Goal: Task Accomplishment & Management: Manage account settings

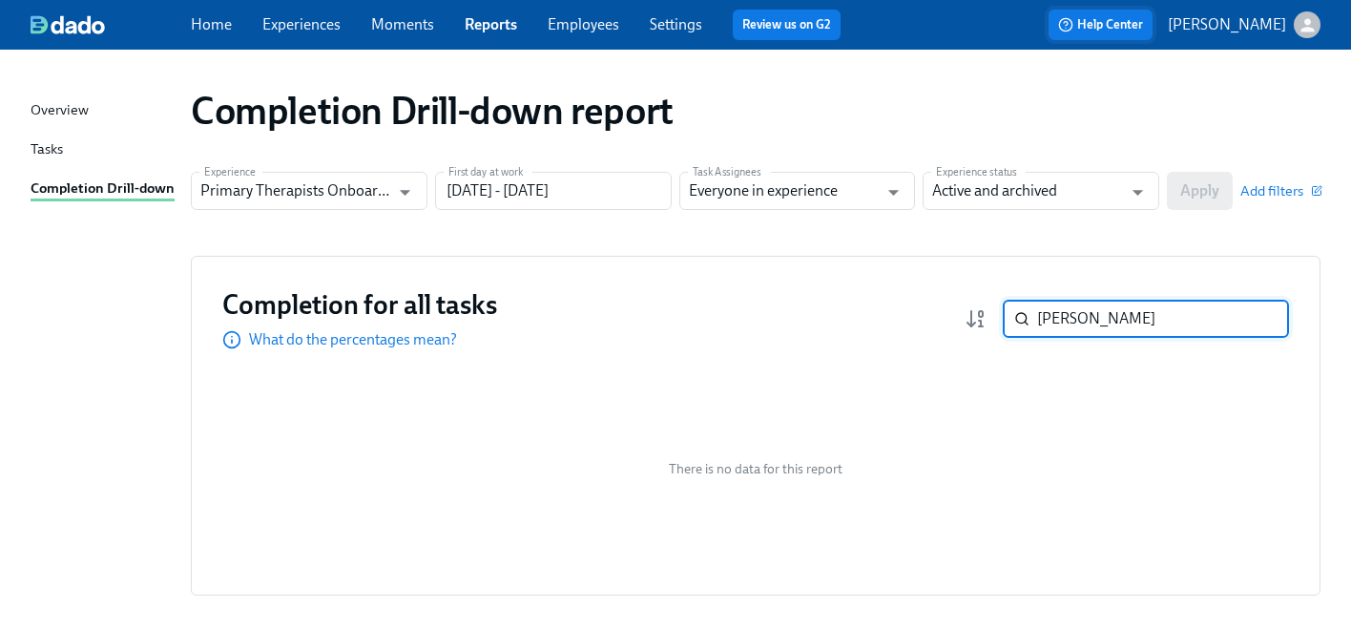
paste input "[PERSON_NAME]"
type input "[PERSON_NAME]"
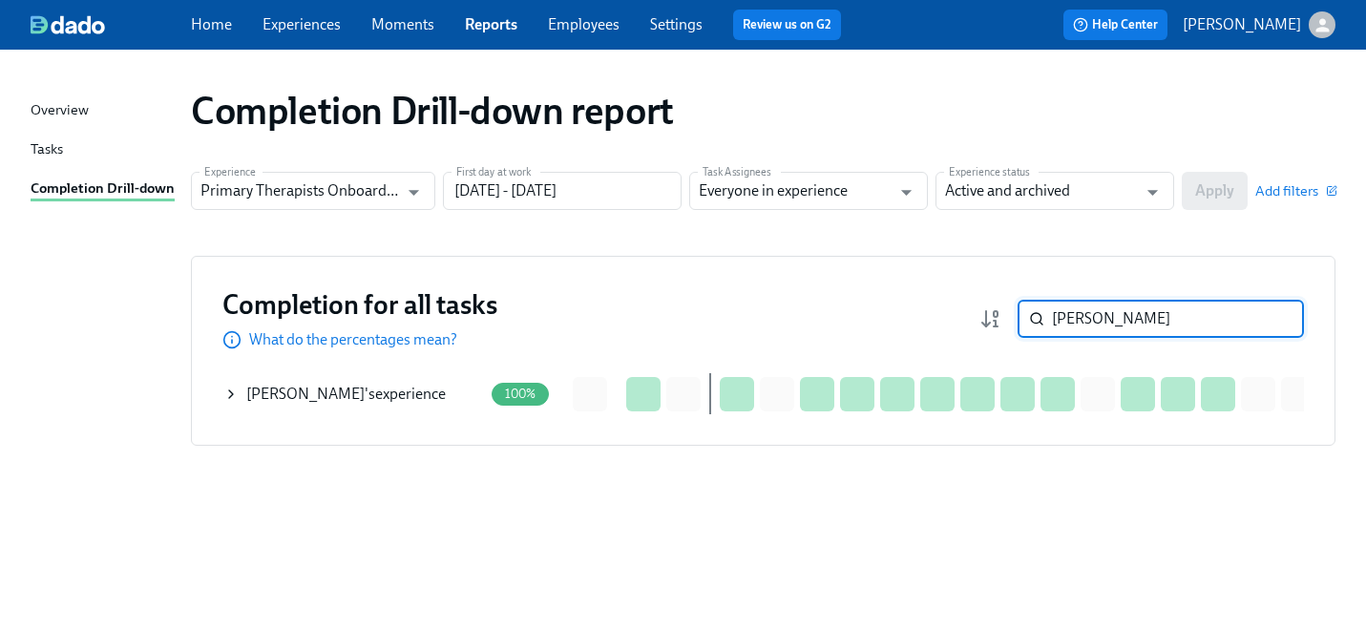
click at [224, 391] on icon at bounding box center [230, 394] width 15 height 15
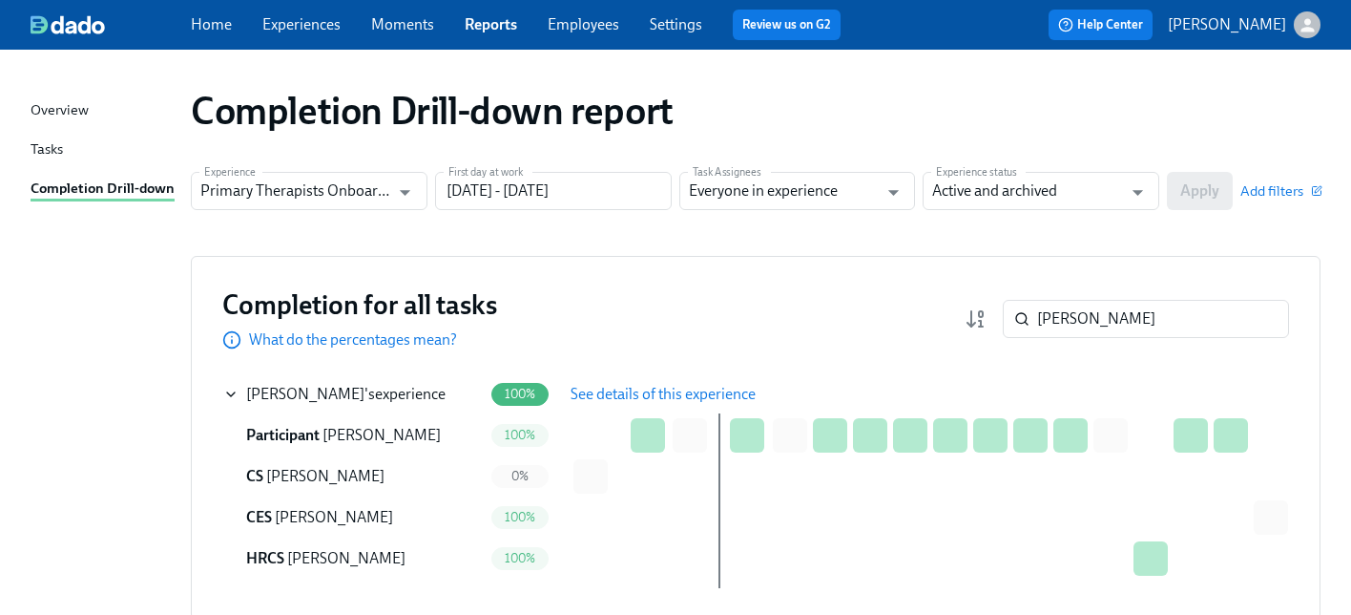
click at [677, 380] on button "See details of this experience" at bounding box center [663, 394] width 212 height 38
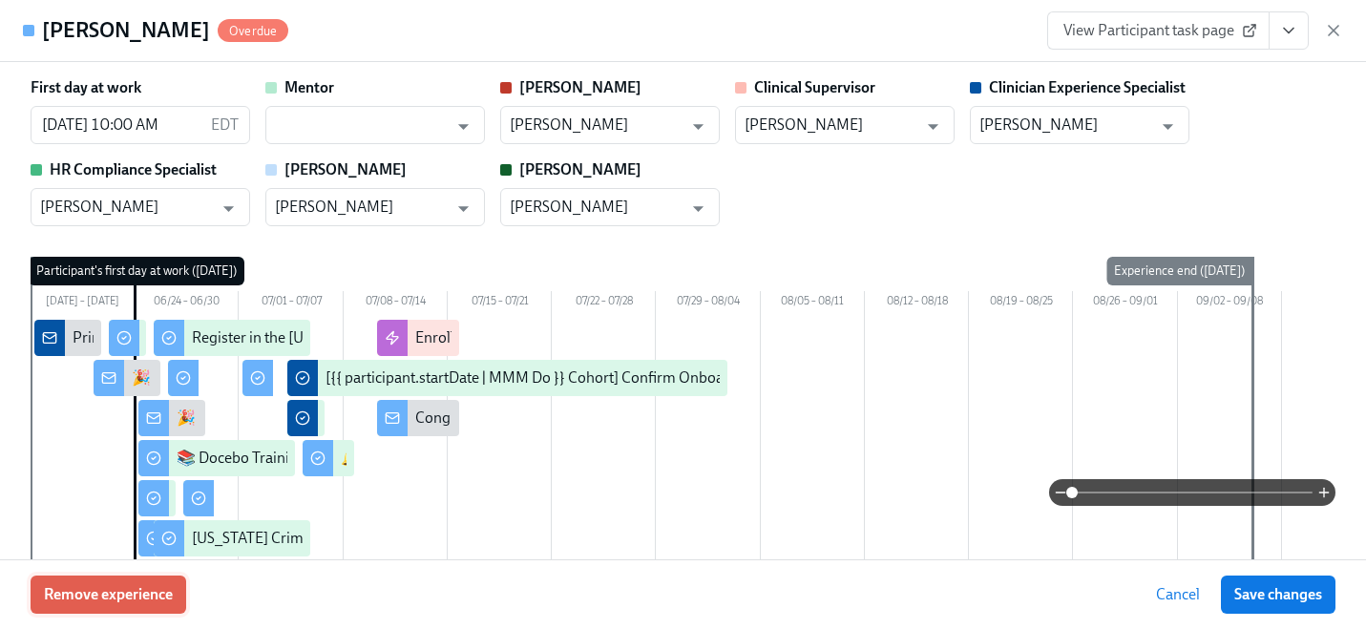
click at [156, 598] on span "Remove experience" at bounding box center [108, 594] width 129 height 19
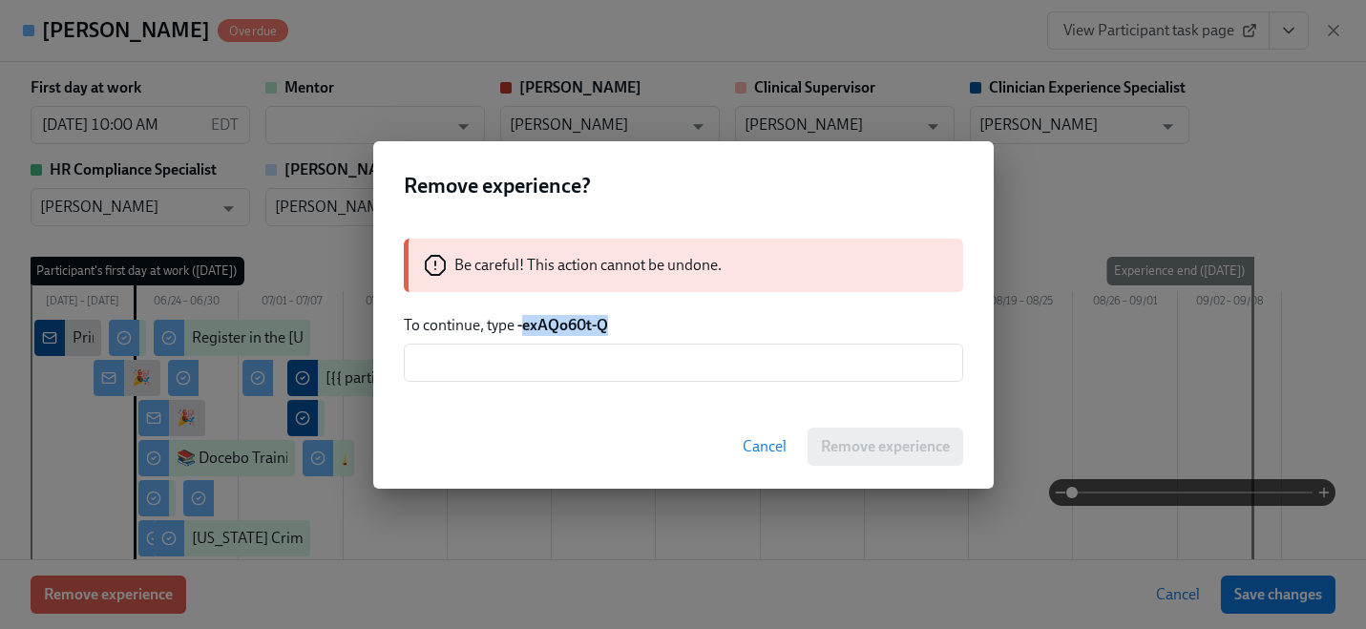
drag, startPoint x: 638, startPoint y: 322, endPoint x: 521, endPoint y: 324, distance: 117.4
click at [521, 324] on p "To continue, type -exAQo60t-Q" at bounding box center [683, 325] width 559 height 21
copy strong "-exAQo60t-Q"
click at [768, 369] on input "text" at bounding box center [683, 363] width 559 height 38
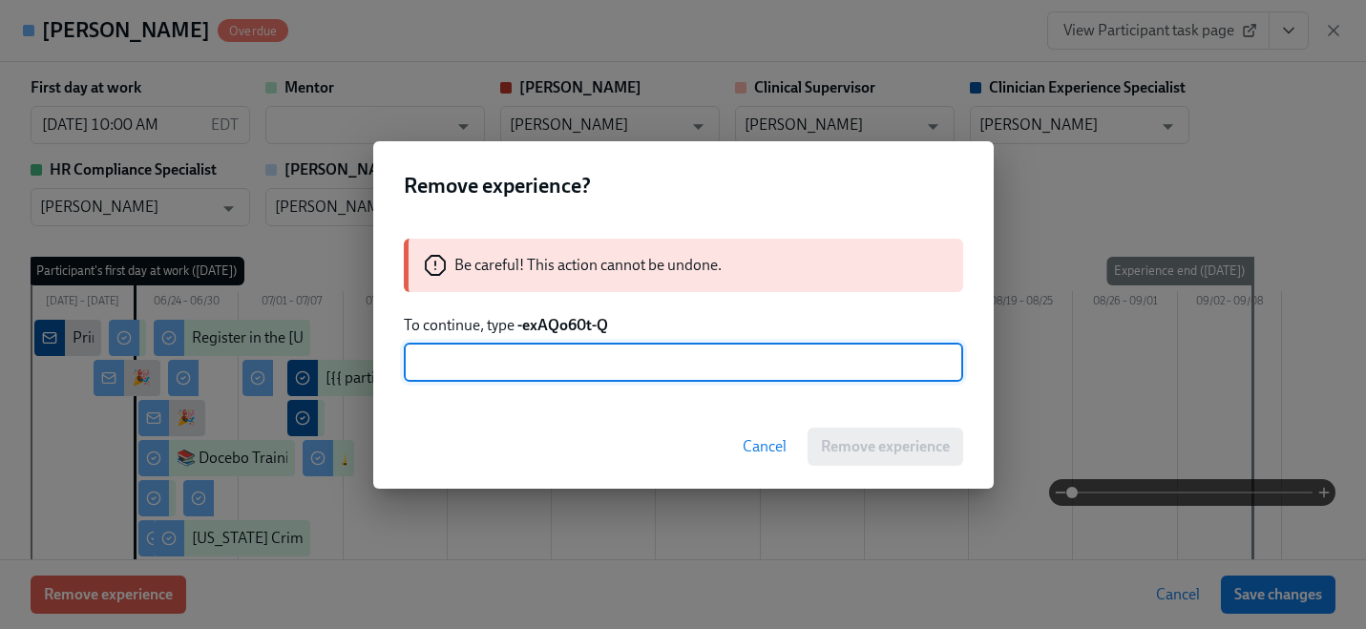
paste input "-exAQo60t-Q"
type input "-exAQo60t-Q"
click at [903, 465] on div "Cancel Remove experience" at bounding box center [683, 447] width 620 height 84
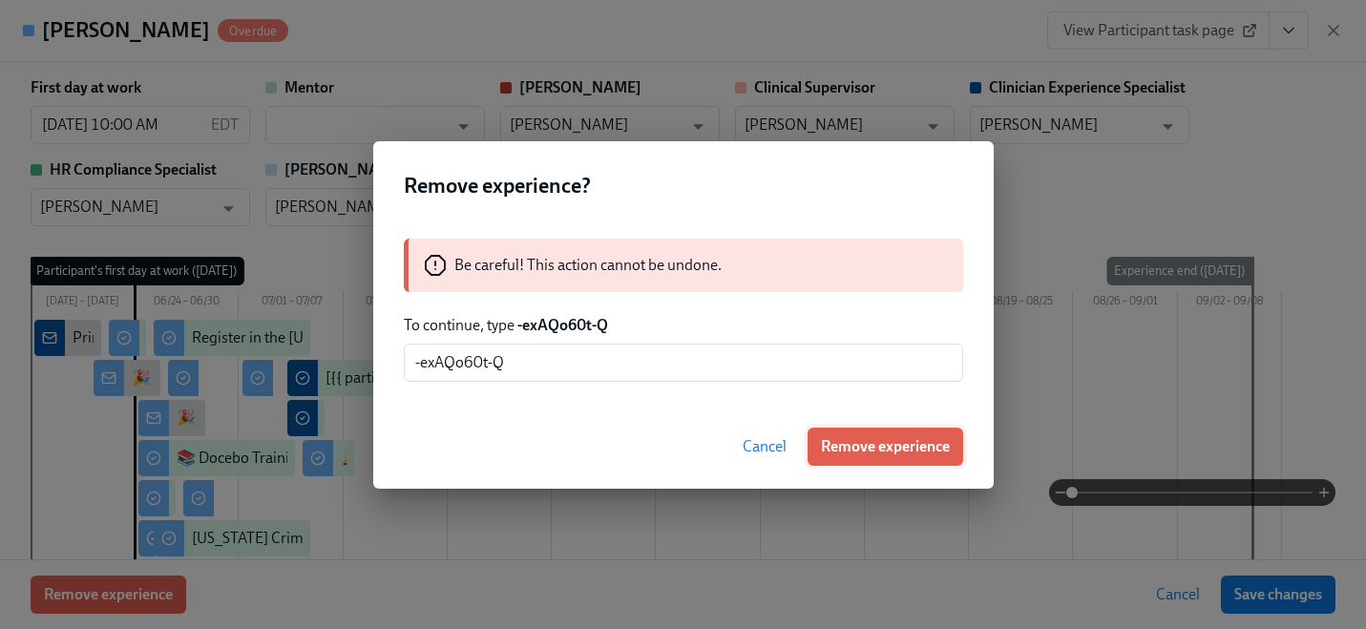
click at [903, 449] on span "Remove experience" at bounding box center [885, 446] width 129 height 19
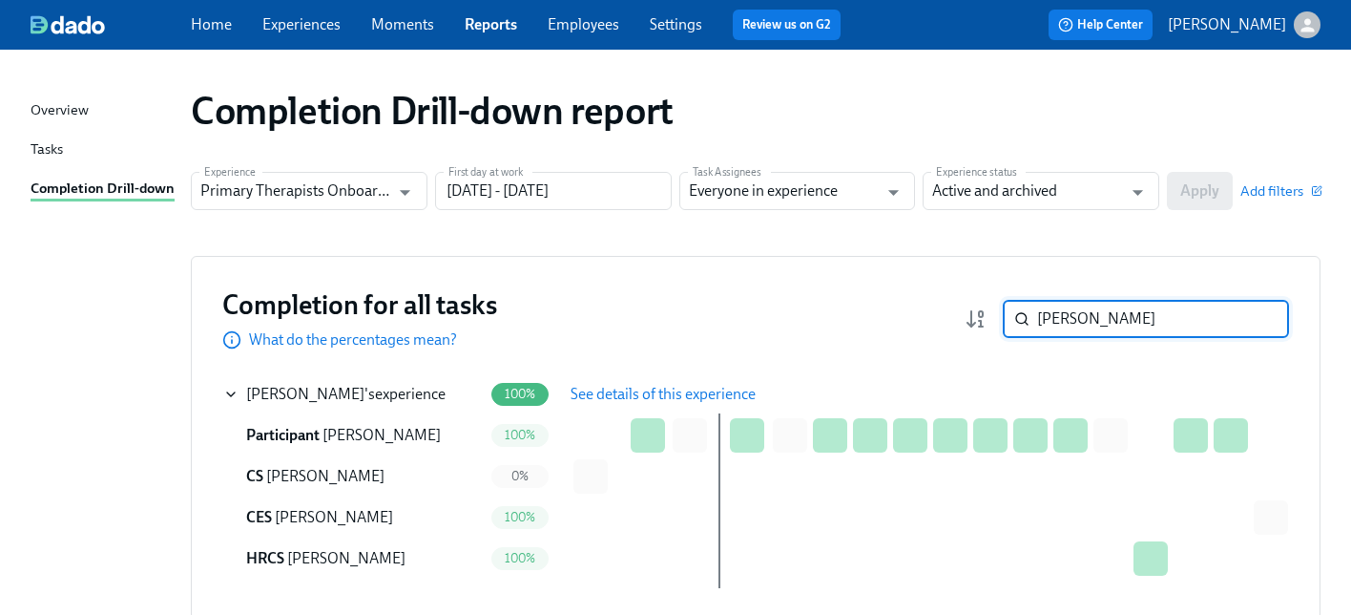
click at [1074, 308] on input "[PERSON_NAME]" at bounding box center [1163, 319] width 252 height 38
paste input "[PERSON_NAME]"
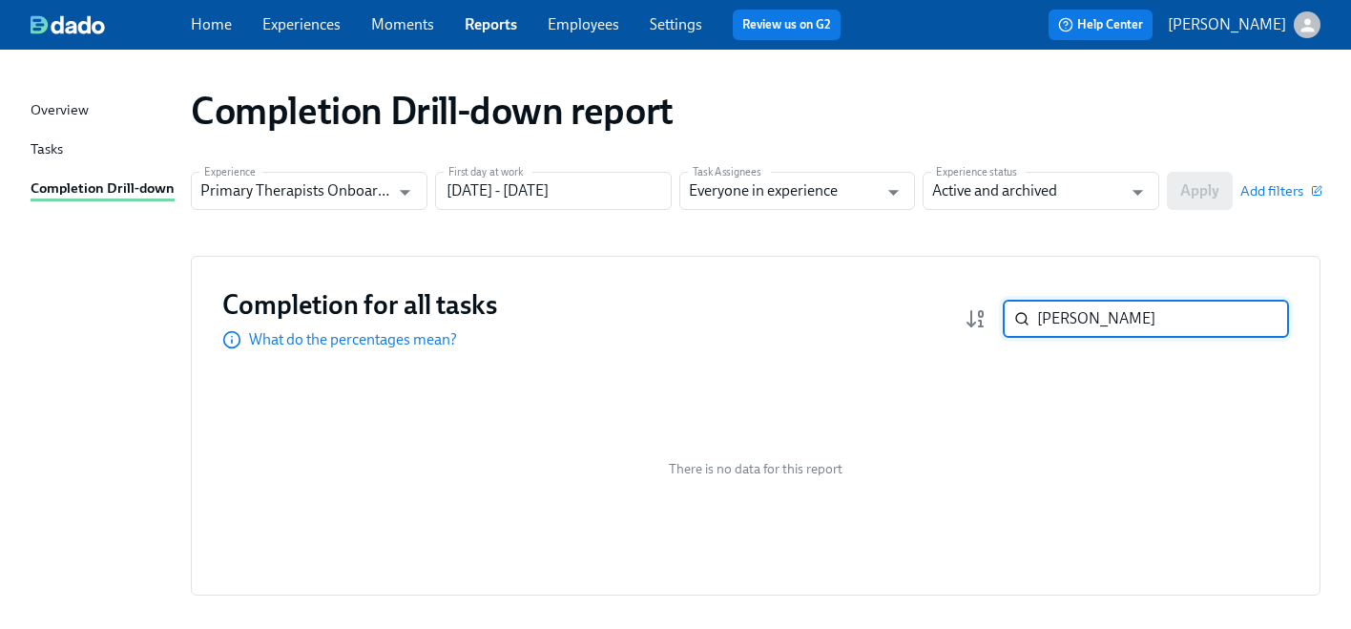
type input "[PERSON_NAME]"
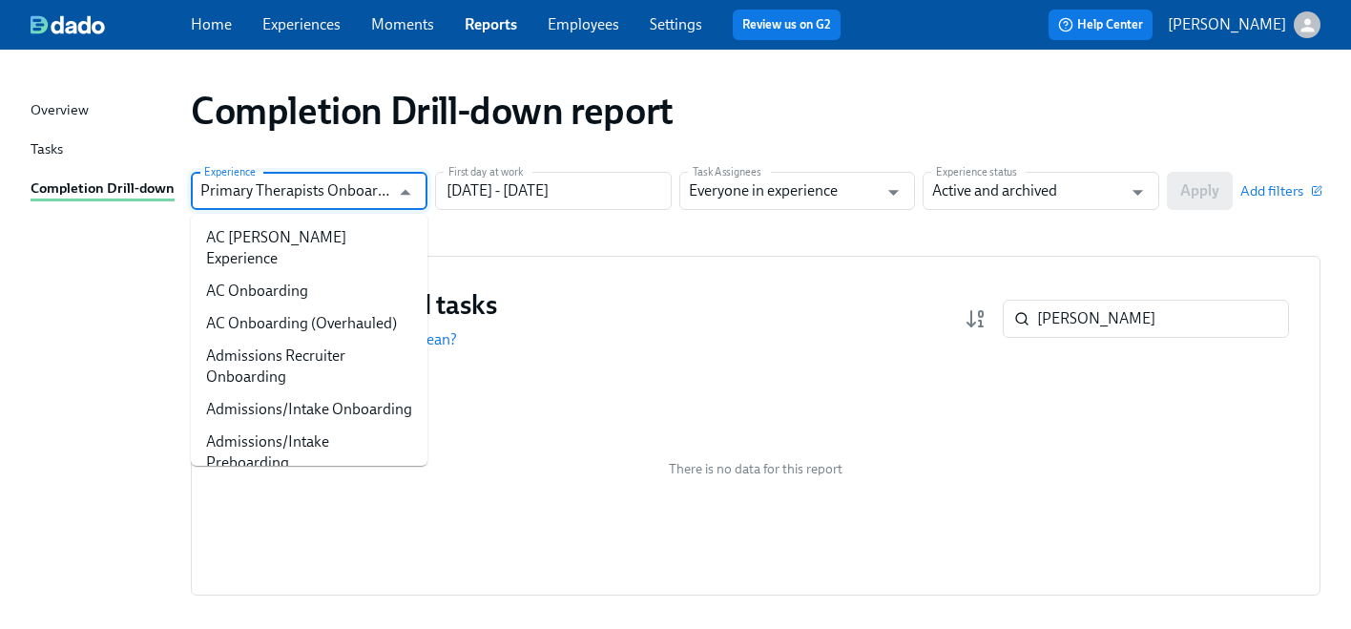
click at [297, 207] on input "Primary Therapists Onboarding" at bounding box center [295, 191] width 190 height 38
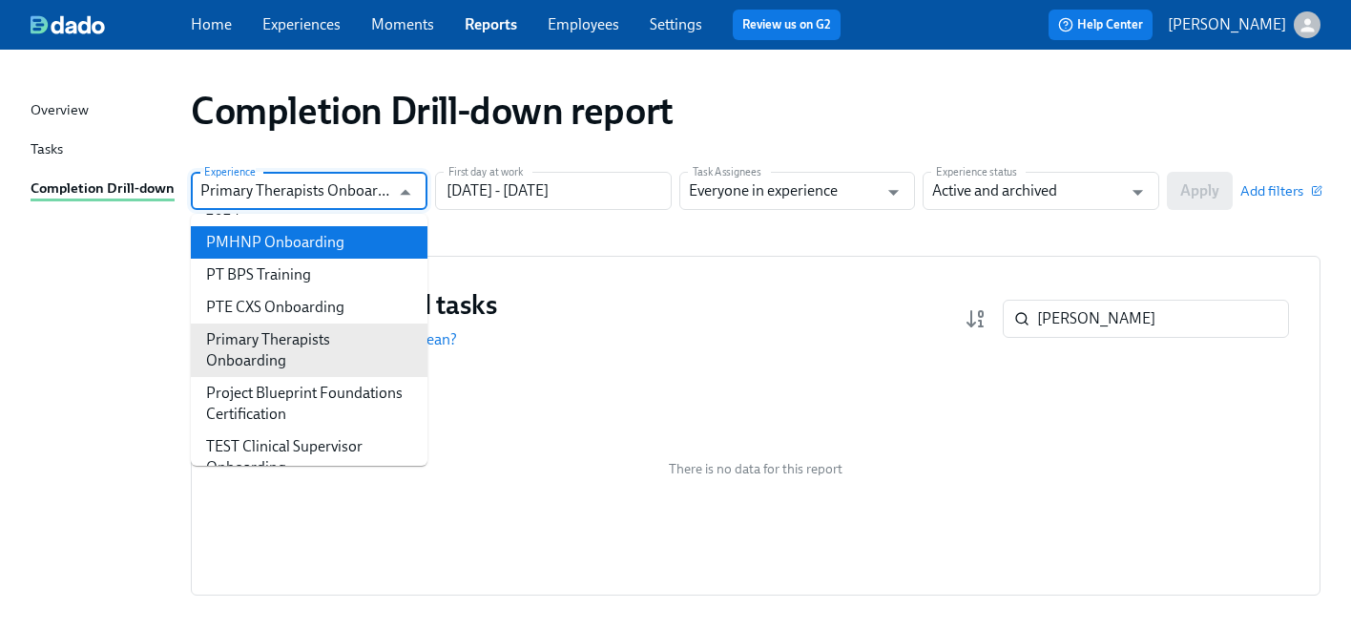
scroll to position [1288, 0]
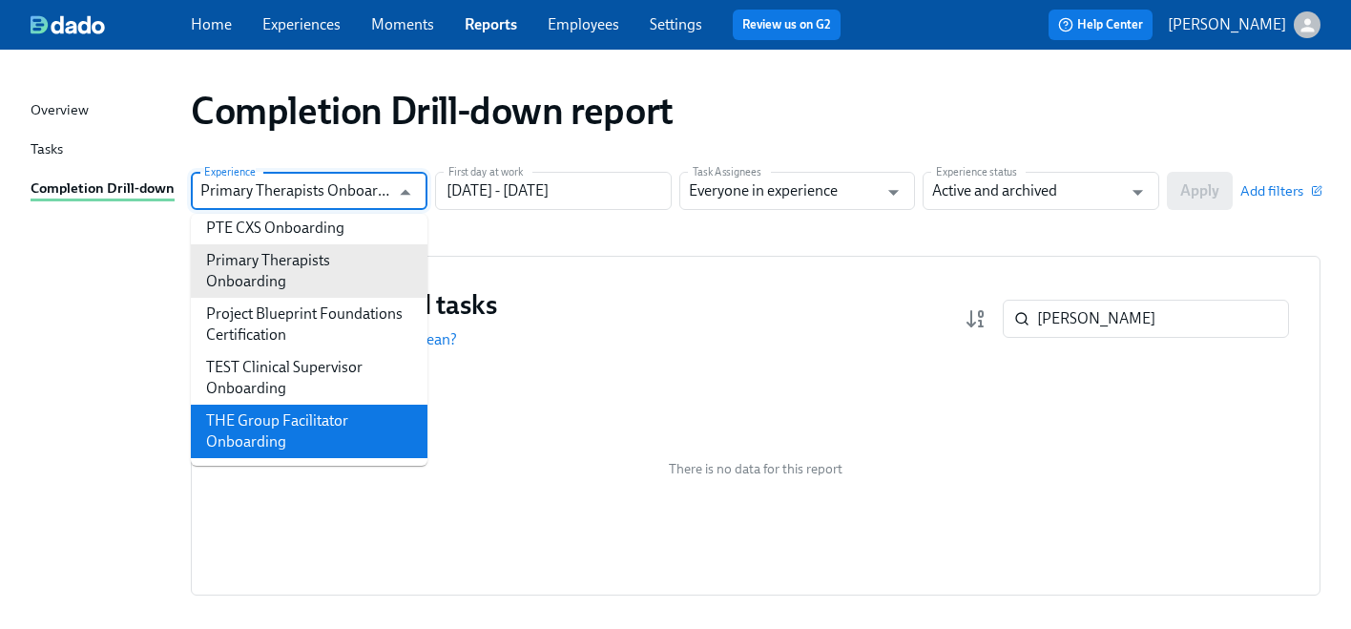
click at [284, 438] on li "THE Group Facilitator Onboarding" at bounding box center [309, 431] width 237 height 53
type input "THE Group Facilitator Onboarding"
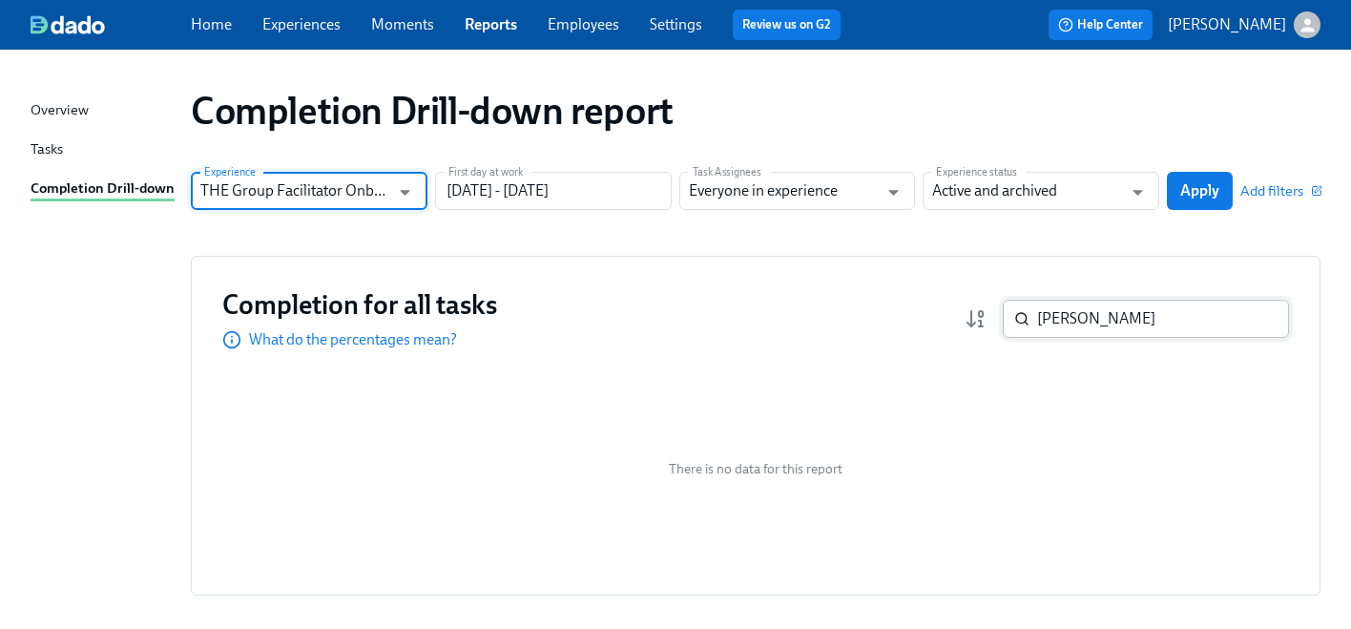
click at [1192, 190] on span "Apply" at bounding box center [1200, 190] width 39 height 19
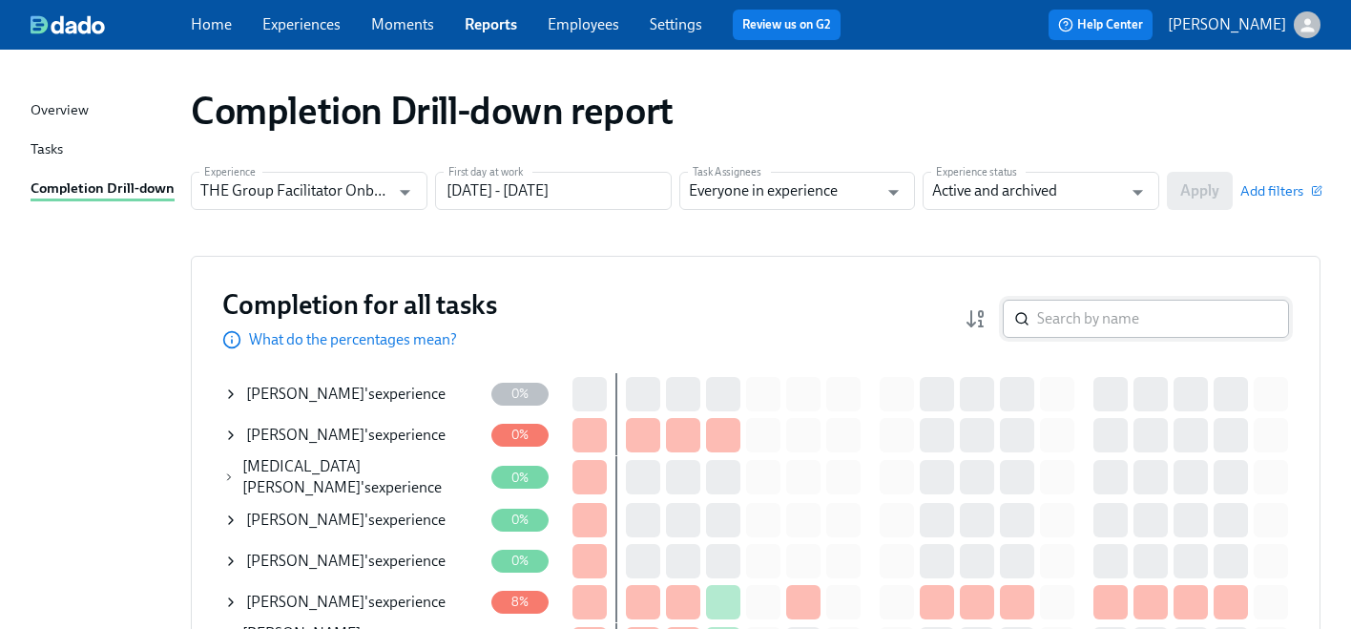
click at [1102, 322] on input "search" at bounding box center [1163, 319] width 252 height 38
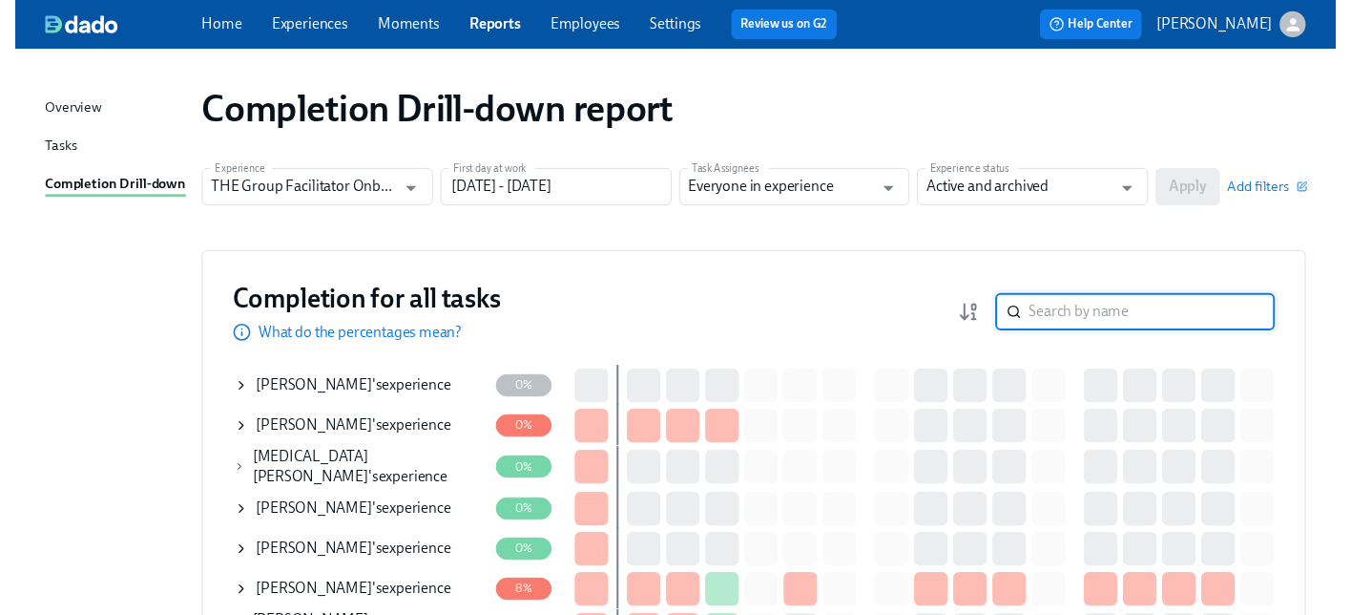
paste input "[PERSON_NAME]"
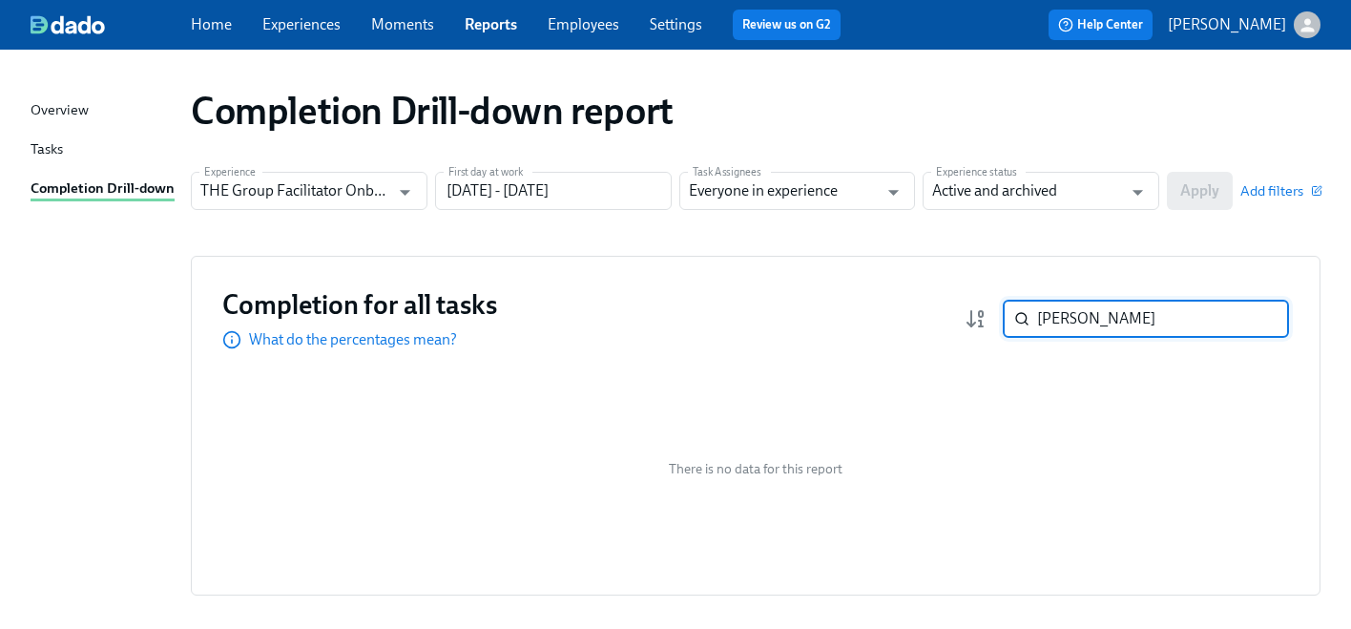
type input "[PERSON_NAME]"
click at [290, 191] on input "THE Group Facilitator Onboarding" at bounding box center [295, 191] width 190 height 38
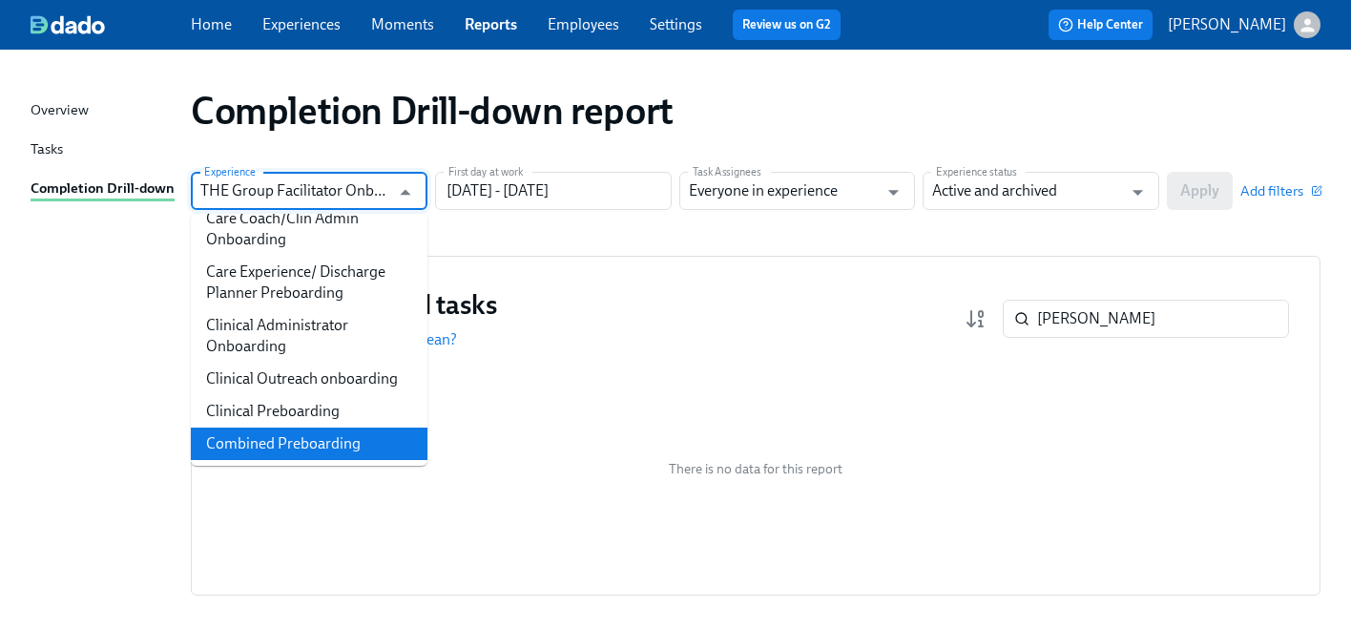
scroll to position [479, 0]
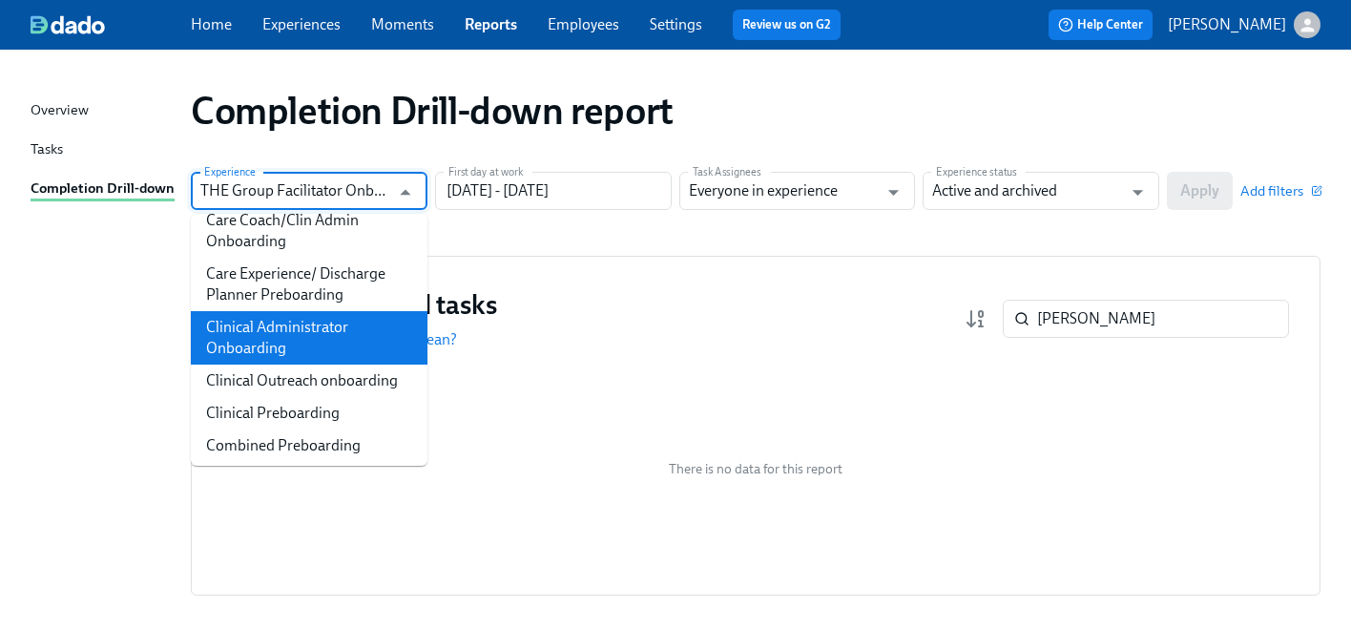
click at [258, 311] on li "Clinical Administrator Onboarding" at bounding box center [309, 337] width 237 height 53
type input "Clinical Administrator Onboarding"
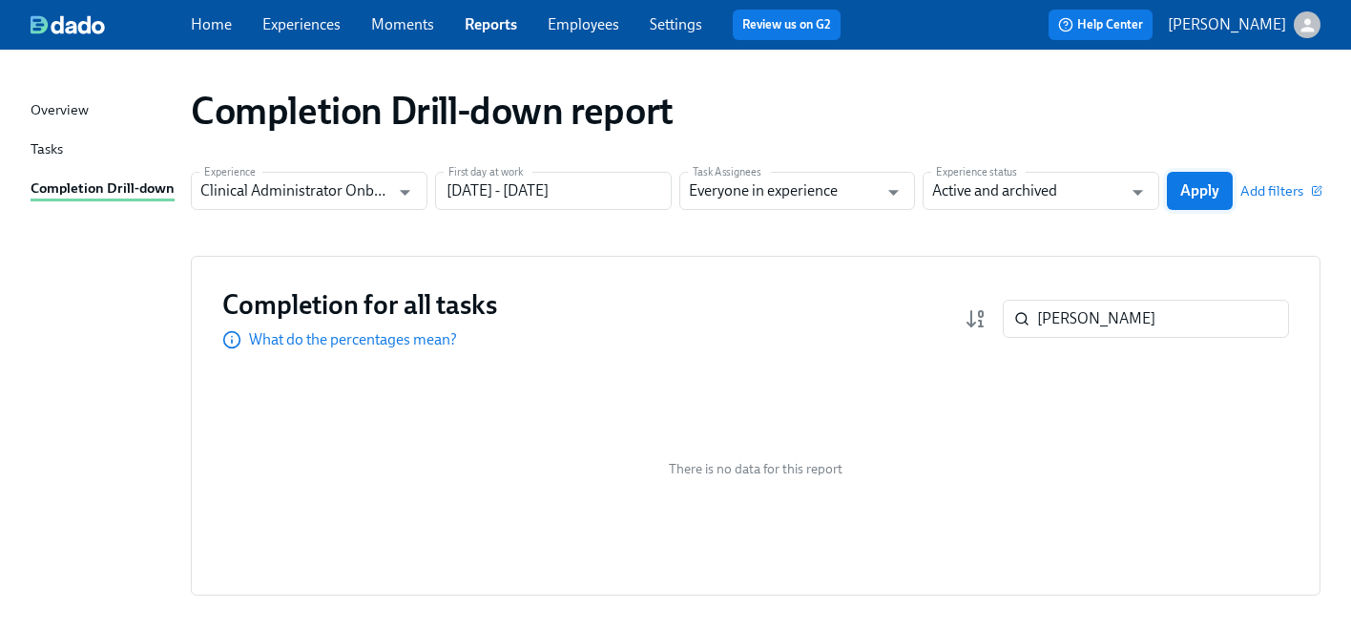
click at [1210, 185] on span "Apply" at bounding box center [1200, 190] width 39 height 19
click at [326, 194] on input "Clinical Administrator Onboarding" at bounding box center [295, 191] width 190 height 38
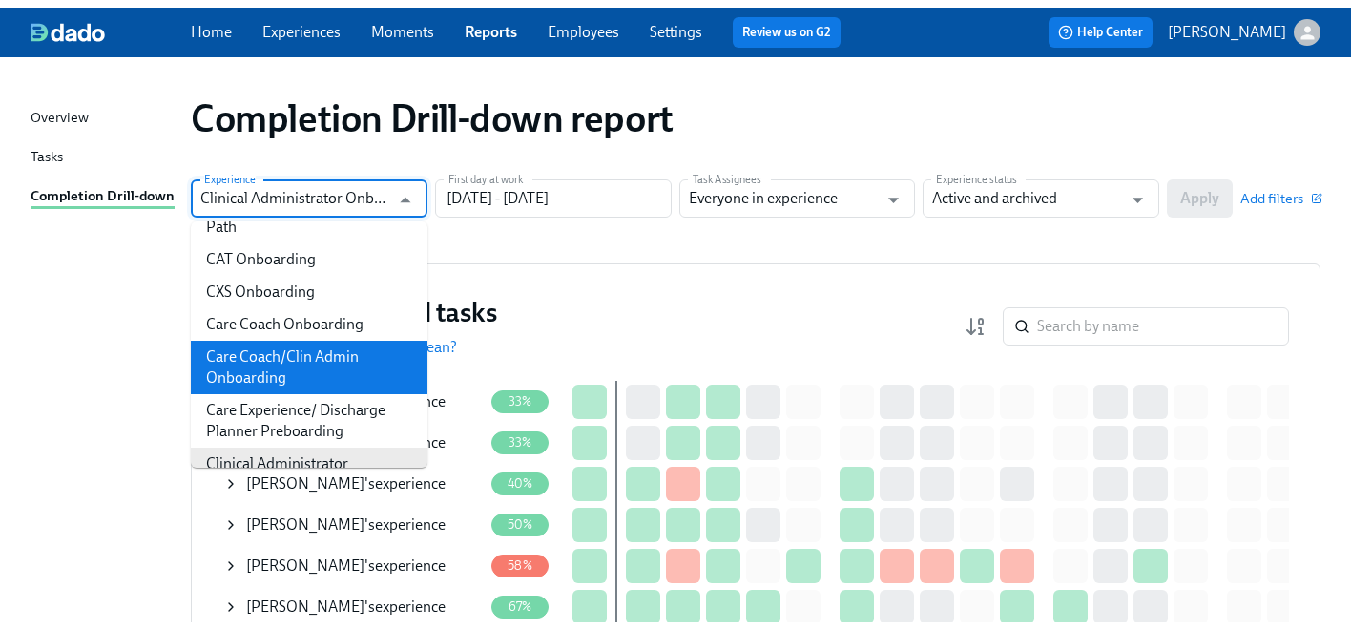
scroll to position [337, 0]
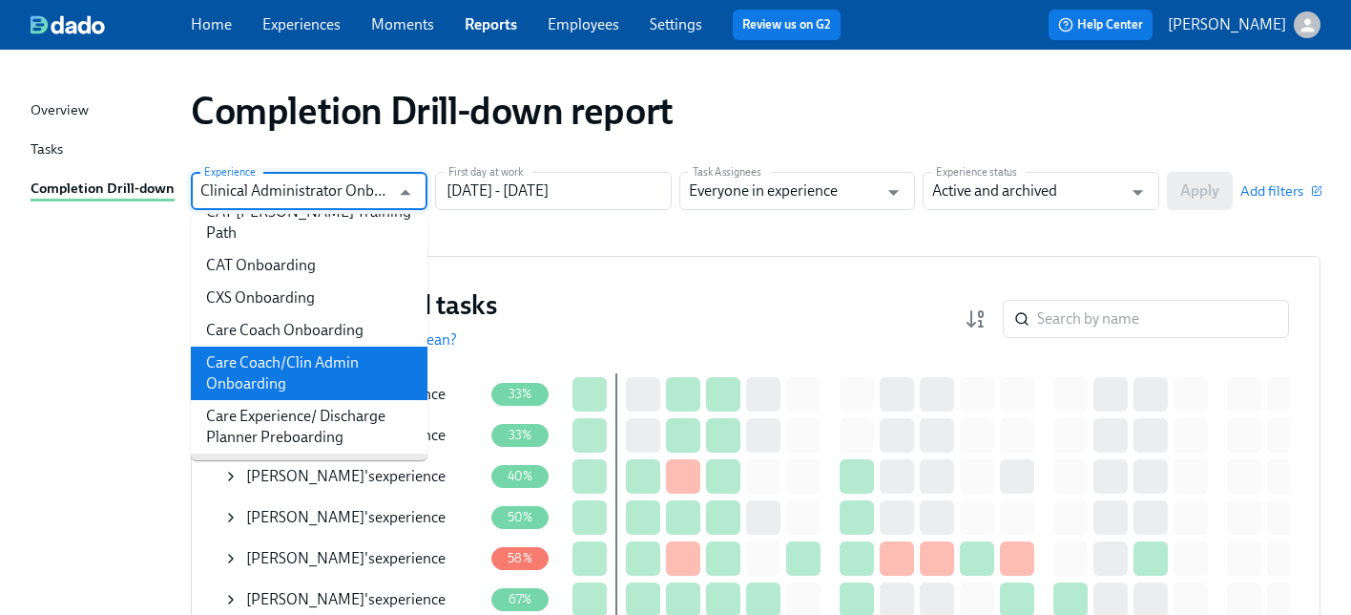
click at [354, 350] on li "Care Coach/Clin Admin Onboarding" at bounding box center [309, 372] width 237 height 53
type input "Care Coach/Clin Admin Onboarding"
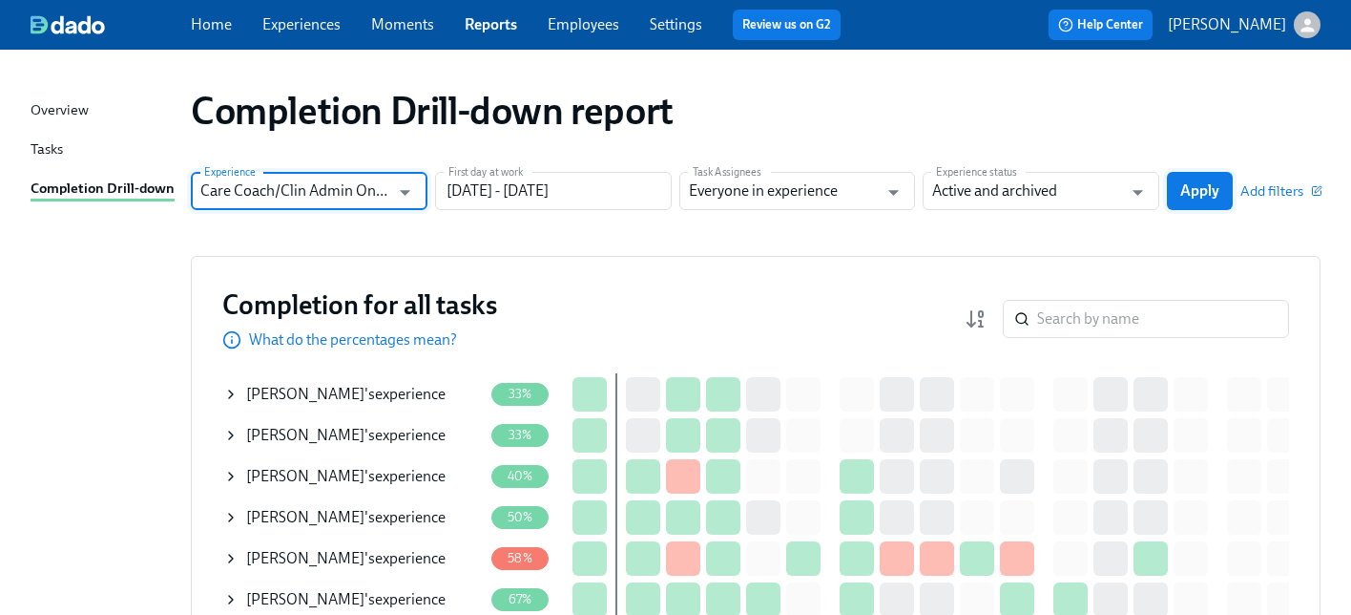
click at [1209, 190] on span "Apply" at bounding box center [1200, 190] width 39 height 19
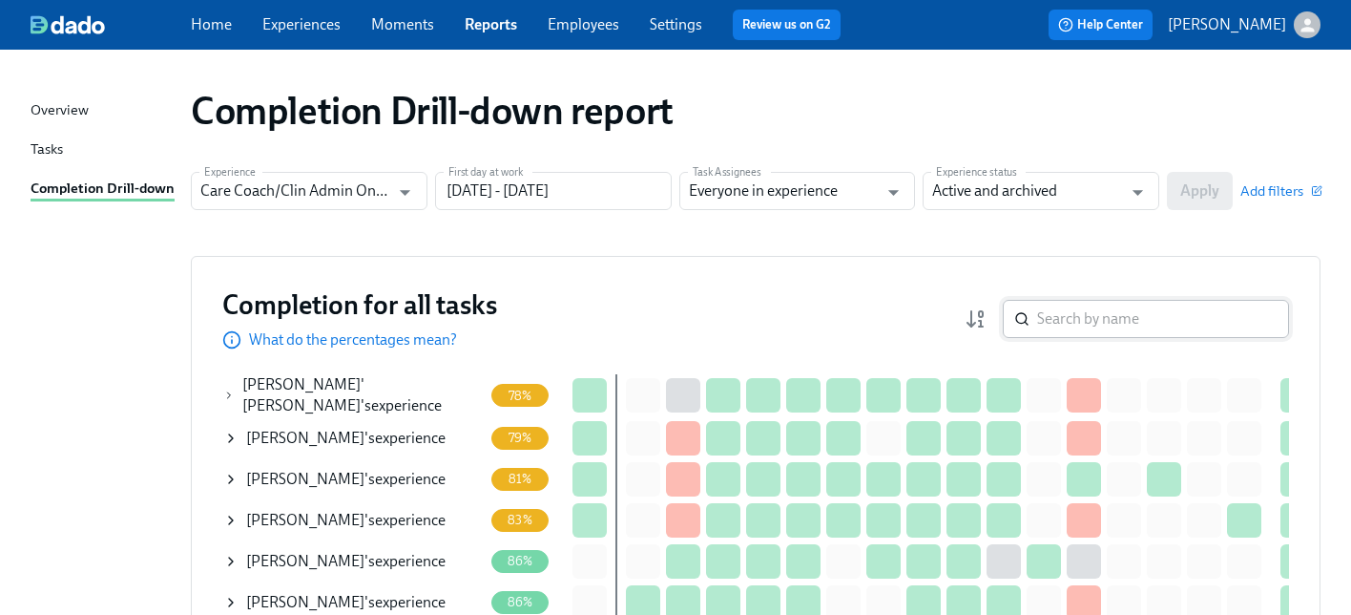
click at [1125, 300] on input "search" at bounding box center [1163, 319] width 252 height 38
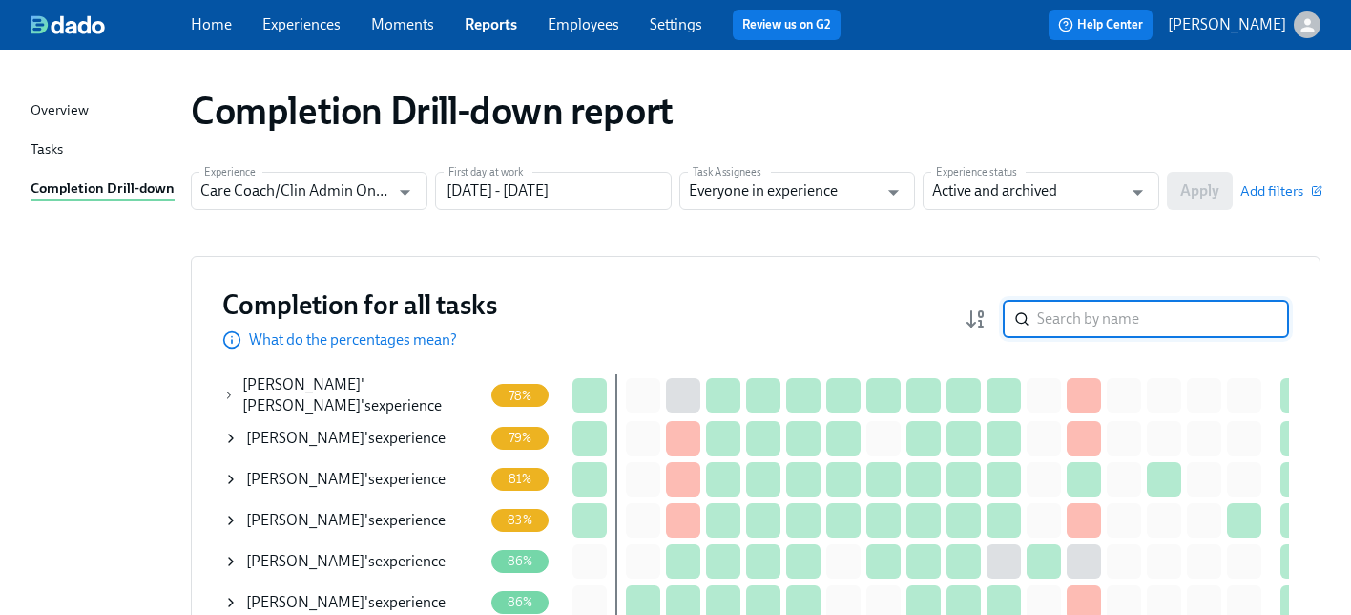
paste input "[PERSON_NAME]"
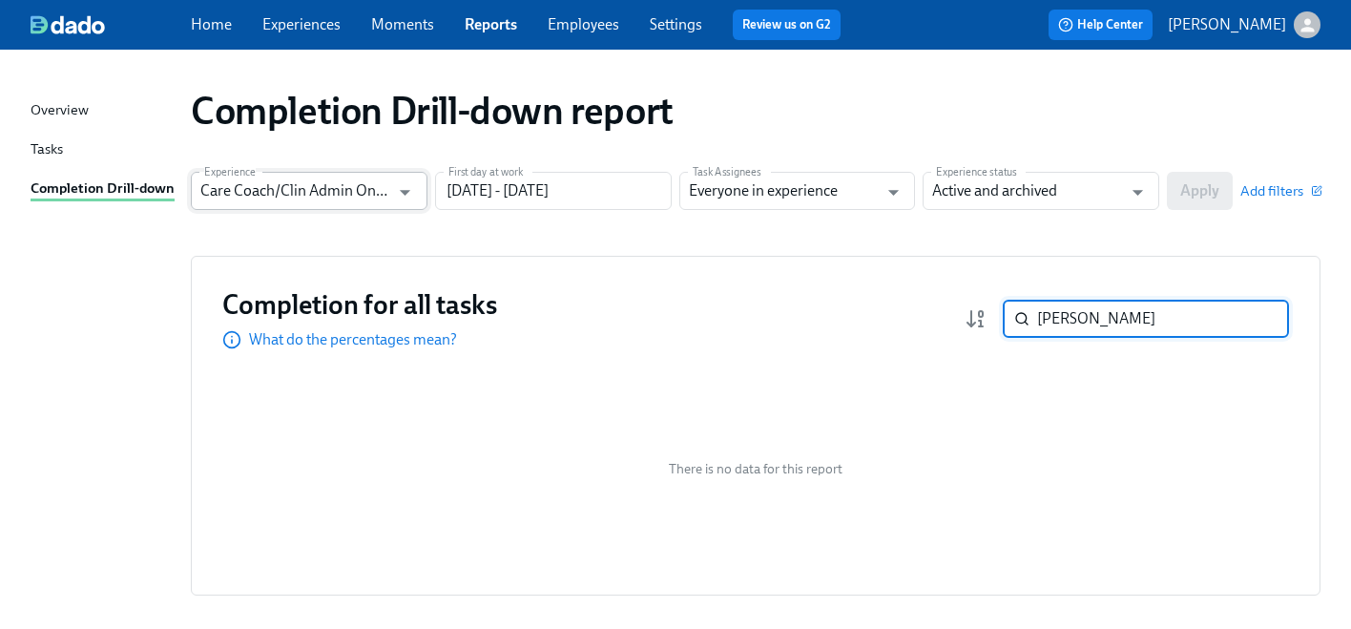
click at [353, 189] on input "Care Coach/Clin Admin Onboarding" at bounding box center [295, 191] width 190 height 38
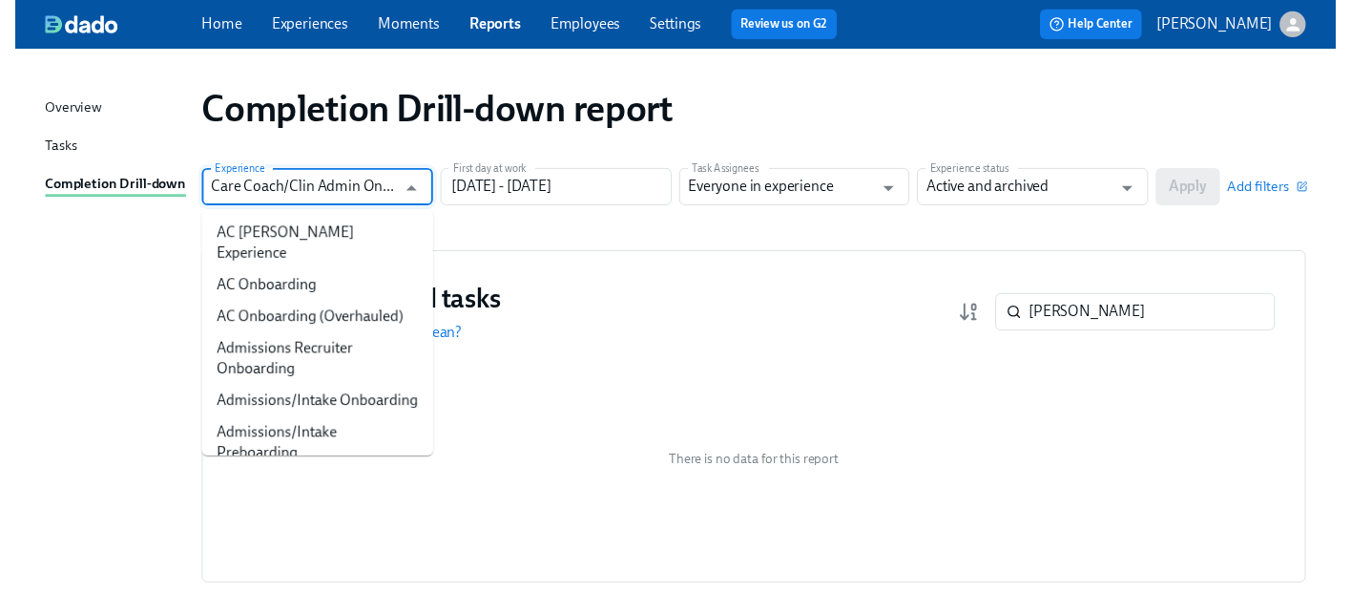
scroll to position [254, 0]
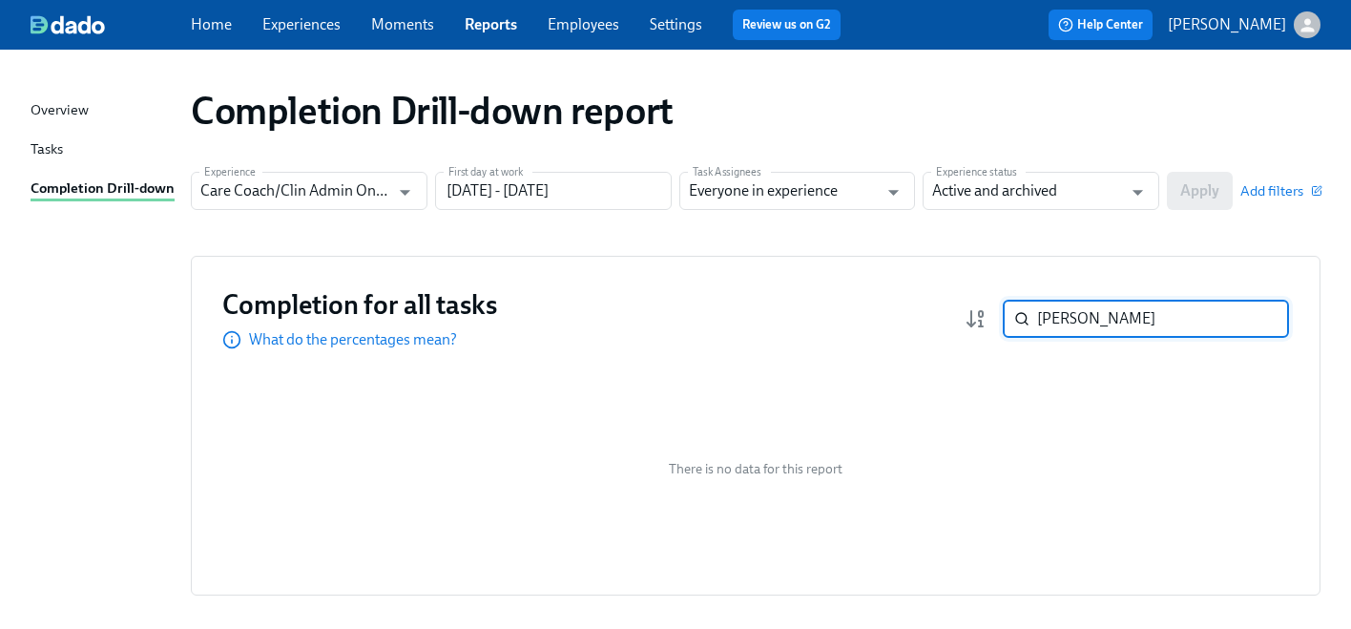
click at [1084, 328] on input "[PERSON_NAME]" at bounding box center [1163, 319] width 252 height 38
paste input "[PERSON_NAME]"
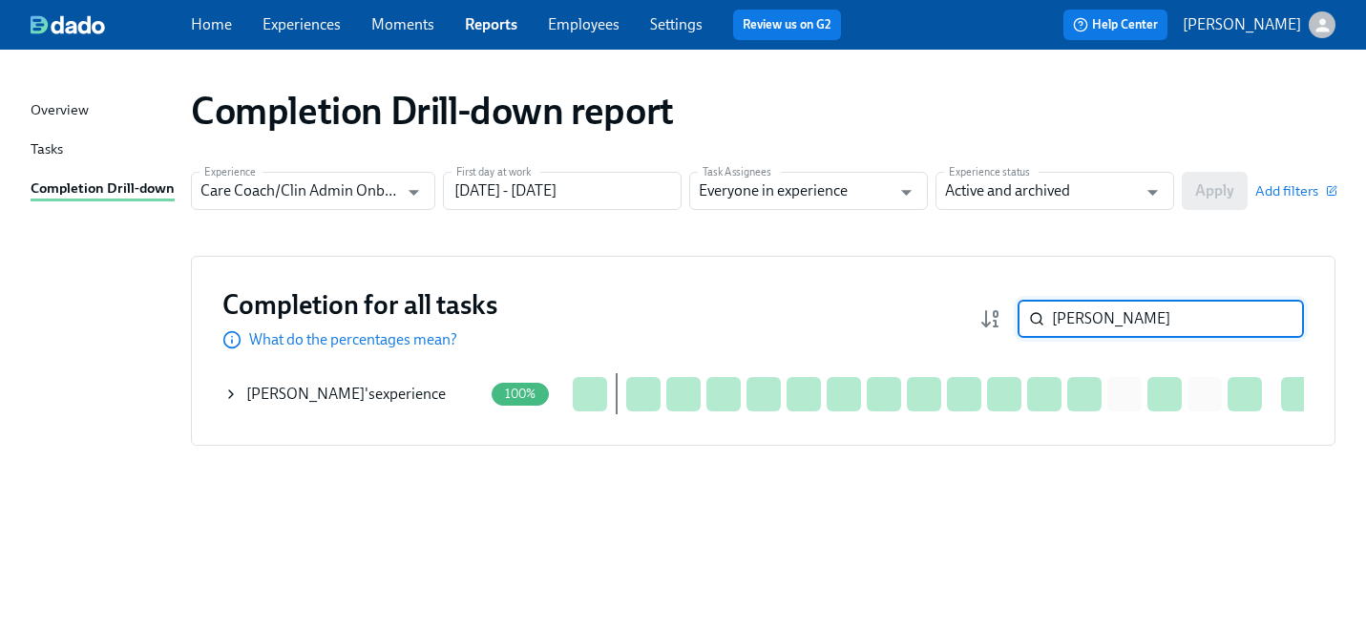
type input "[PERSON_NAME]"
click at [234, 390] on icon at bounding box center [230, 394] width 15 height 15
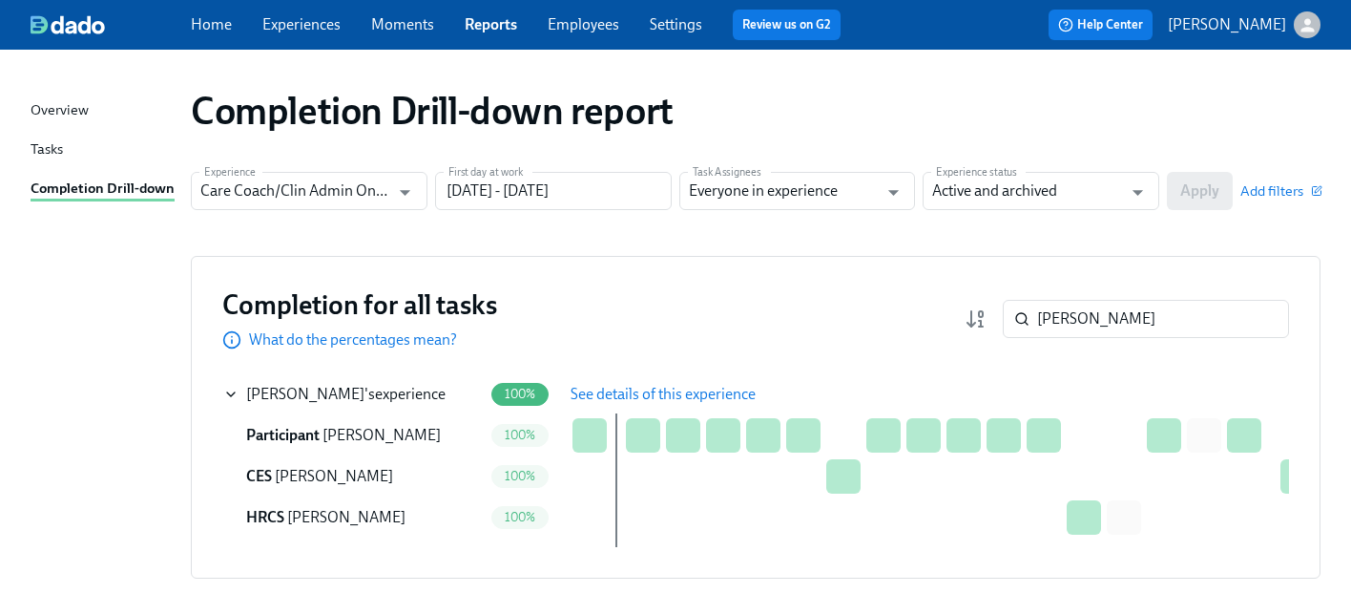
click at [637, 396] on span "See details of this experience" at bounding box center [663, 394] width 185 height 19
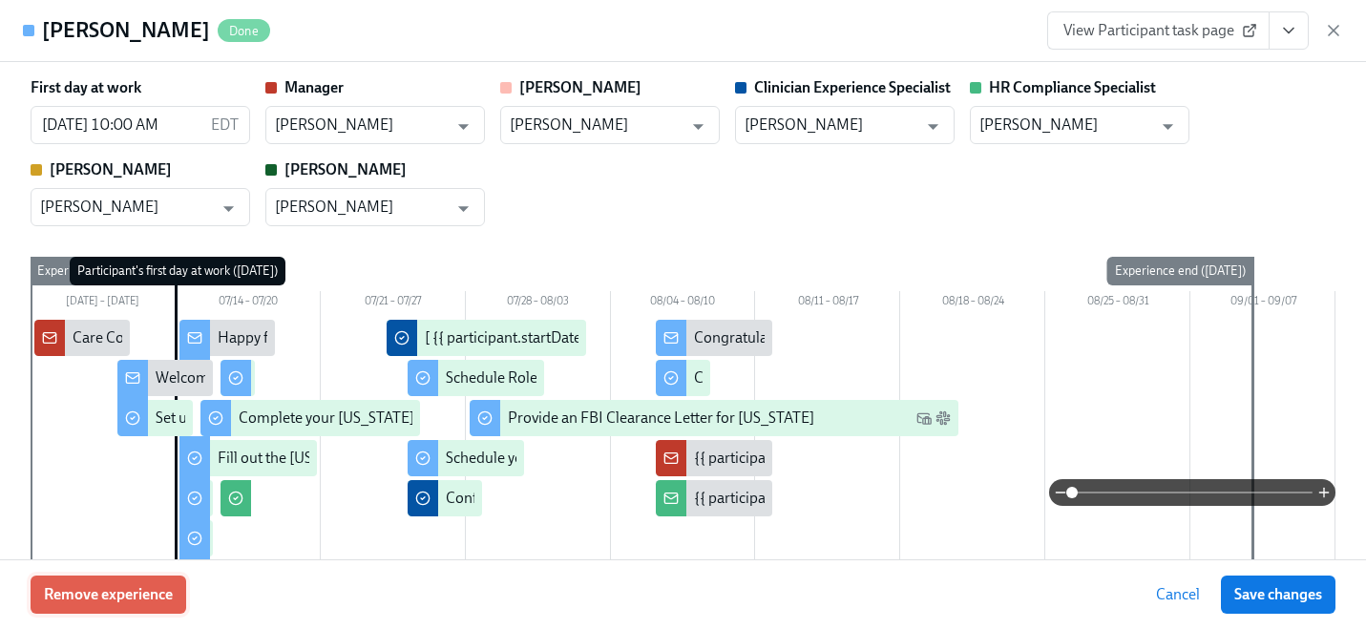
click at [175, 594] on button "Remove experience" at bounding box center [109, 594] width 156 height 38
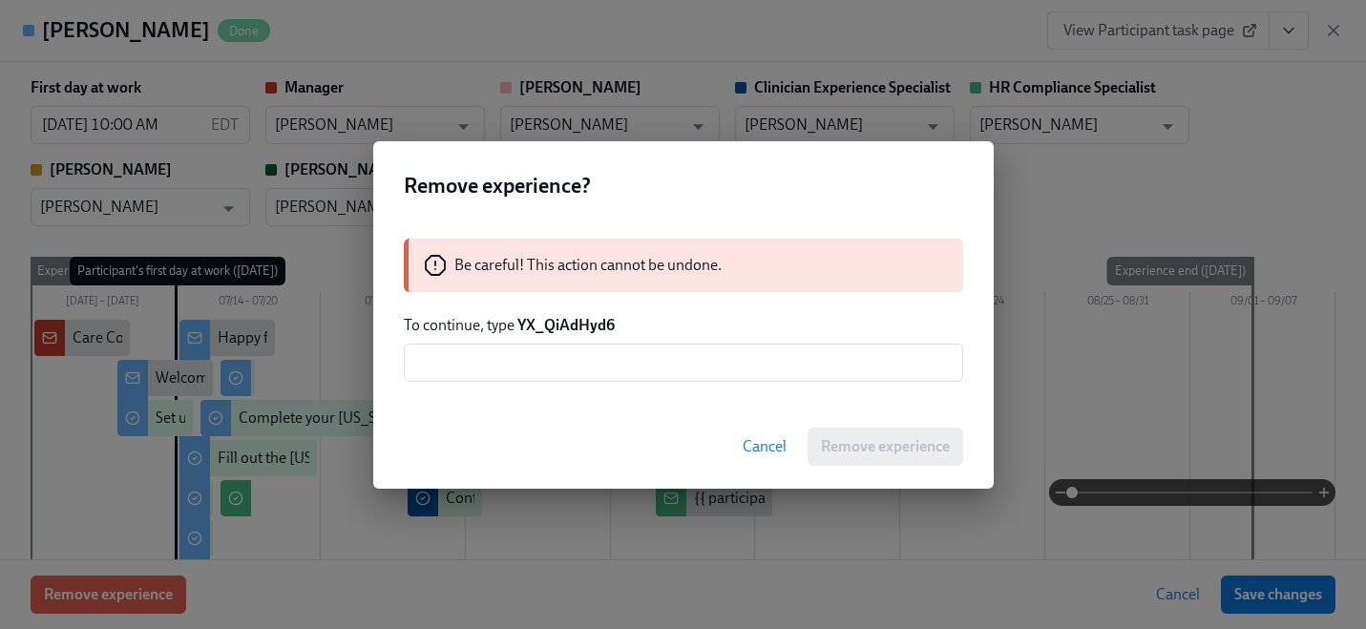
click at [557, 330] on strong "YX_QiAdHyd6" at bounding box center [565, 325] width 97 height 18
copy strong "YX_QiAdHyd6"
click at [551, 363] on input "text" at bounding box center [683, 363] width 559 height 38
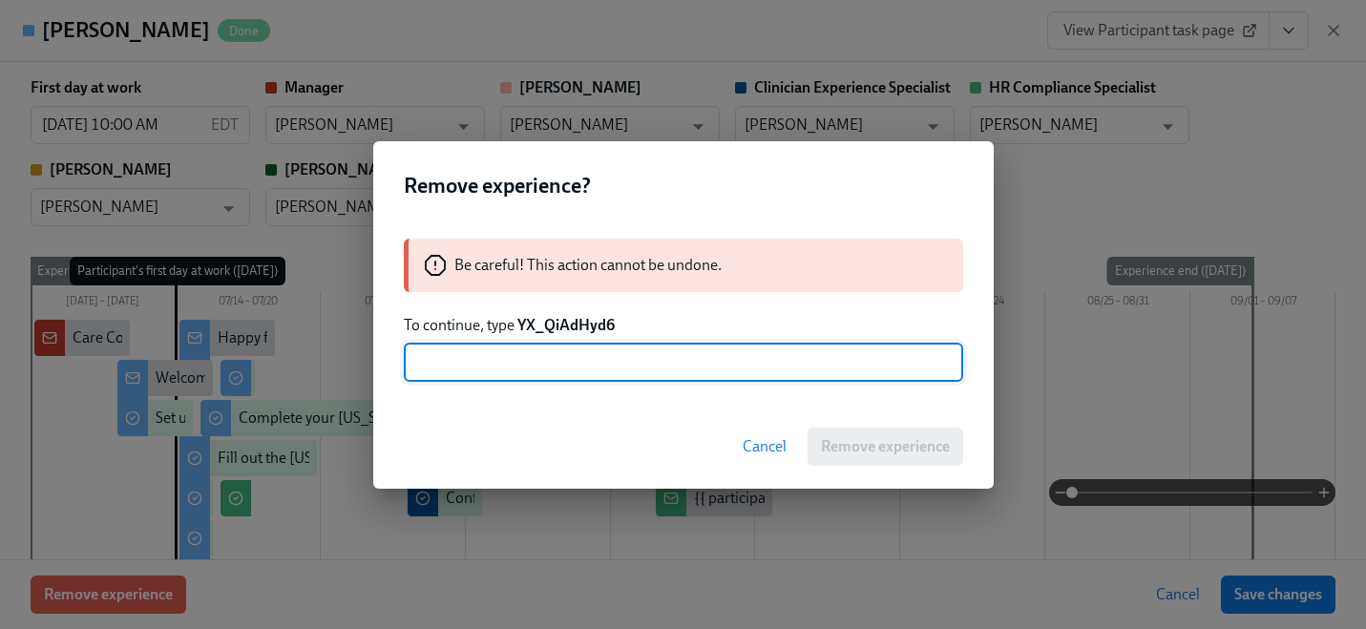
paste input "YX_QiAdHyd6"
type input "YX_QiAdHyd6"
click at [868, 429] on button "Remove experience" at bounding box center [885, 447] width 156 height 38
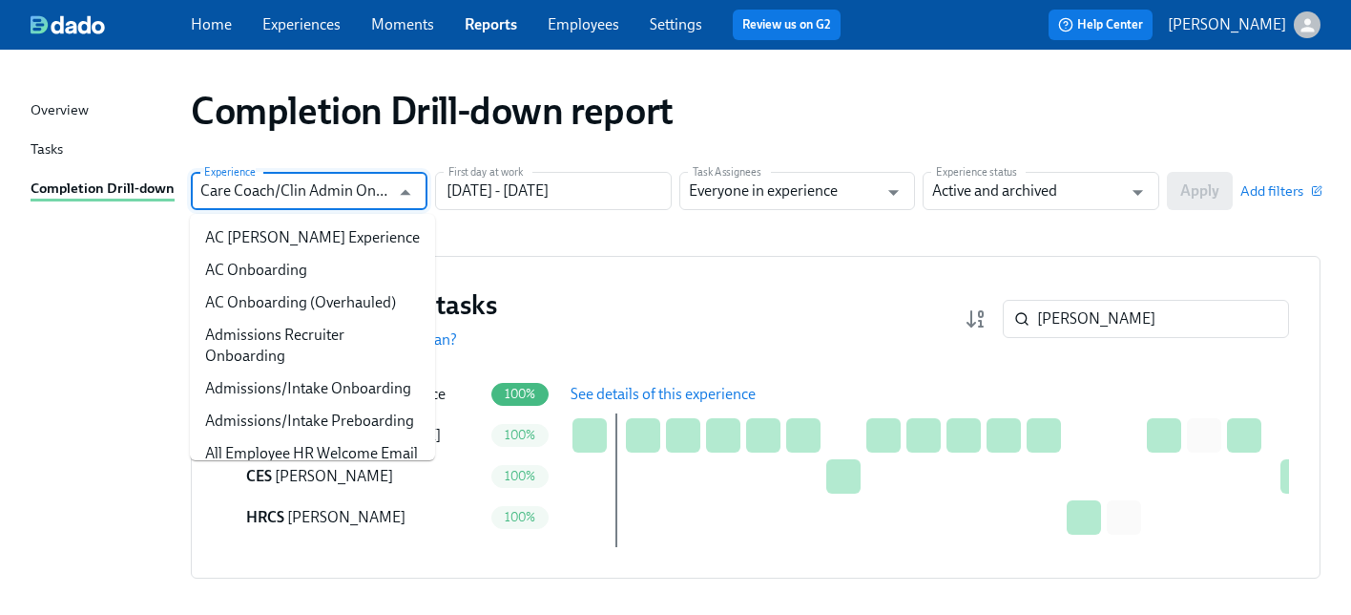
click at [304, 199] on input "Care Coach/Clin Admin Onboarding" at bounding box center [295, 191] width 190 height 38
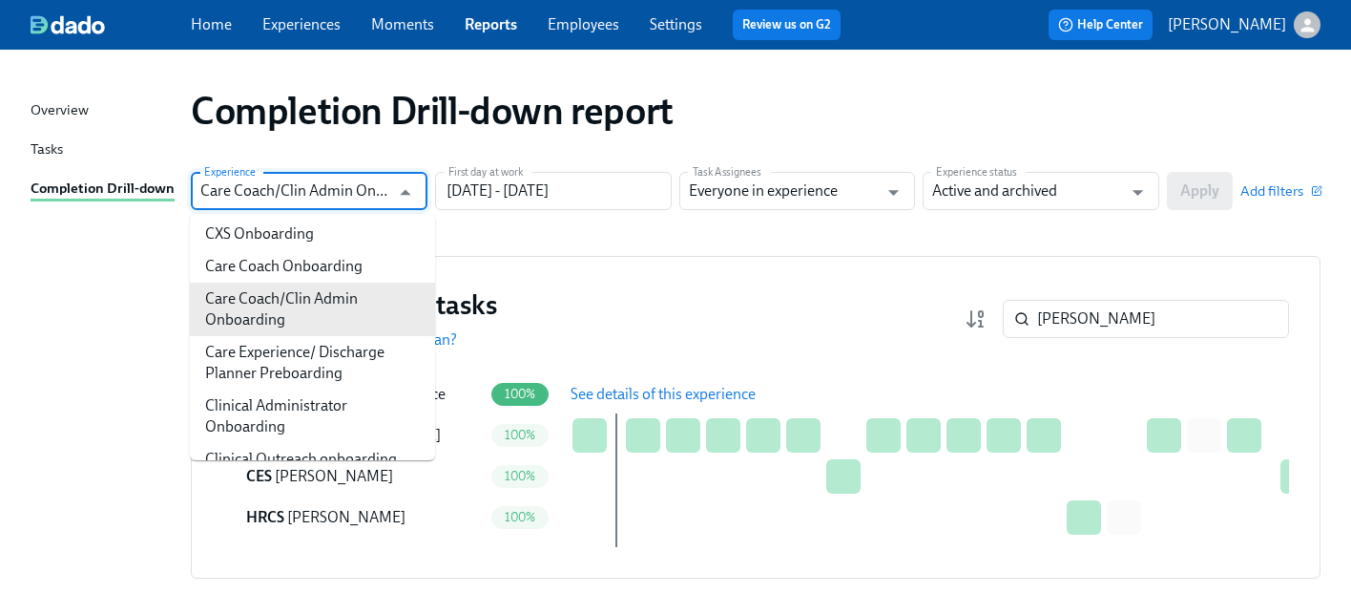
scroll to position [338, 0]
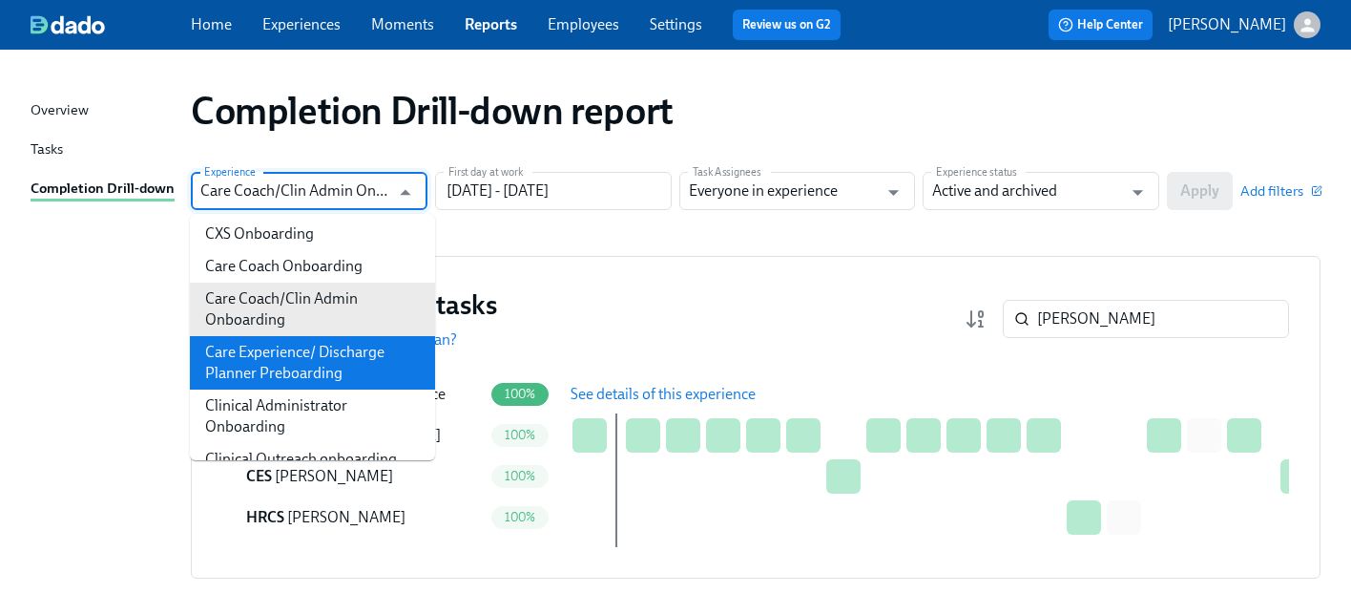
click at [280, 389] on li "Care Experience/ Discharge Planner Preboarding" at bounding box center [312, 362] width 245 height 53
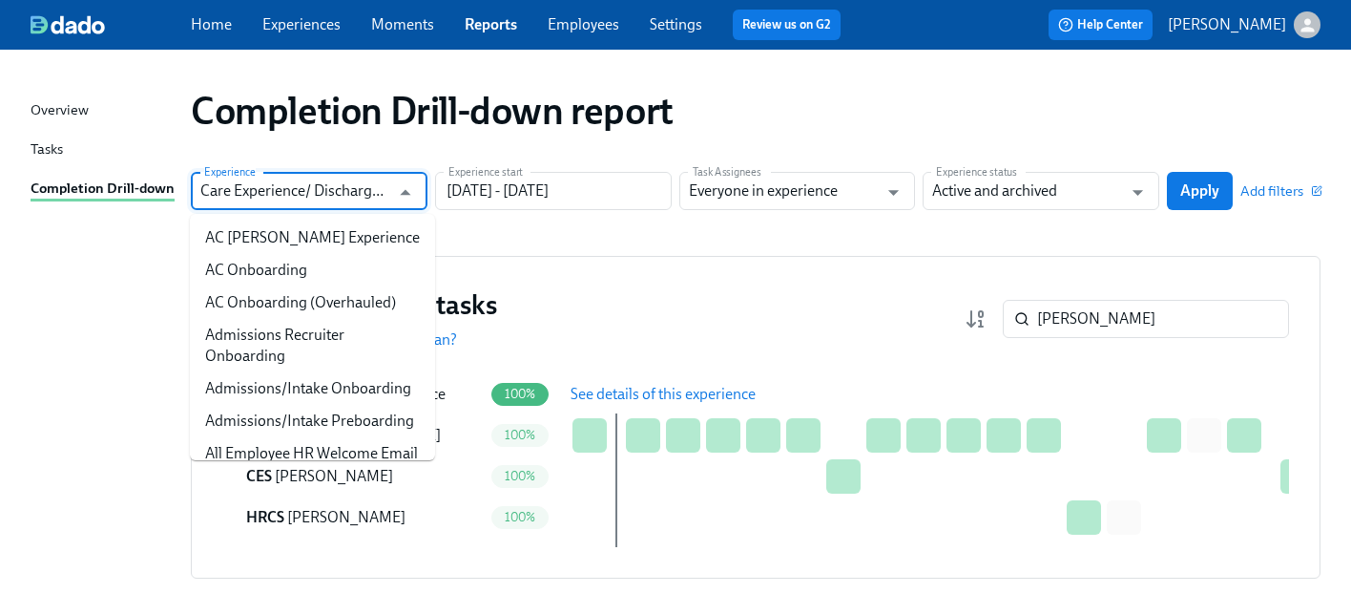
click at [373, 179] on input "Care Experience/ Discharge Planner Preboarding" at bounding box center [295, 191] width 190 height 38
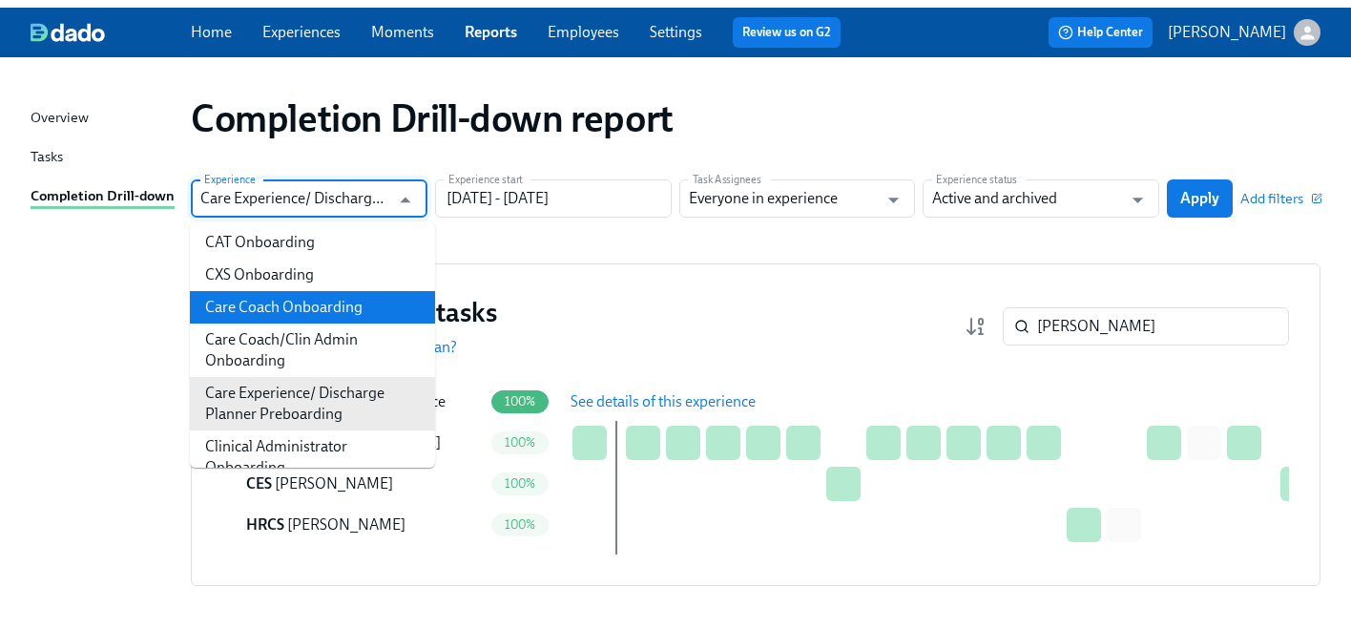
scroll to position [303, 0]
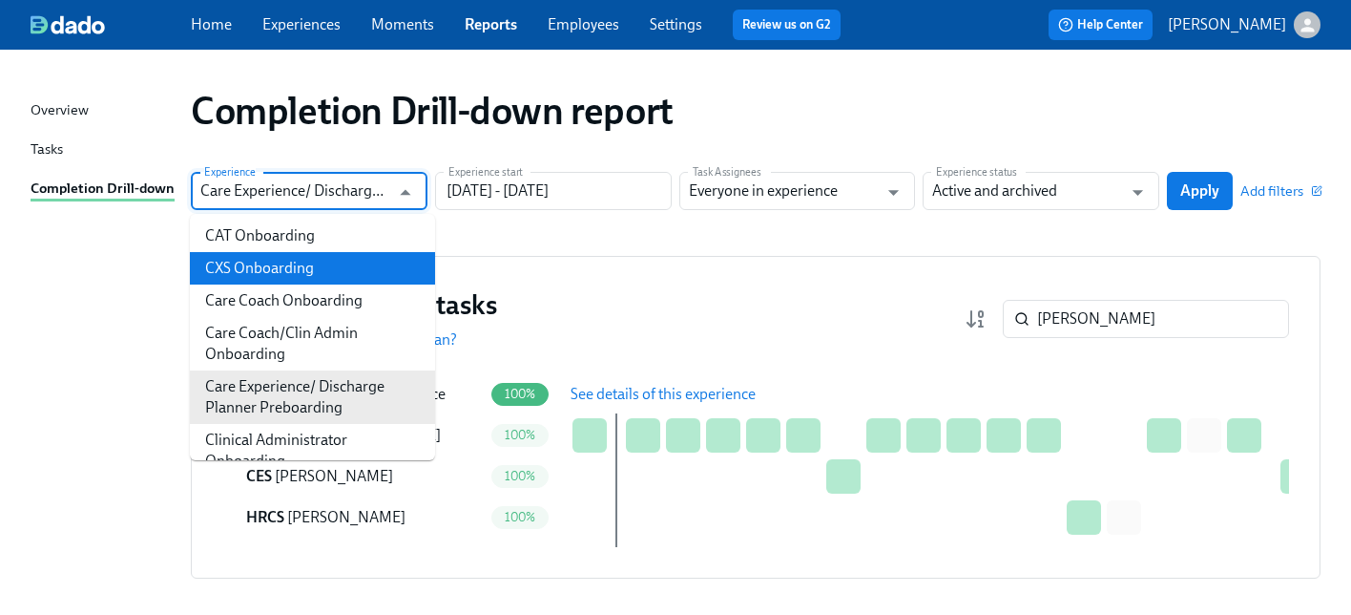
click at [329, 284] on li "CXS Onboarding" at bounding box center [312, 268] width 245 height 32
type input "CXS Onboarding"
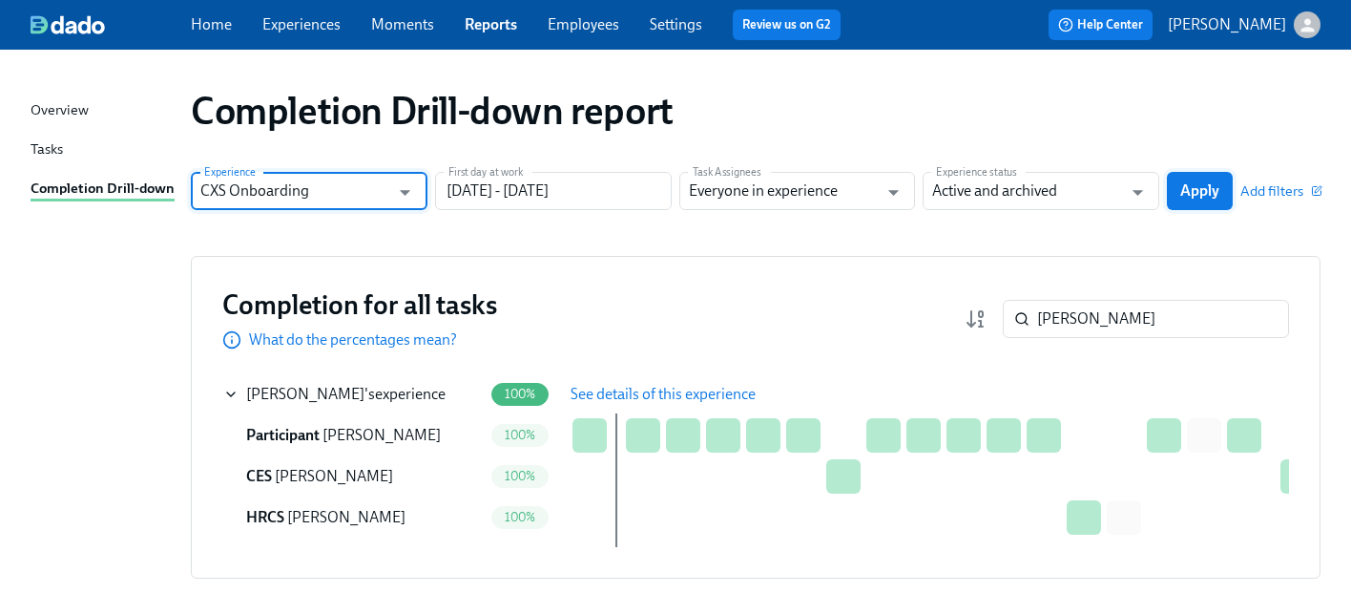
click at [1201, 178] on button "Apply" at bounding box center [1200, 191] width 66 height 38
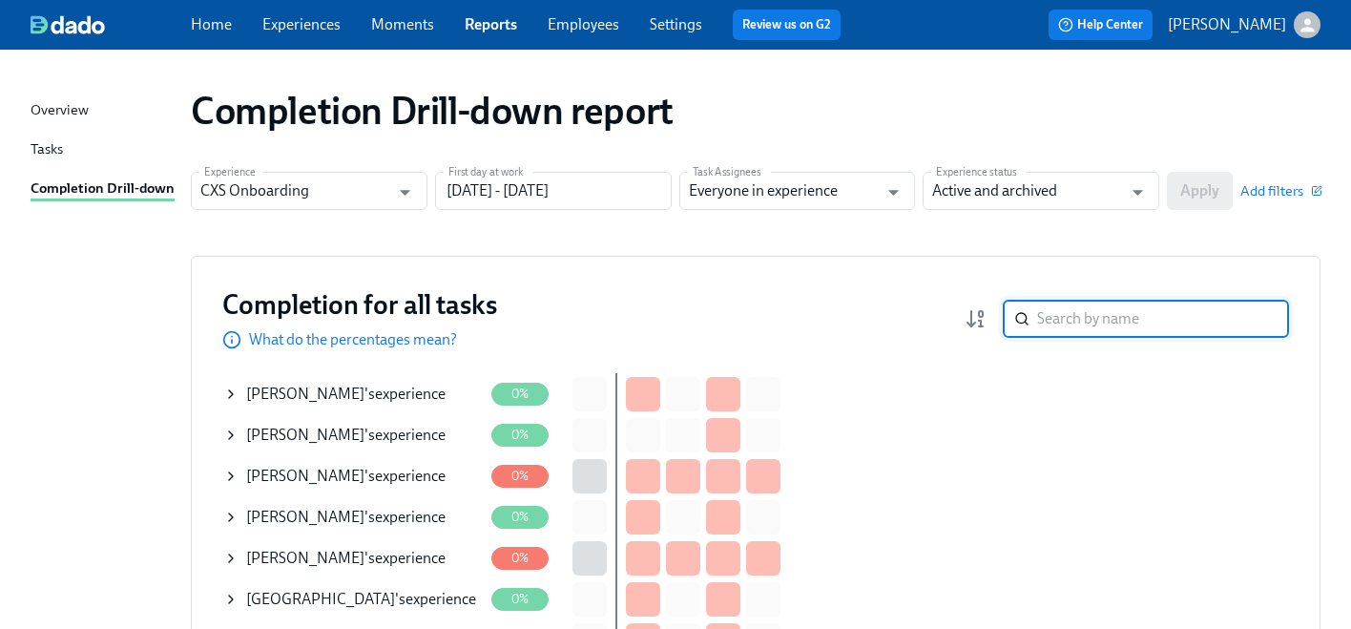
click at [1054, 304] on input "search" at bounding box center [1163, 319] width 252 height 38
paste input "Kraft"
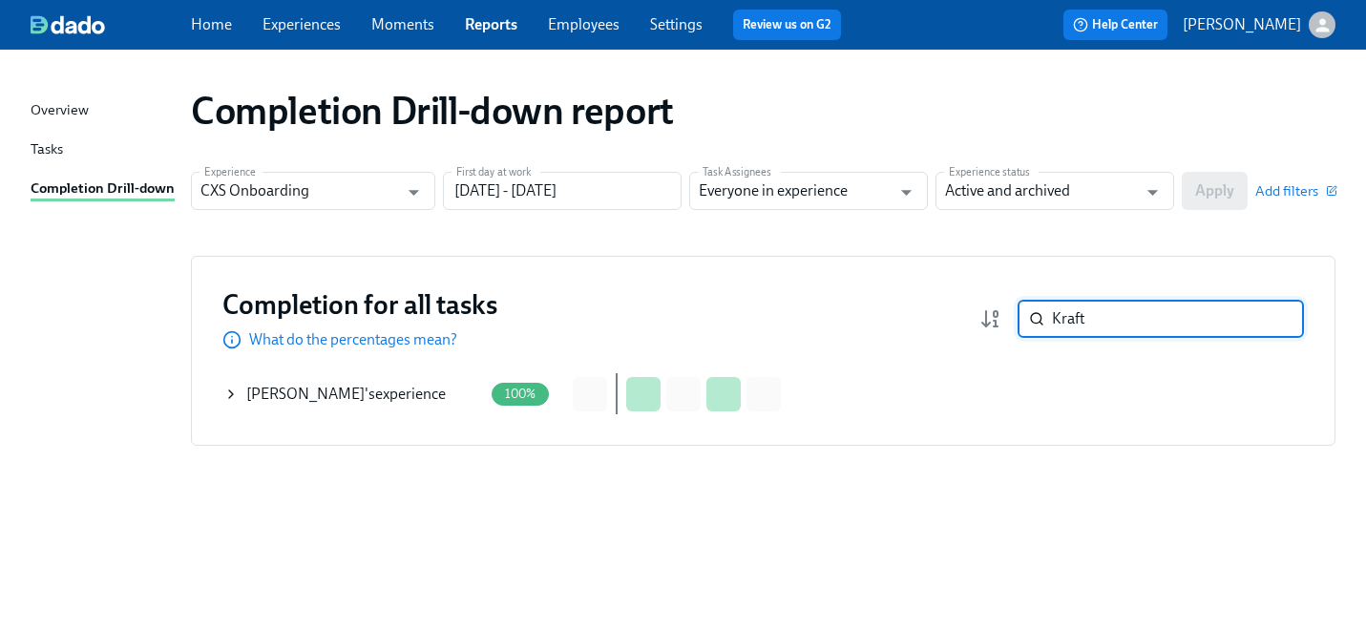
type input "Kraft"
click at [238, 392] on icon at bounding box center [230, 394] width 15 height 15
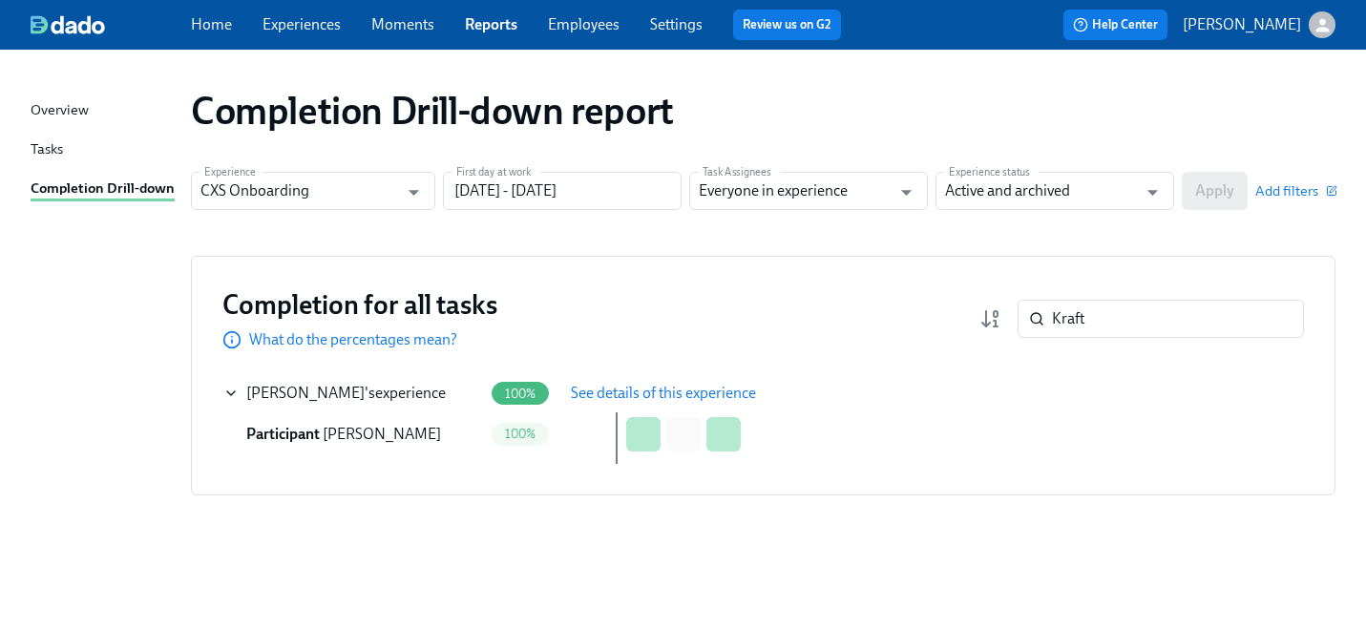
click at [622, 400] on span "See details of this experience" at bounding box center [663, 393] width 185 height 19
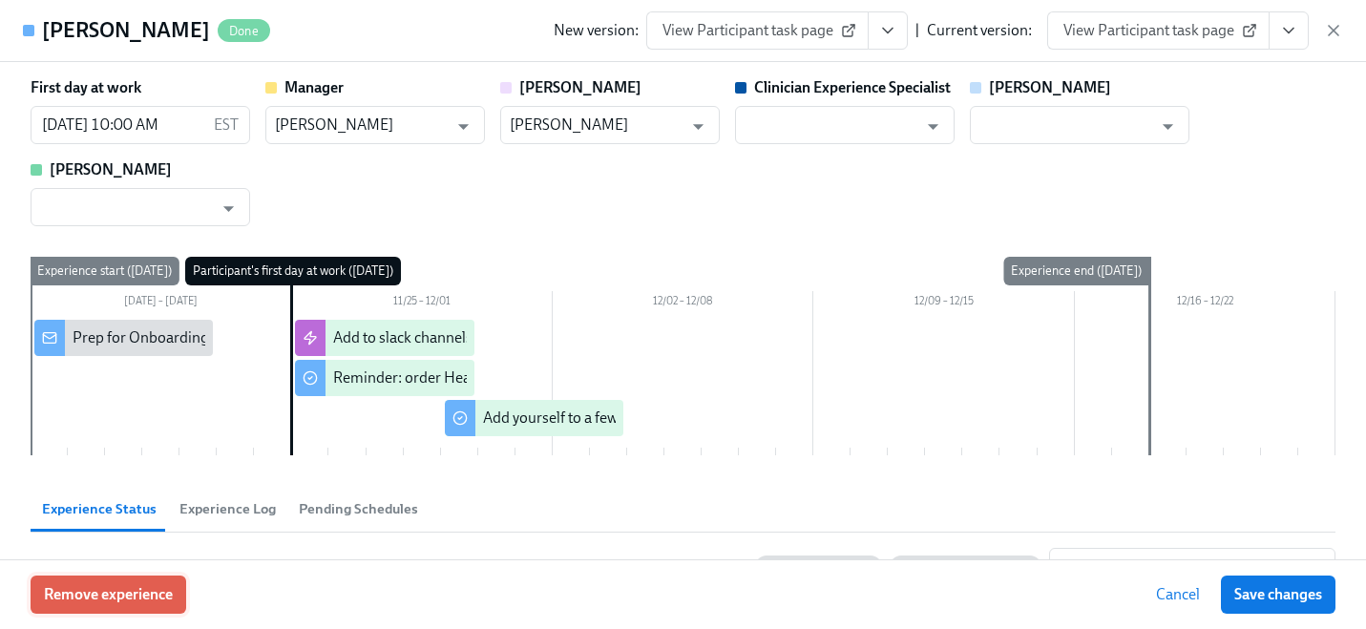
click at [158, 596] on span "Remove experience" at bounding box center [108, 594] width 129 height 19
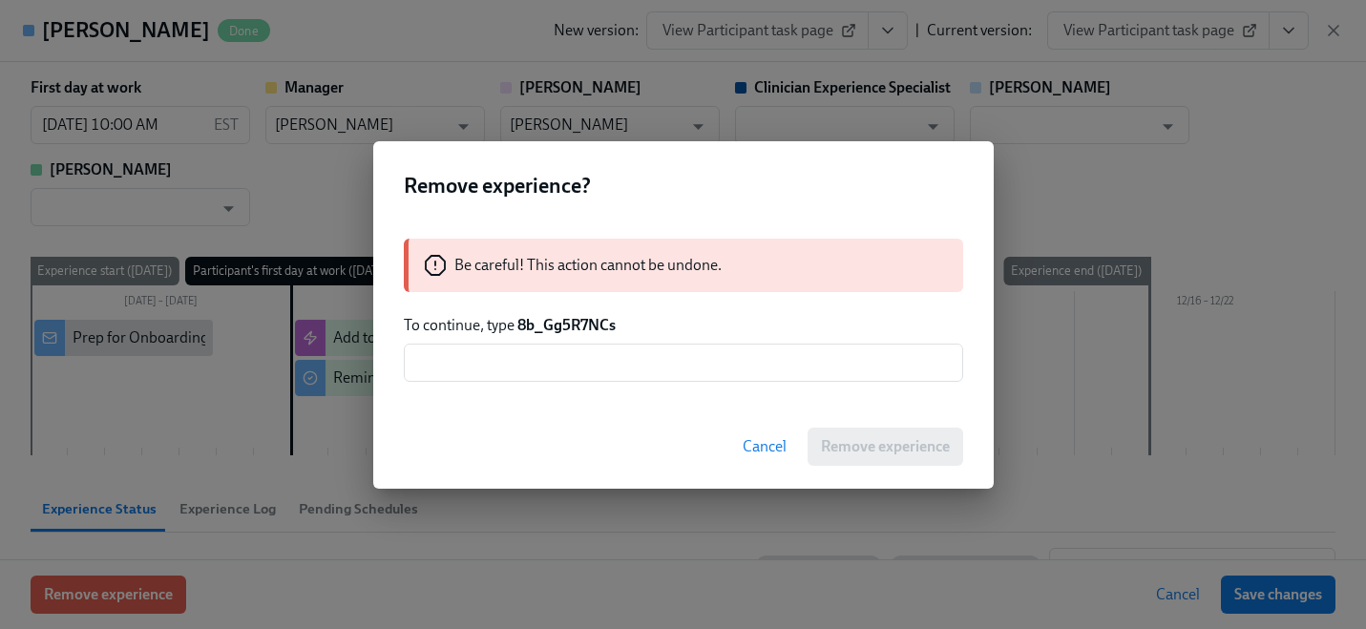
click at [587, 321] on strong "8b_Gg5R7NCs" at bounding box center [566, 325] width 98 height 18
click at [586, 321] on strong "8b_Gg5R7NCs" at bounding box center [566, 325] width 98 height 18
copy strong "8b_Gg5R7NCs"
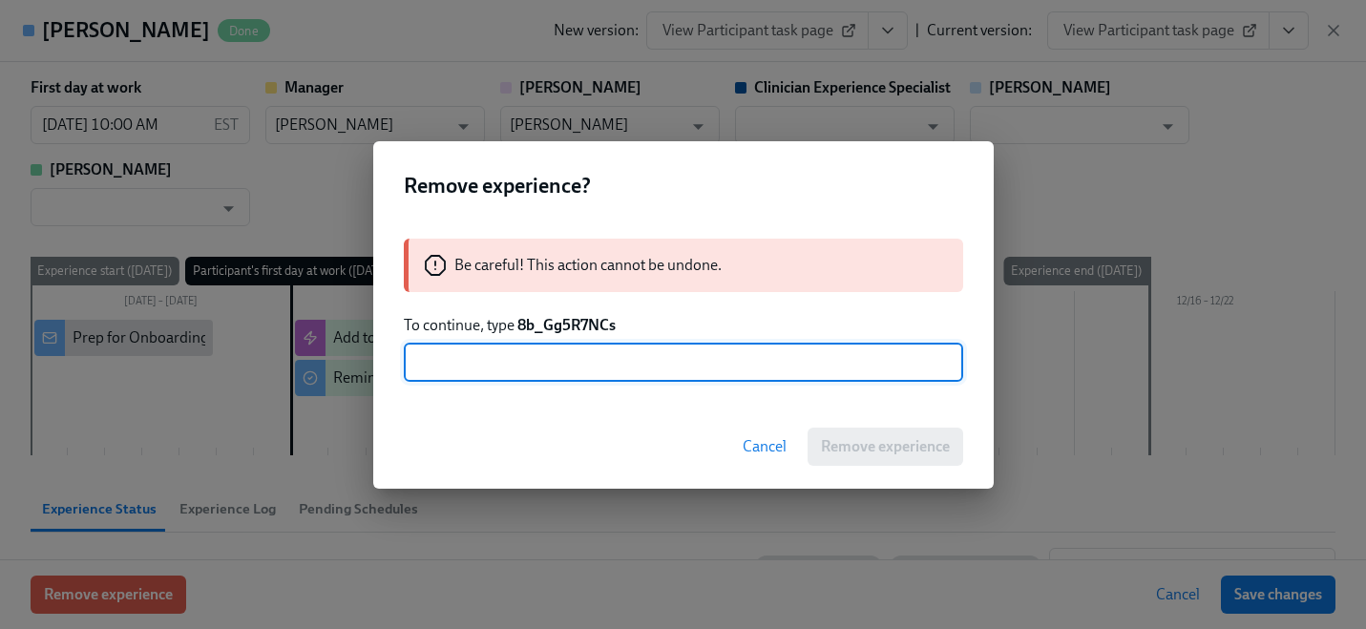
click at [556, 362] on input "text" at bounding box center [683, 363] width 559 height 38
paste input "8b_Gg5R7NCs"
type input "8b_Gg5R7NCs"
click at [850, 435] on button "Remove experience" at bounding box center [885, 447] width 156 height 38
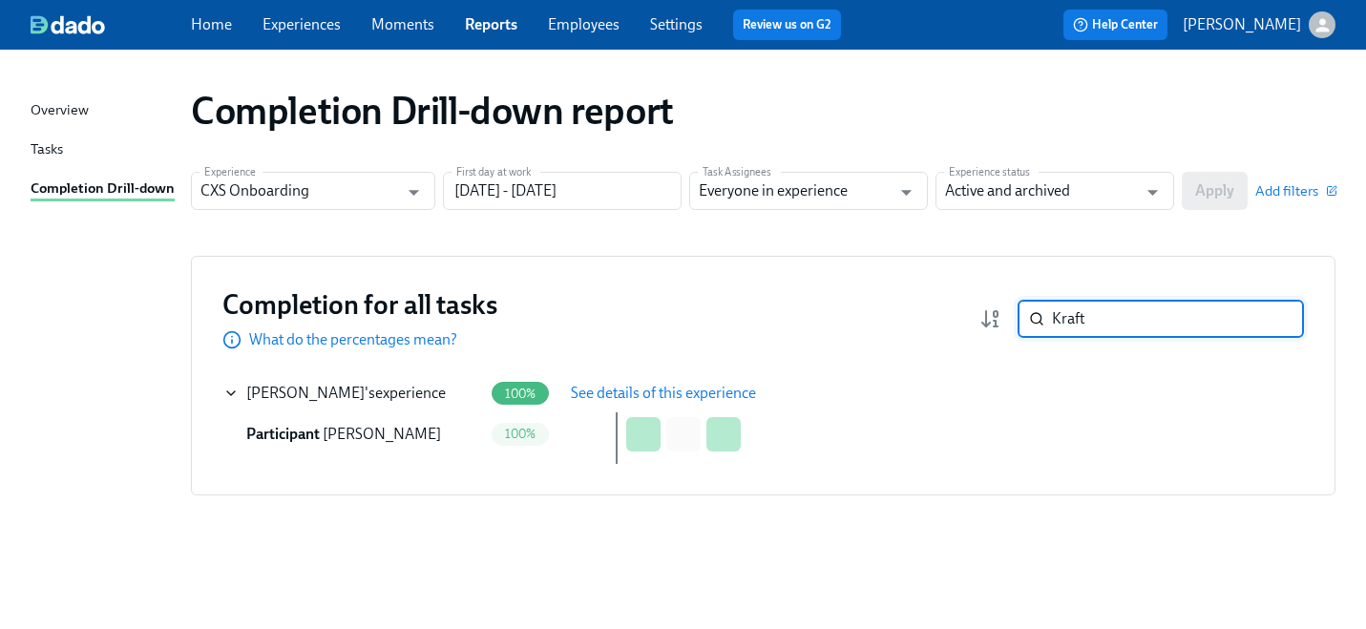
click at [1104, 329] on input "Kraft" at bounding box center [1178, 319] width 252 height 38
paste input "[PERSON_NAME]"
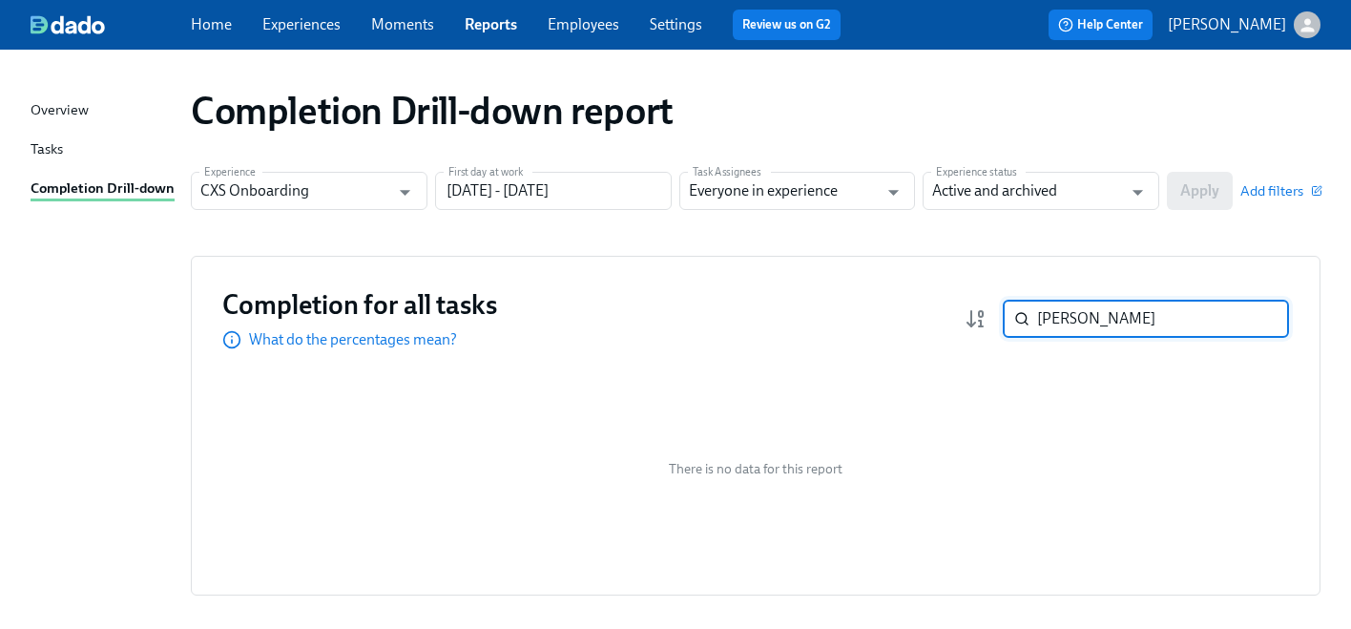
type input "[PERSON_NAME]"
click at [362, 191] on input "CXS Onboarding" at bounding box center [295, 191] width 190 height 38
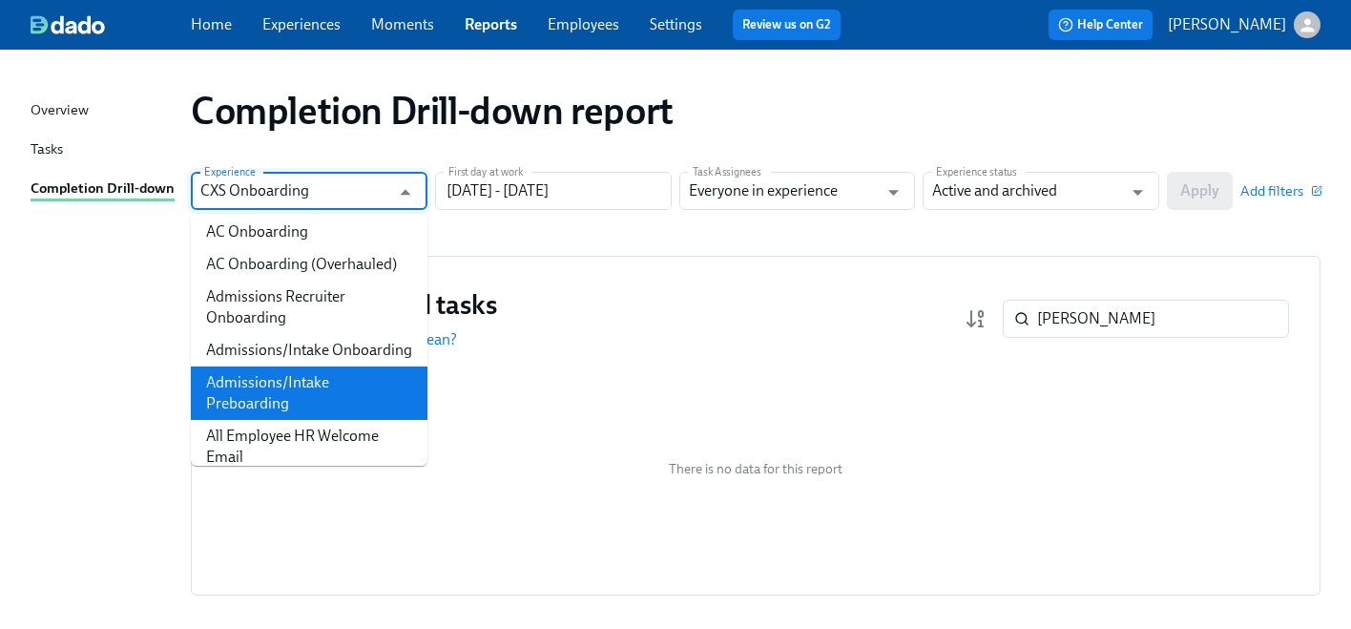
scroll to position [51, 0]
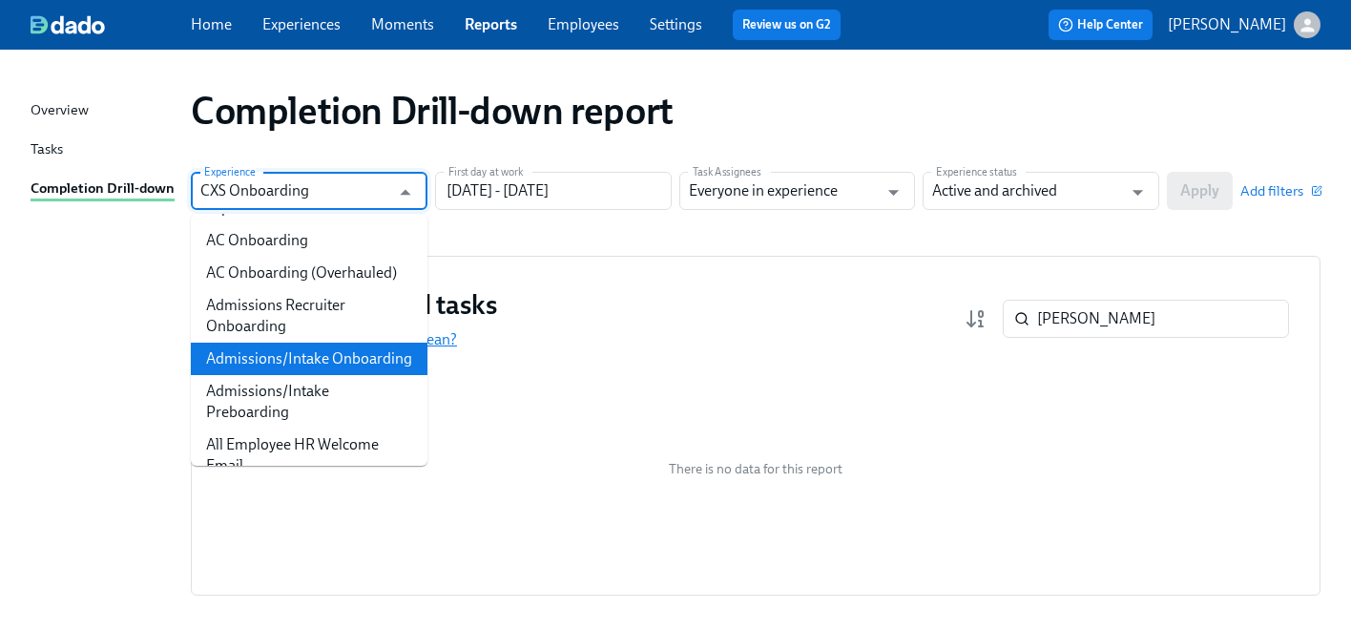
click at [278, 343] on li "Admissions/Intake Onboarding" at bounding box center [309, 359] width 237 height 32
type input "Admissions/Intake Onboarding"
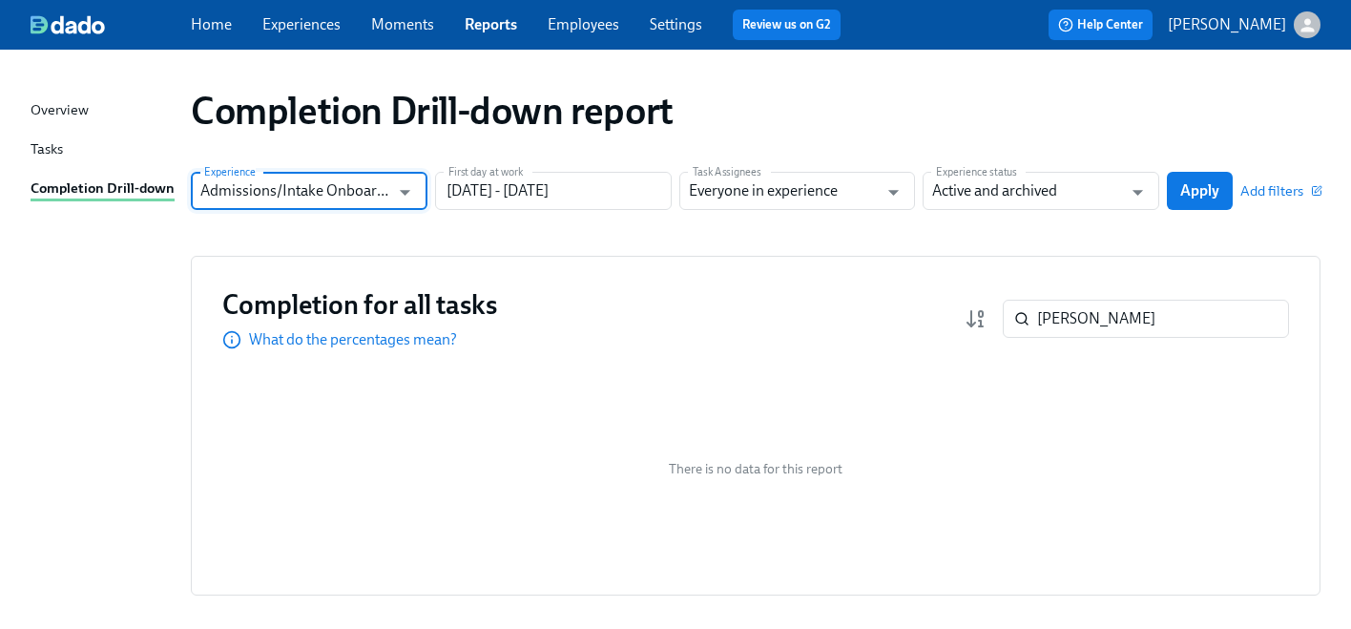
click at [1213, 203] on button "Apply" at bounding box center [1200, 191] width 66 height 38
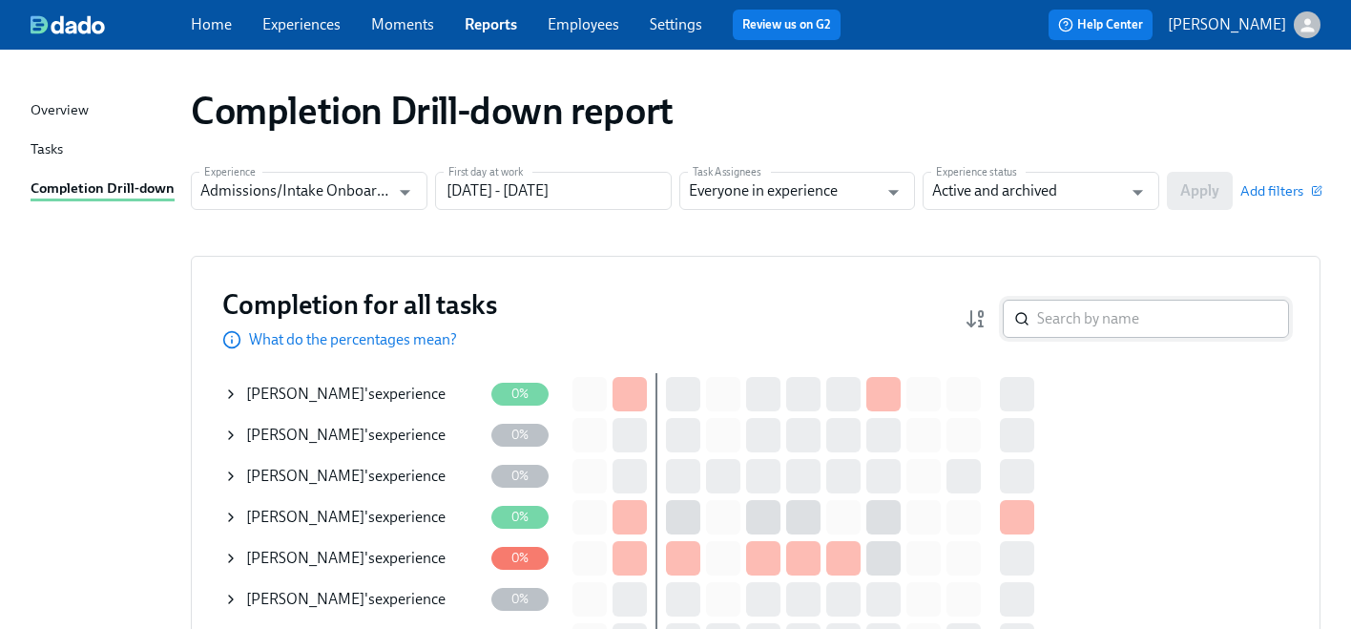
click at [1134, 316] on input "search" at bounding box center [1163, 319] width 252 height 38
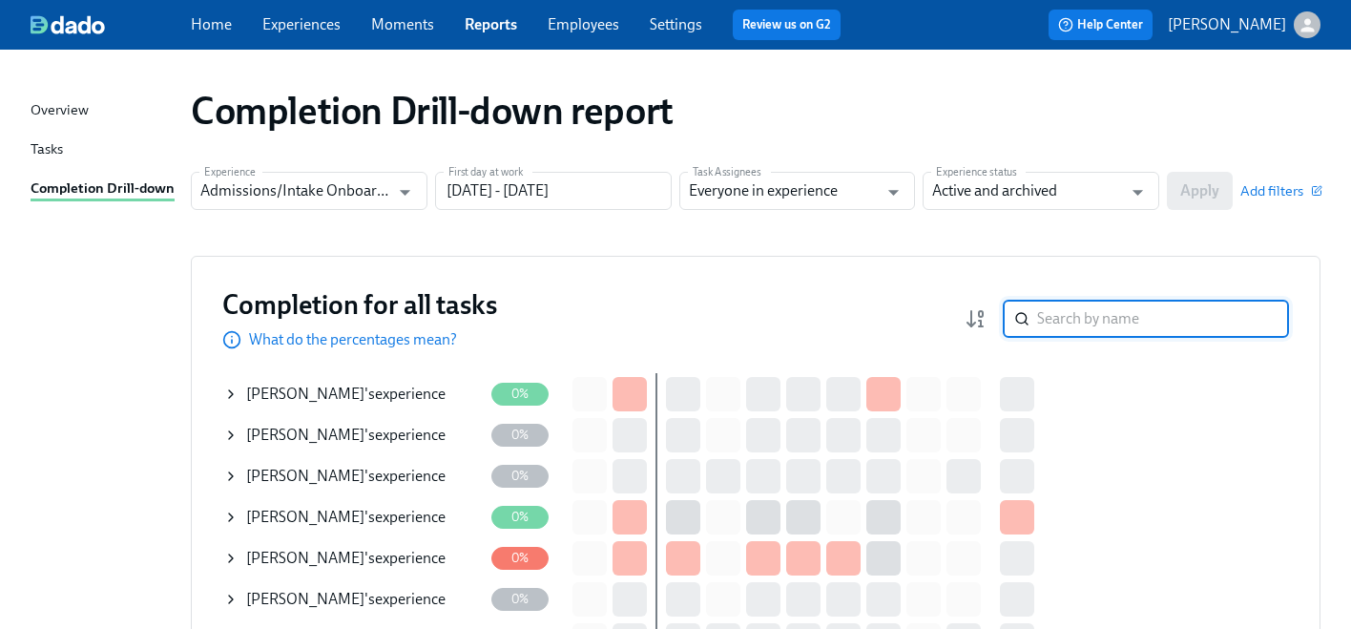
paste input "[PERSON_NAME]"
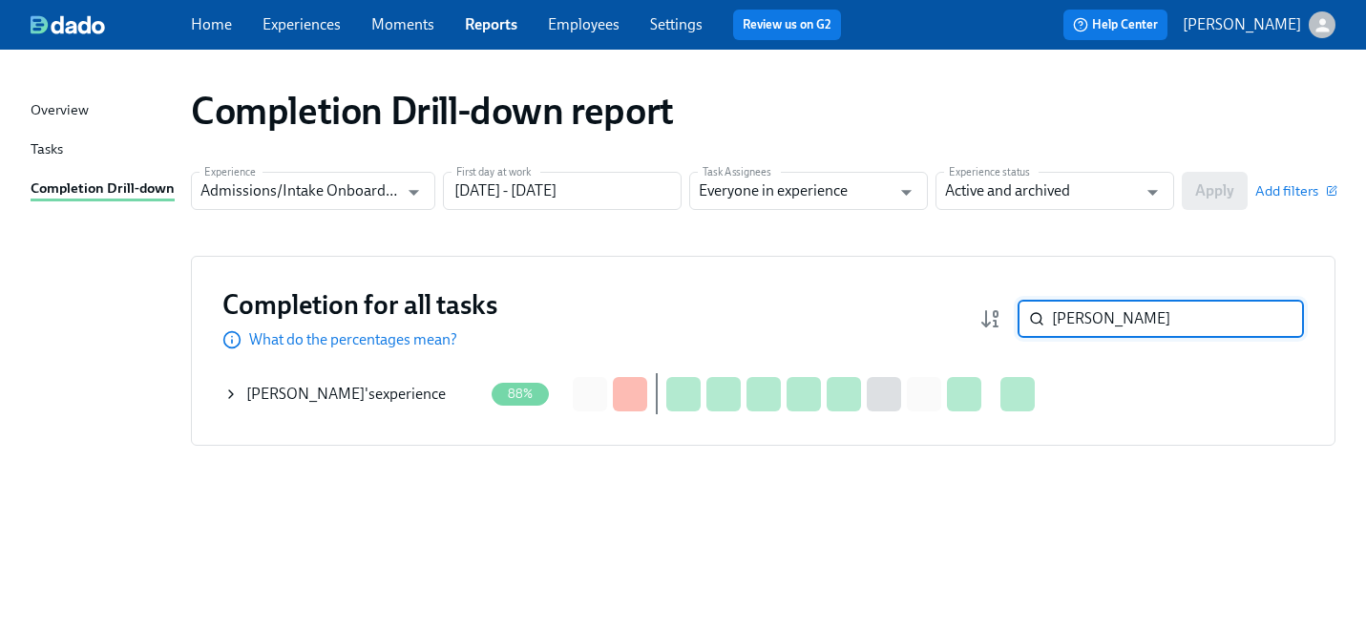
type input "[PERSON_NAME]"
click at [227, 393] on icon at bounding box center [230, 394] width 15 height 15
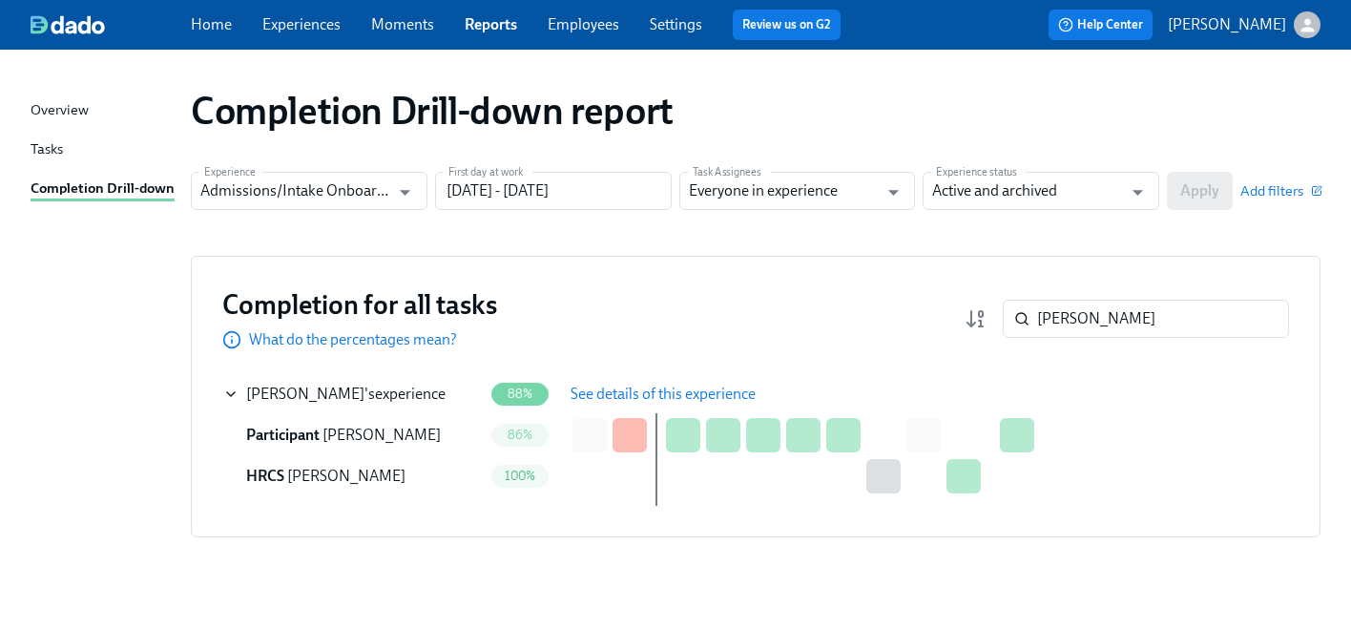
click at [584, 398] on span "See details of this experience" at bounding box center [663, 394] width 185 height 19
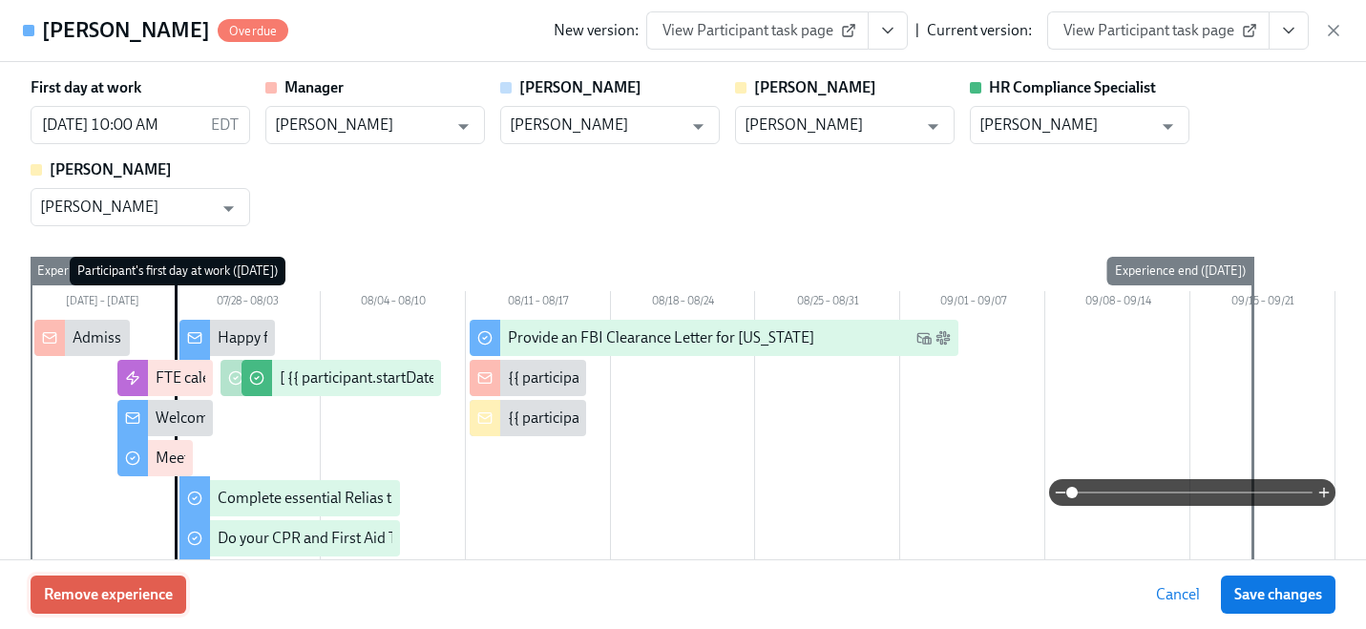
click at [78, 597] on span "Remove experience" at bounding box center [108, 594] width 129 height 19
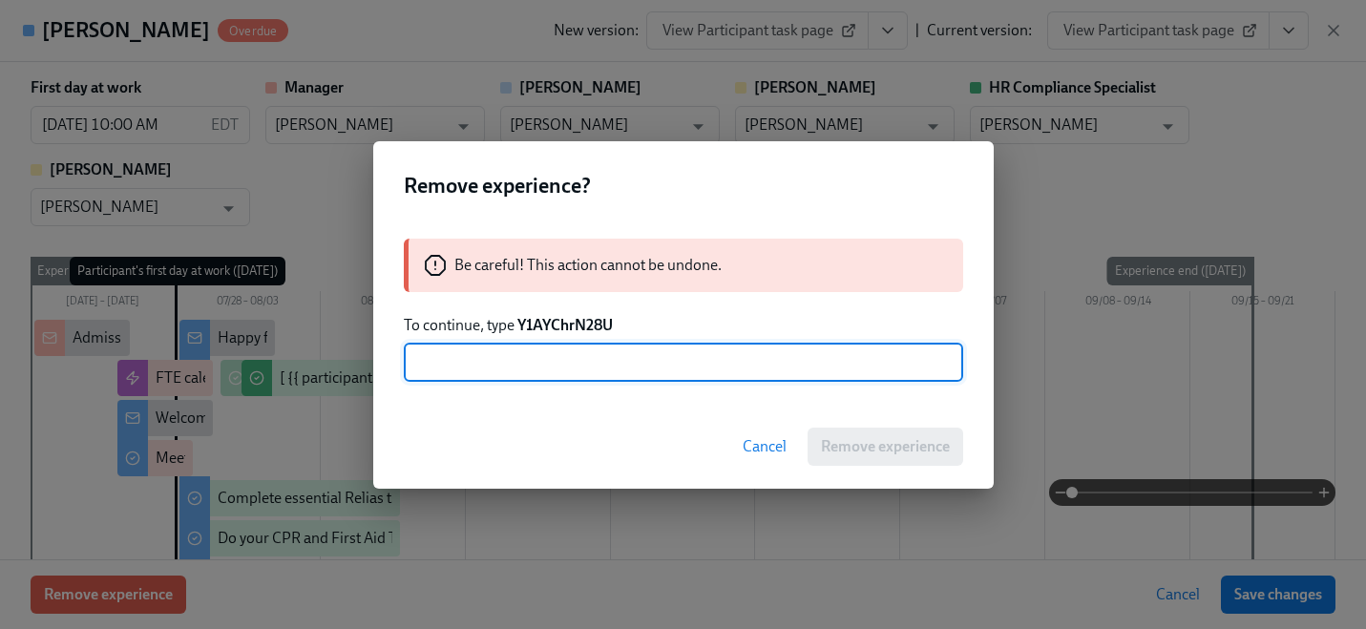
click at [580, 312] on div "Be careful! This action cannot be undone. To continue, type Y1AYChrN28U ​" at bounding box center [683, 310] width 620 height 189
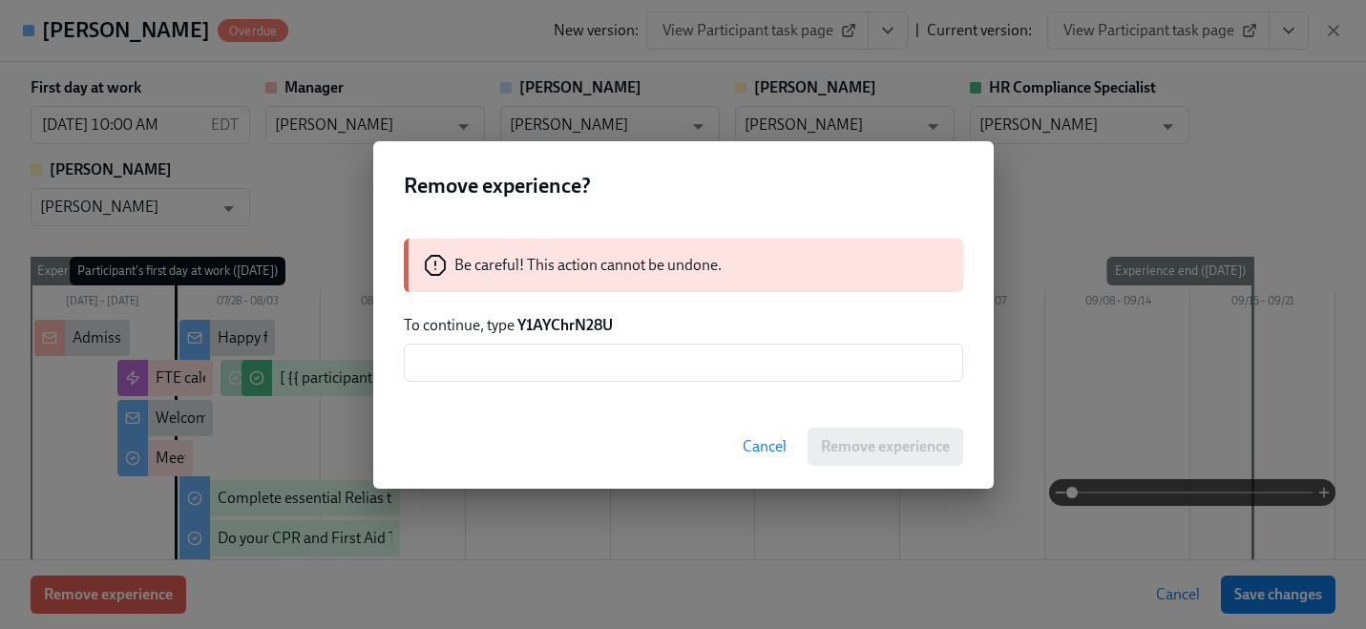
click at [576, 321] on strong "Y1AYChrN28U" at bounding box center [564, 325] width 95 height 18
copy strong "Y1AYChrN28U"
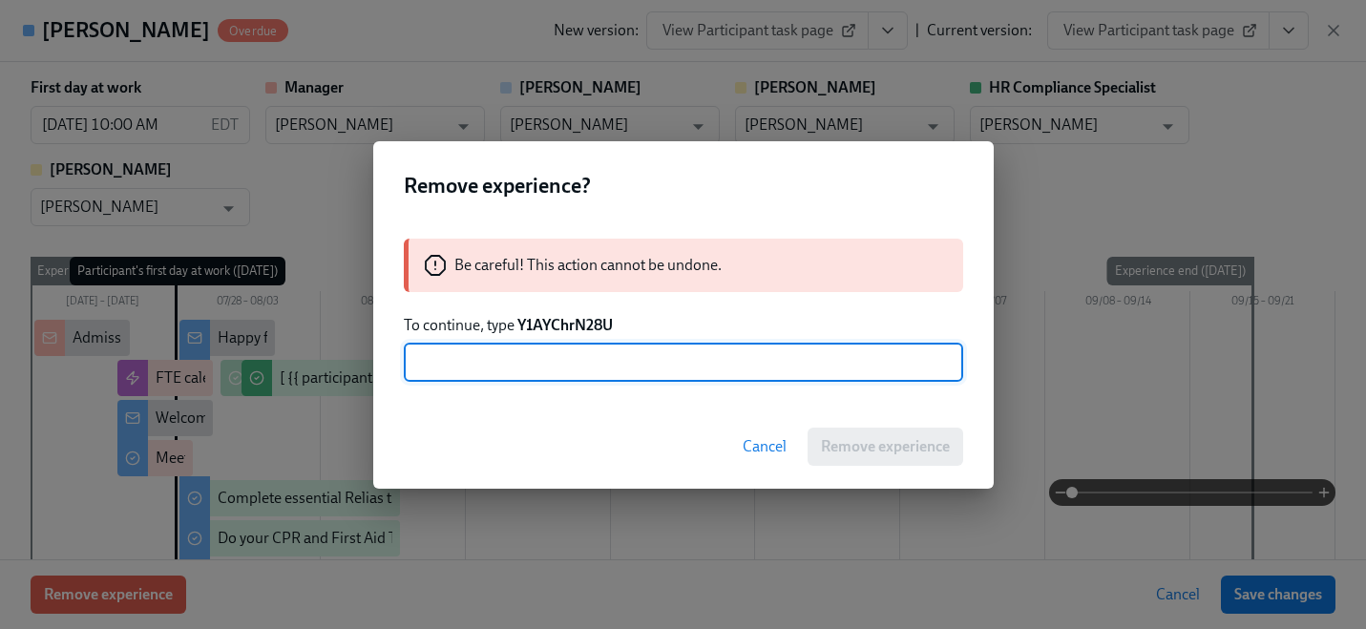
click at [589, 351] on input "text" at bounding box center [683, 363] width 559 height 38
paste input "Y1AYChrN28U"
type input "Y1AYChrN28U"
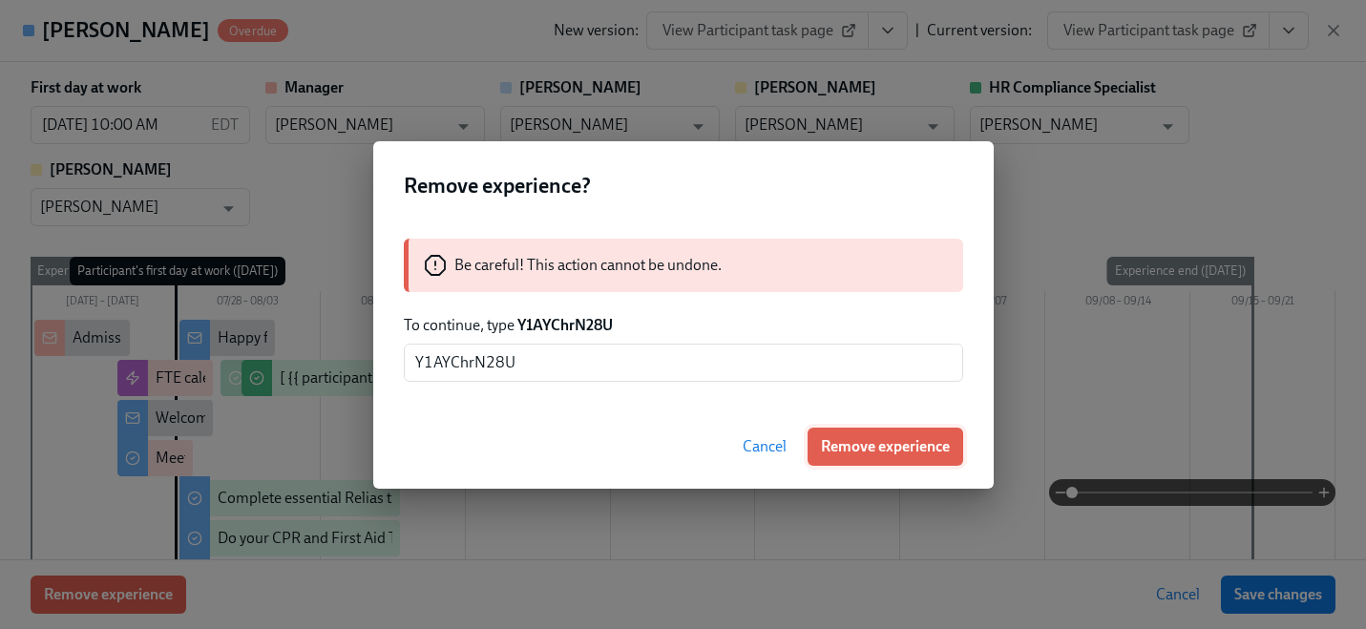
click at [833, 449] on span "Remove experience" at bounding box center [885, 446] width 129 height 19
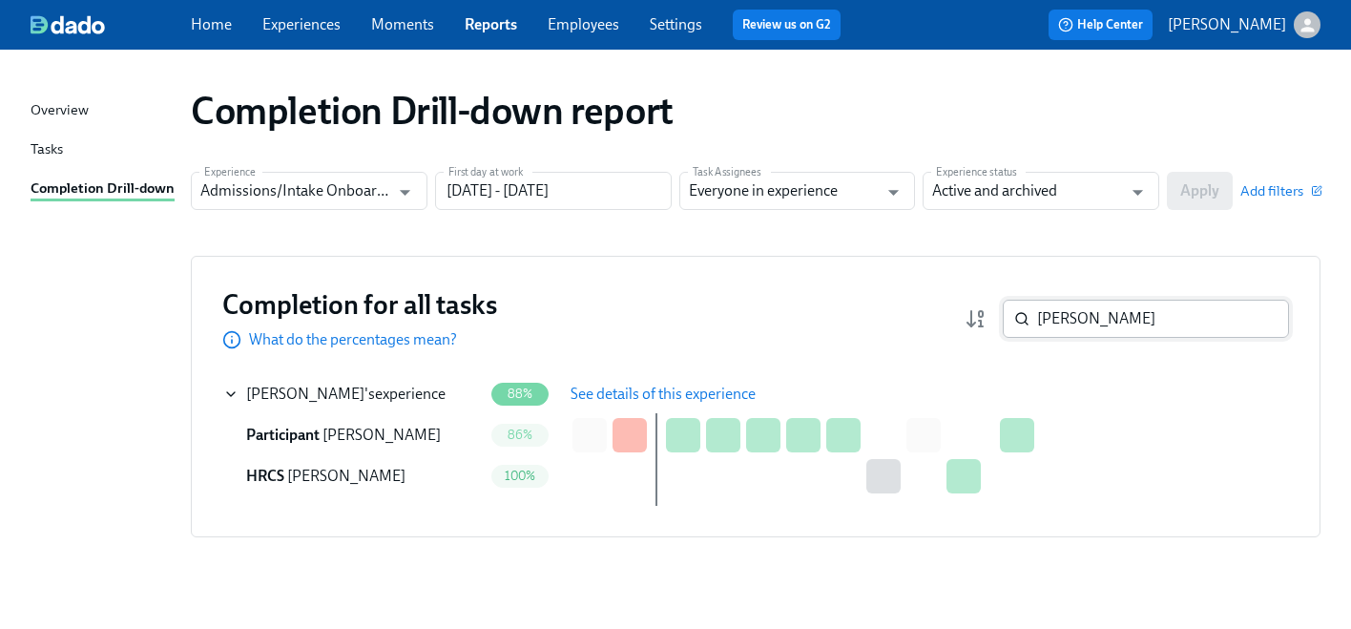
click at [1118, 313] on input "[PERSON_NAME]" at bounding box center [1163, 319] width 252 height 38
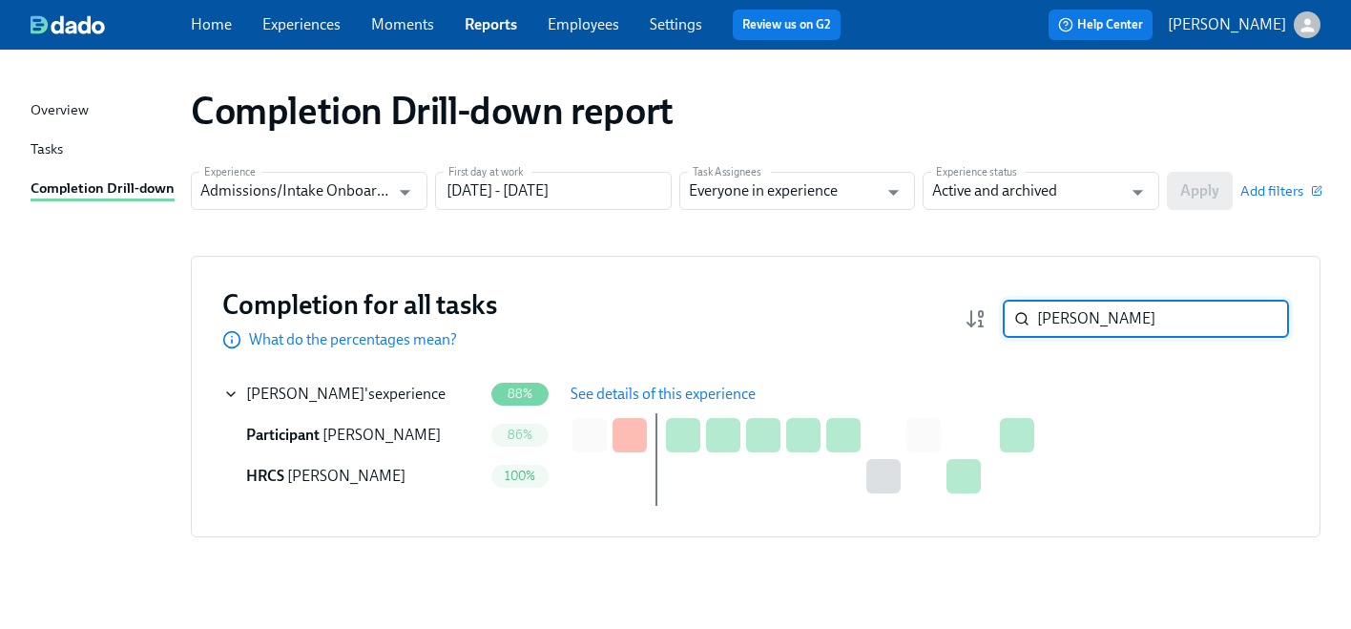
paste input "[PERSON_NAME]"
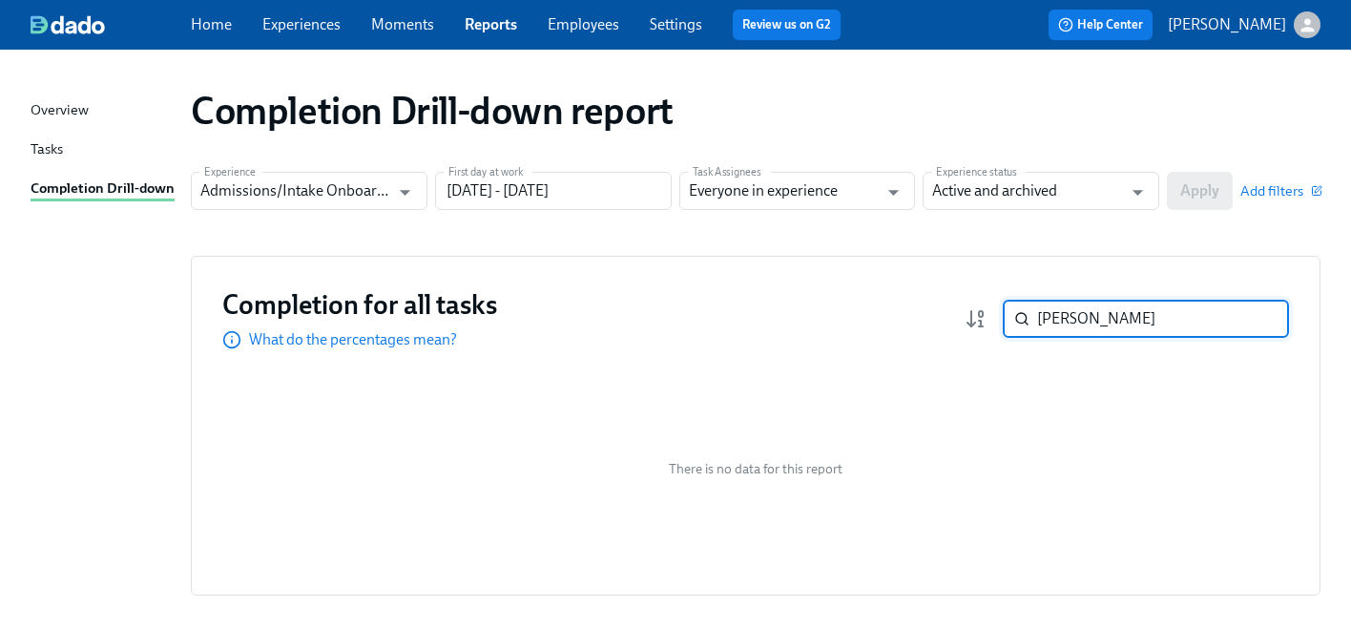
type input "[PERSON_NAME]"
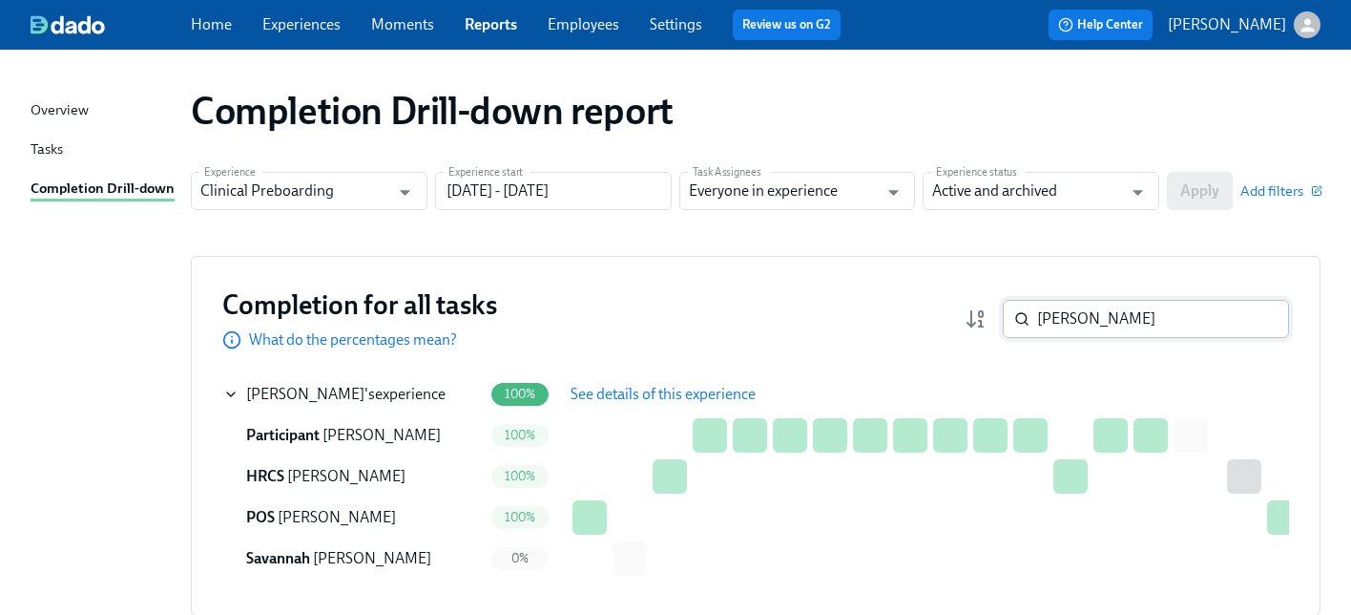
click at [1144, 317] on input "[PERSON_NAME]" at bounding box center [1163, 319] width 252 height 38
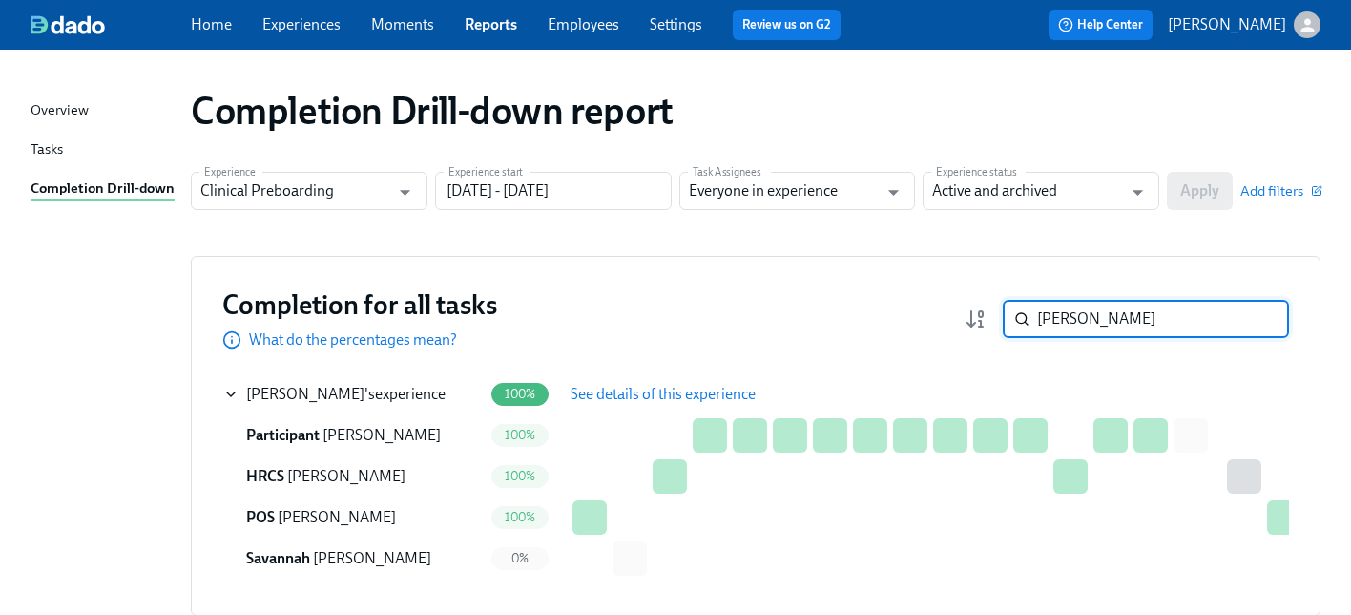
paste input "[PERSON_NAME]"
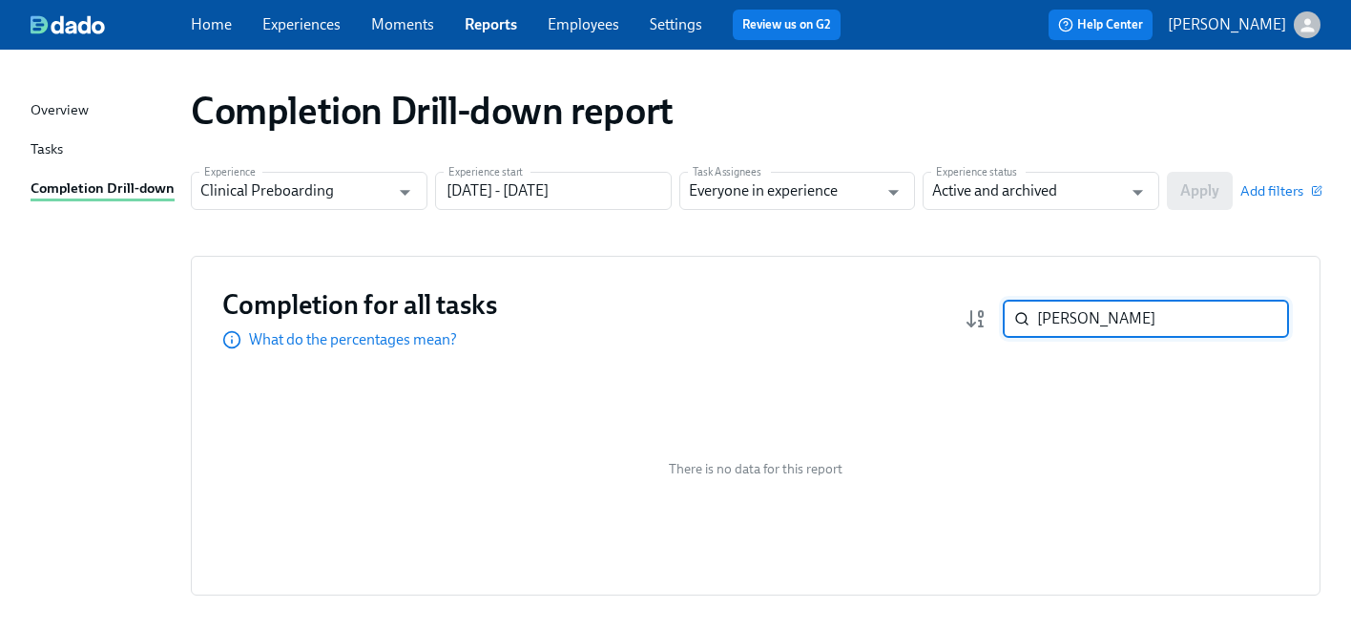
paste input "[PERSON_NAME]"
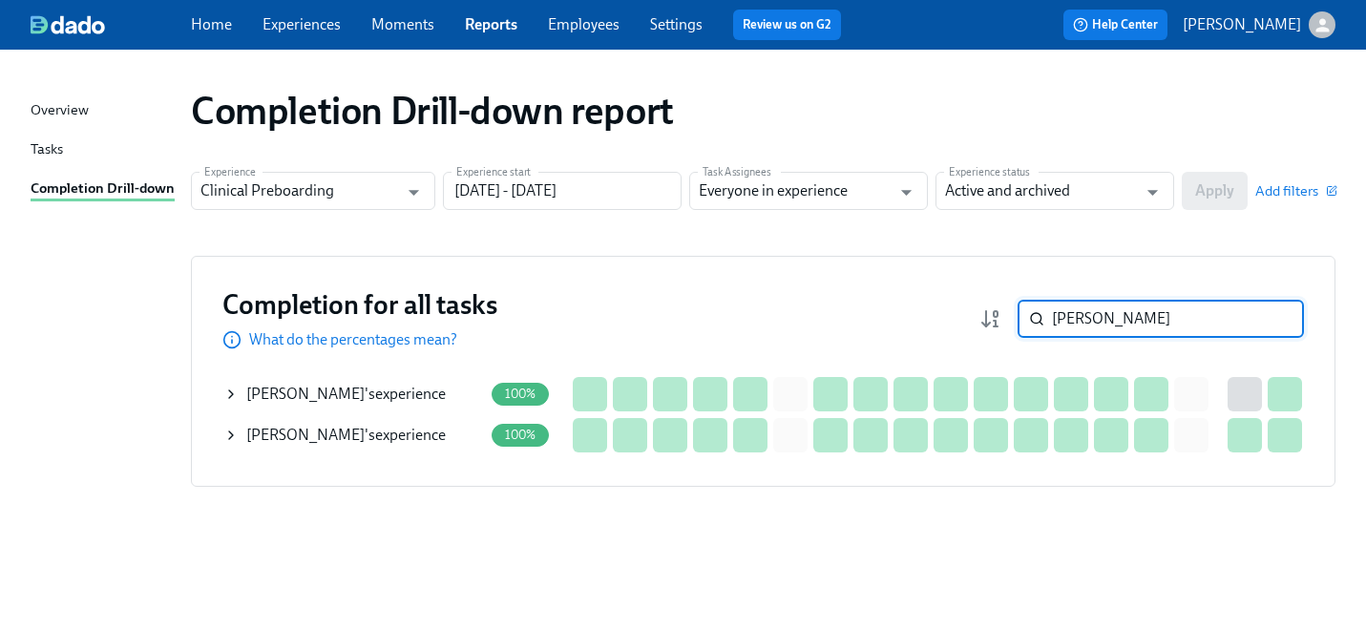
paste input "[PERSON_NAME]"
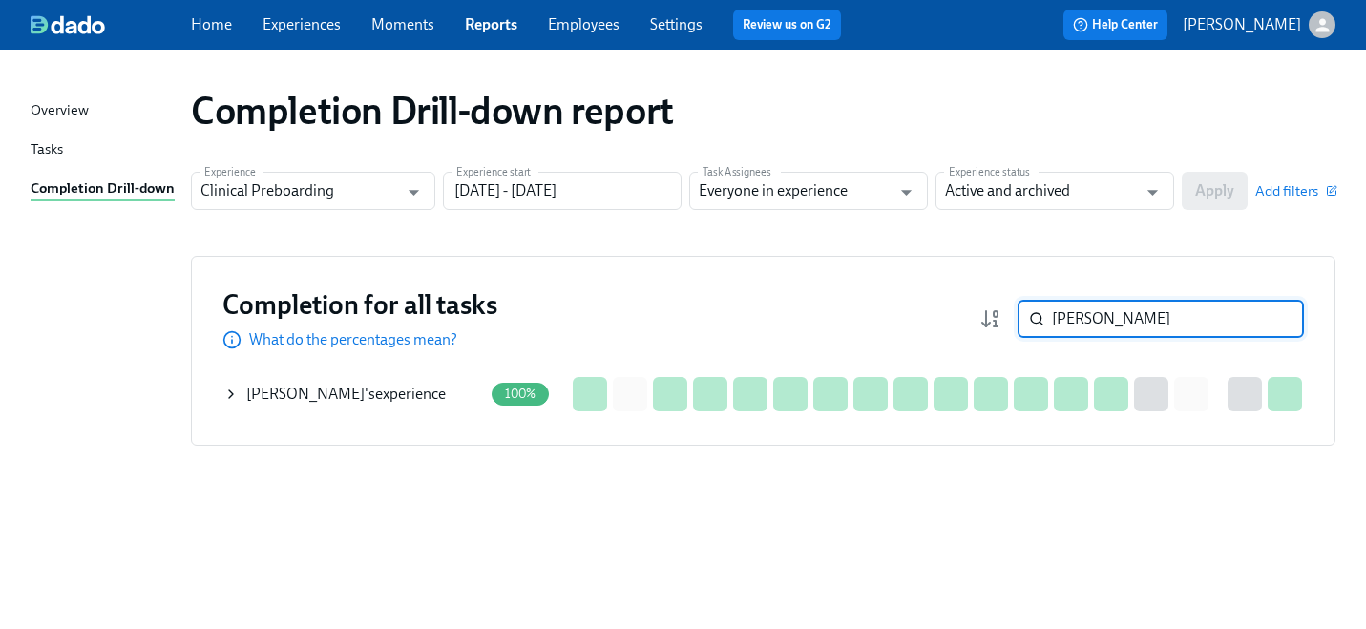
type input "[PERSON_NAME]"
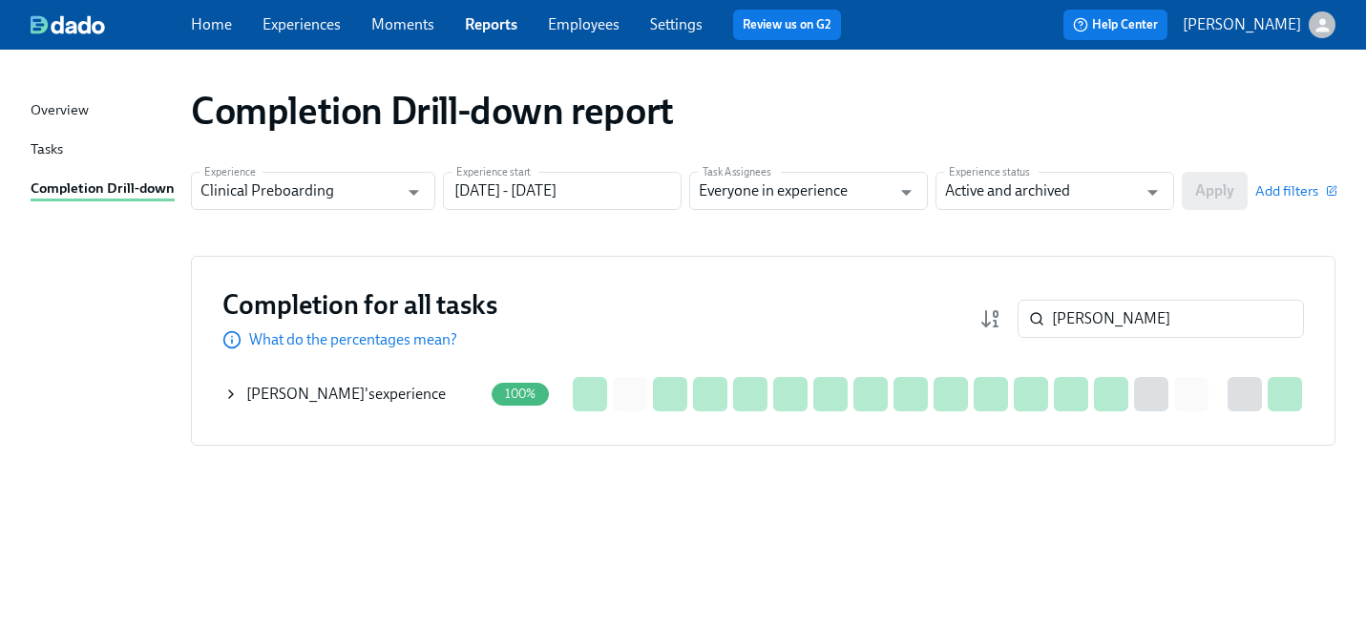
click at [235, 385] on div "Kimberly Roseboro 's experience" at bounding box center [353, 394] width 260 height 38
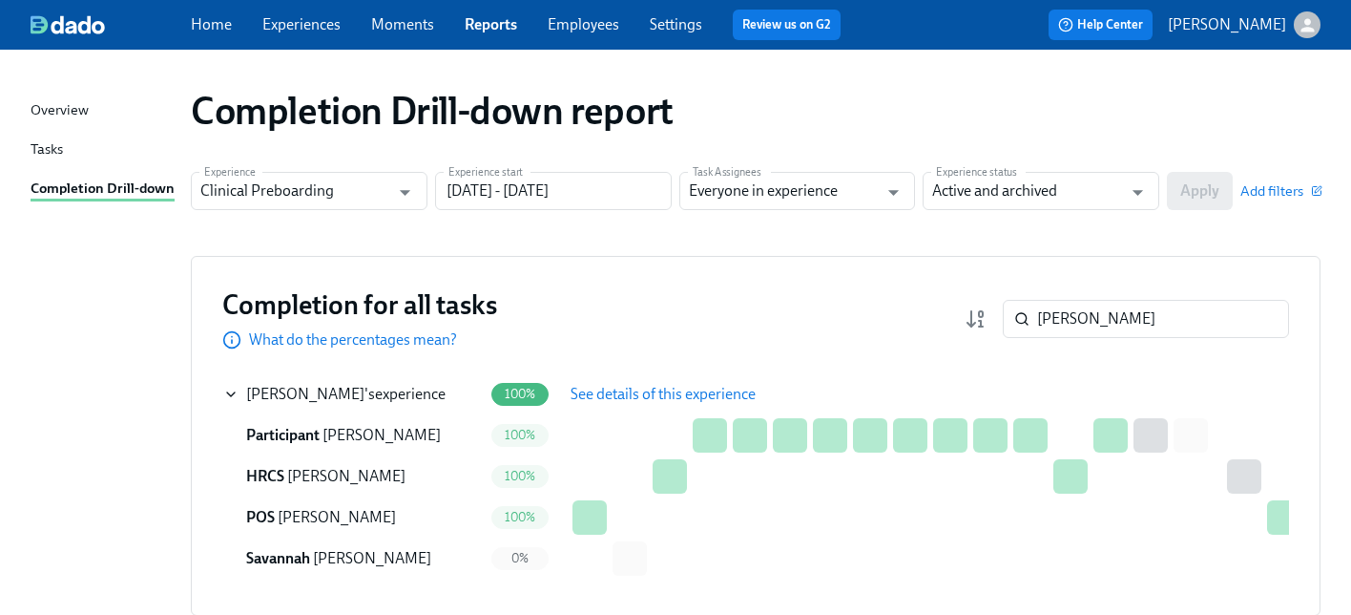
click at [589, 386] on span "See details of this experience" at bounding box center [663, 394] width 185 height 19
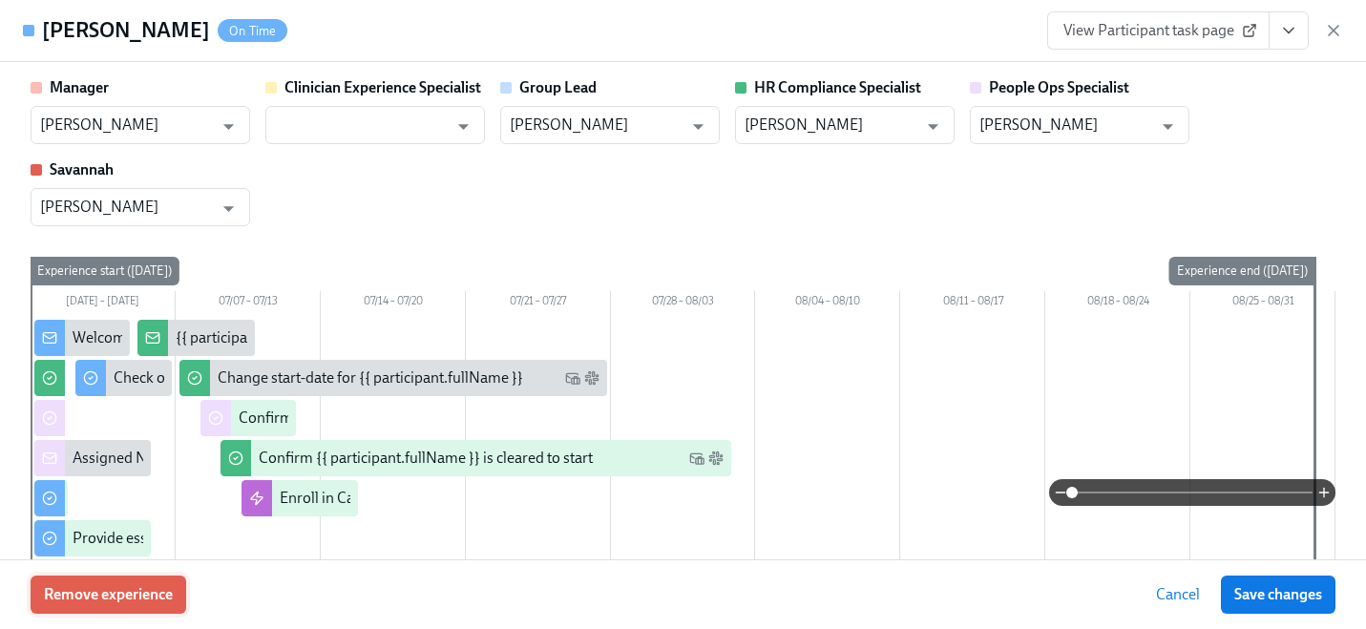
click at [155, 595] on span "Remove experience" at bounding box center [108, 594] width 129 height 19
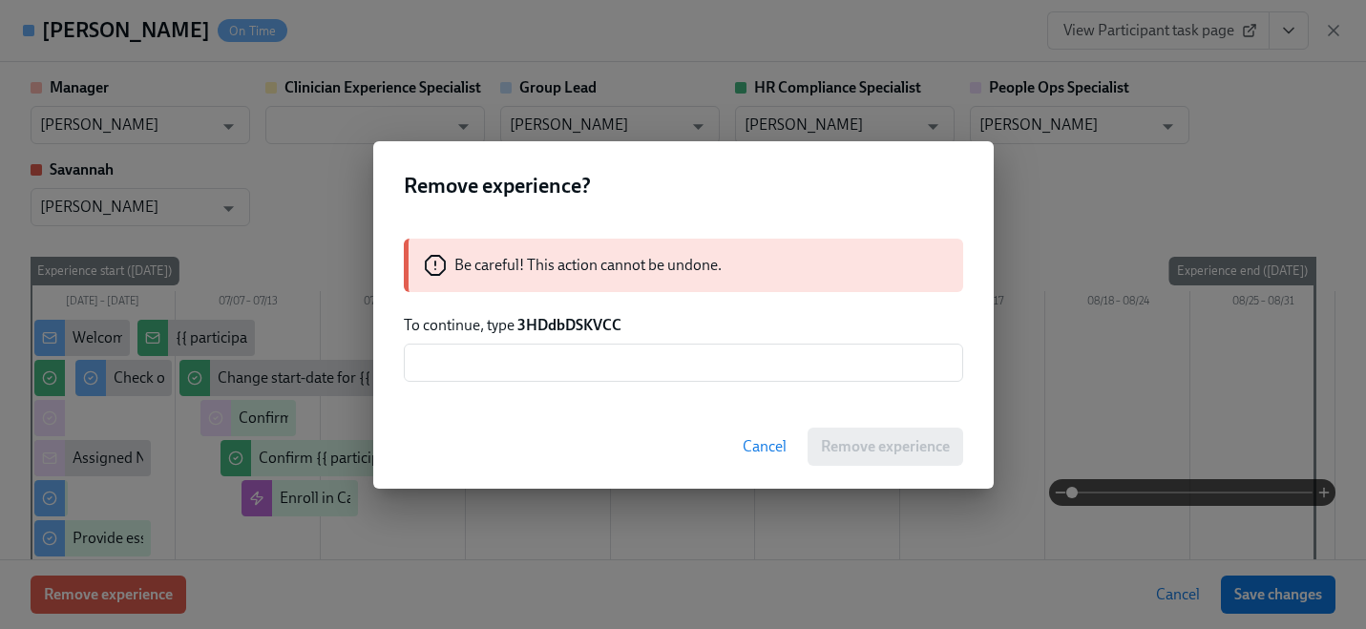
click at [564, 324] on strong "3HDdbDSKVCC" at bounding box center [569, 325] width 104 height 18
copy strong "3HDdbDSKVCC"
click at [566, 339] on div "Be careful! This action cannot be undone. To continue, type 3HDdbDSKVCC ​" at bounding box center [683, 310] width 620 height 189
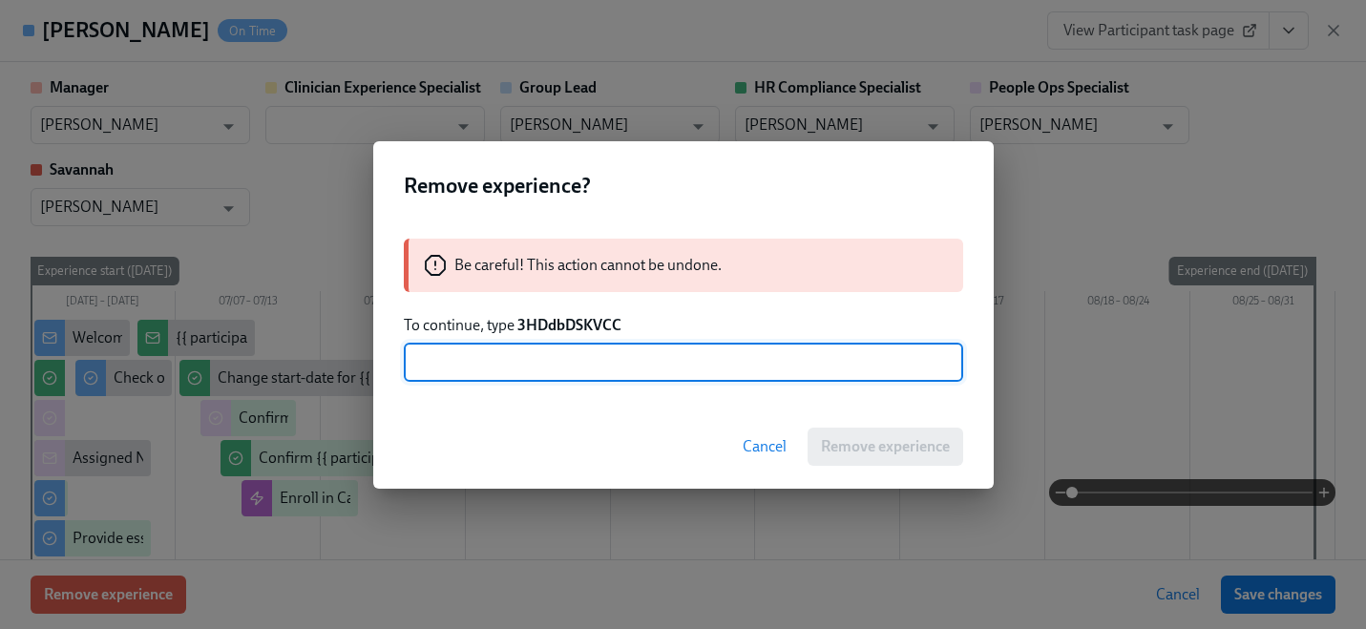
click at [566, 348] on input "text" at bounding box center [683, 363] width 559 height 38
paste input "3HDdbDSKVCC"
type input "3HDdbDSKVCC"
click at [873, 440] on span "Remove experience" at bounding box center [885, 446] width 129 height 19
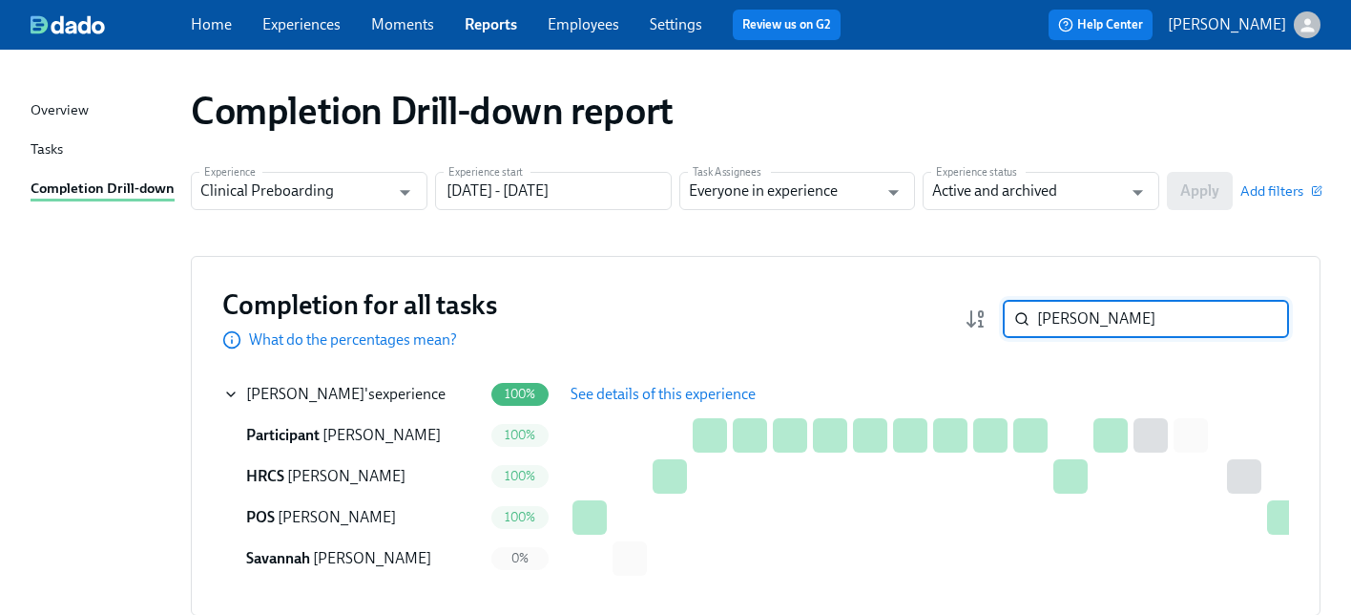
click at [1119, 326] on input "[PERSON_NAME]" at bounding box center [1163, 319] width 252 height 38
paste input "raft"
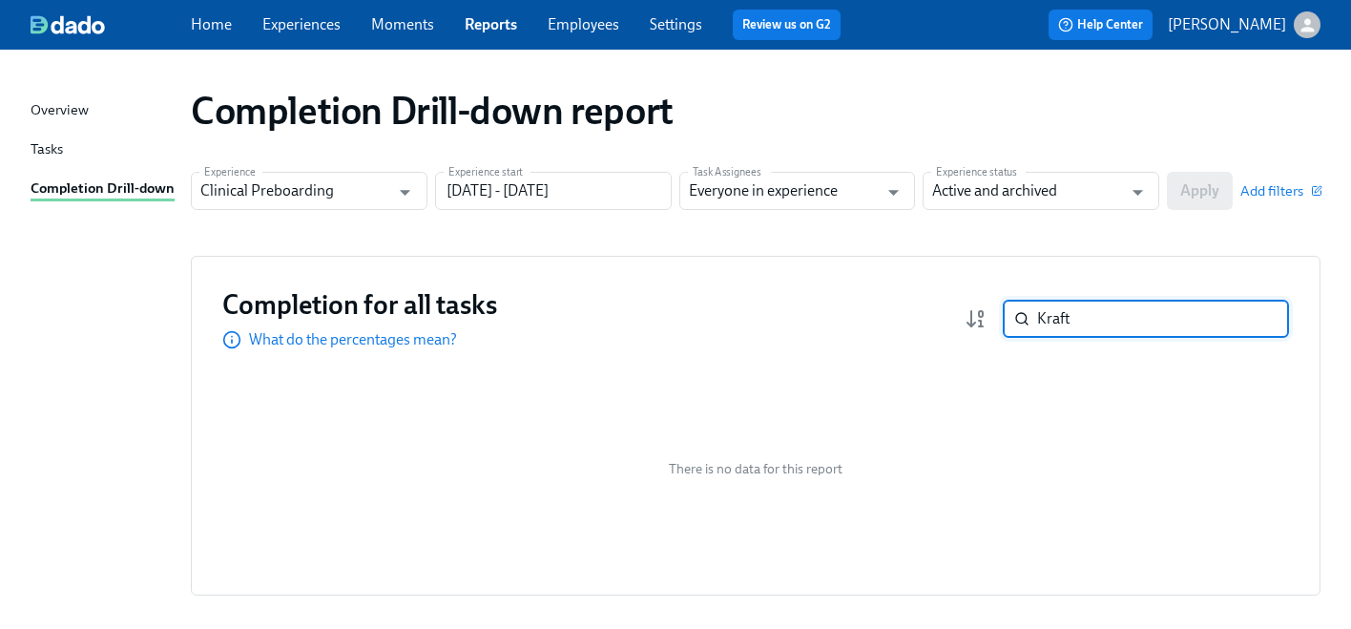
paste input "[PERSON_NAME]"
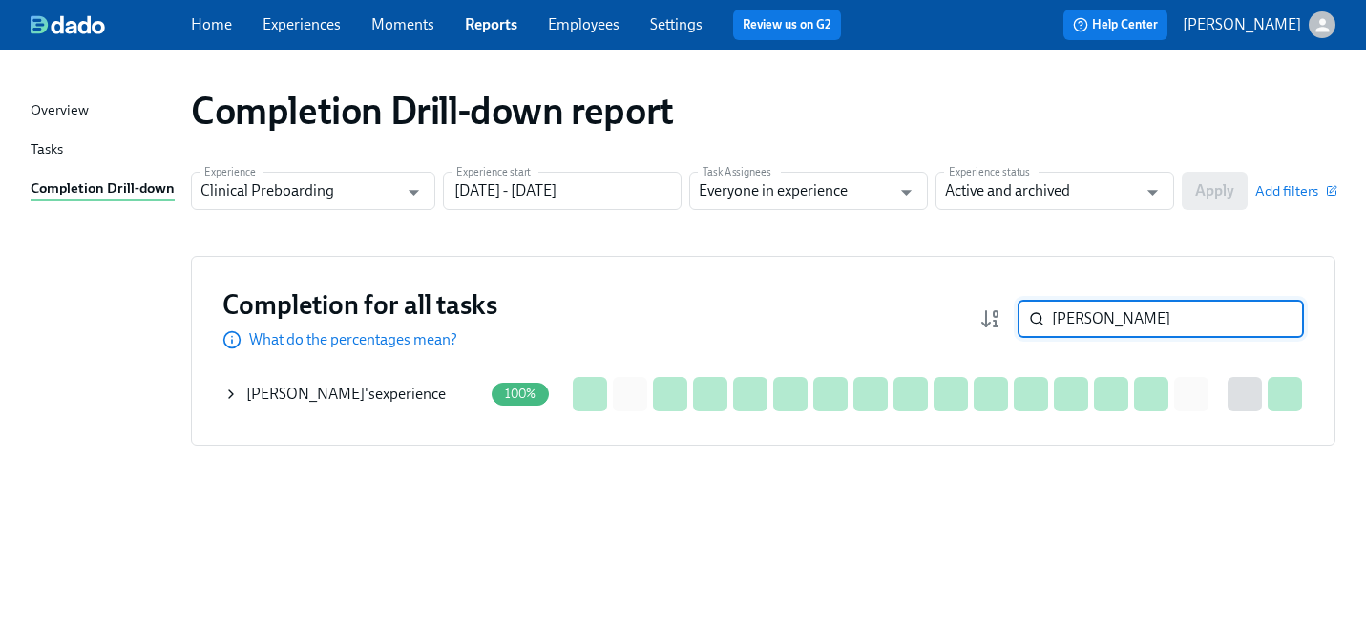
type input "[PERSON_NAME]"
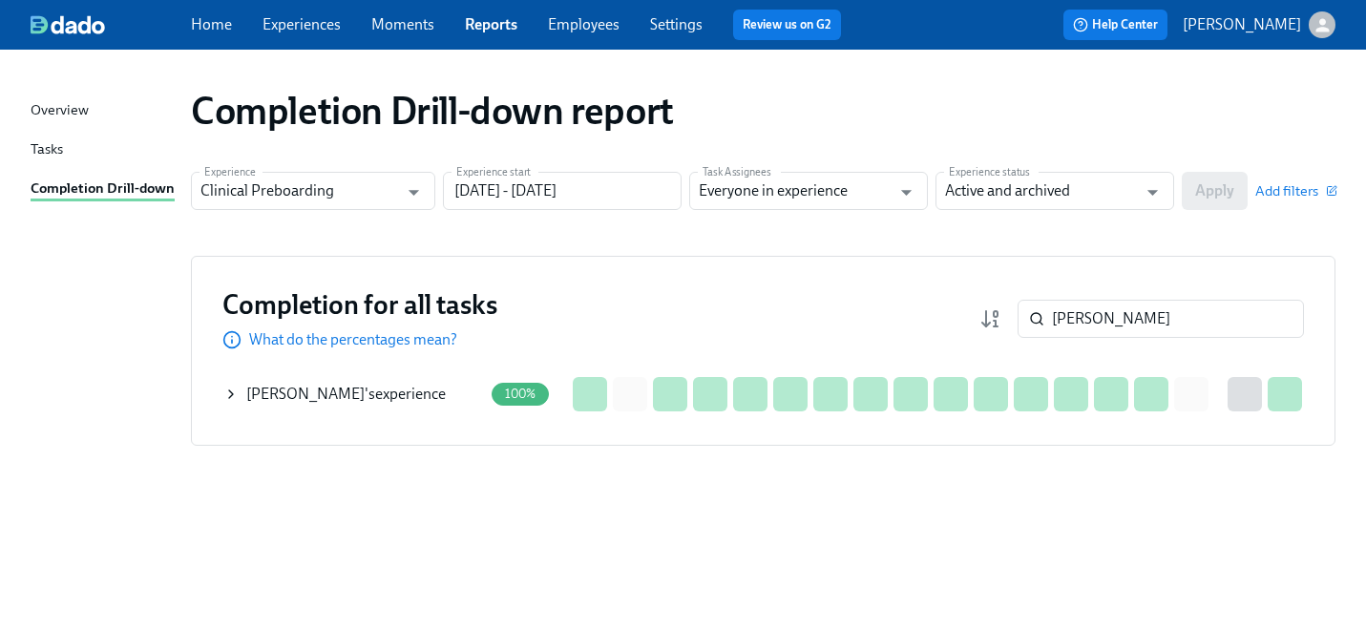
click at [236, 395] on icon at bounding box center [230, 394] width 15 height 15
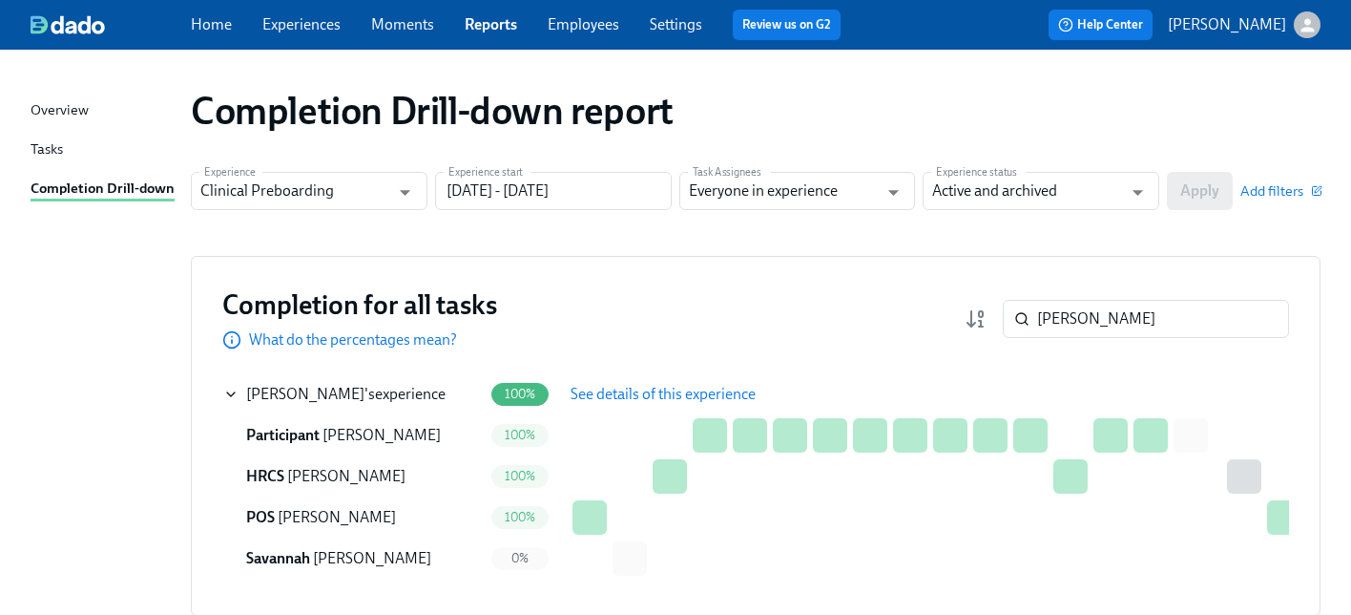
click at [648, 381] on button "See details of this experience" at bounding box center [663, 394] width 212 height 38
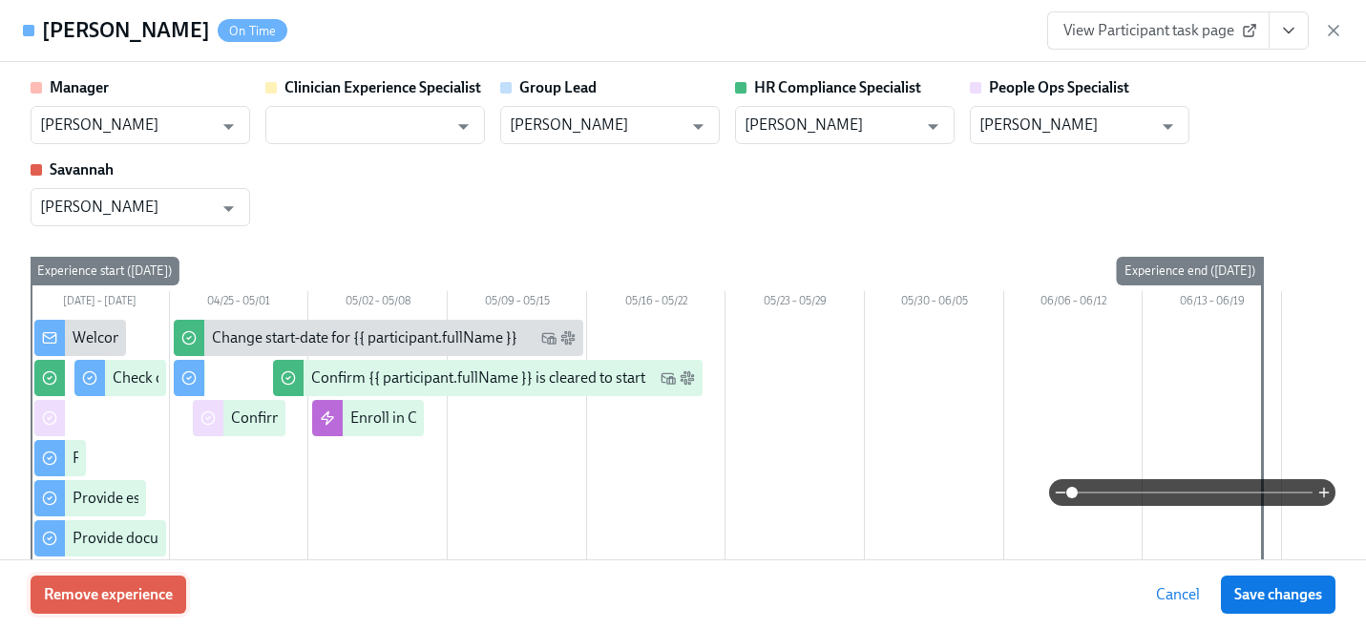
click at [133, 578] on button "Remove experience" at bounding box center [109, 594] width 156 height 38
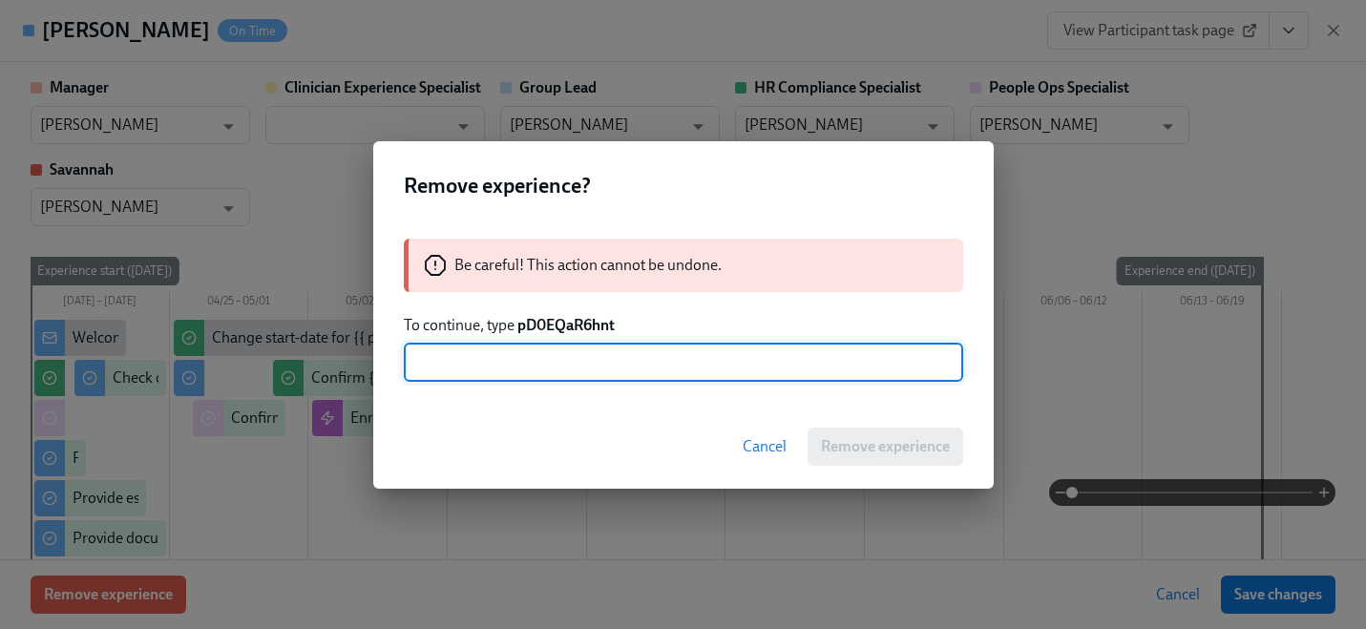
click at [569, 331] on strong "pD0EQaR6hnt" at bounding box center [565, 325] width 97 height 18
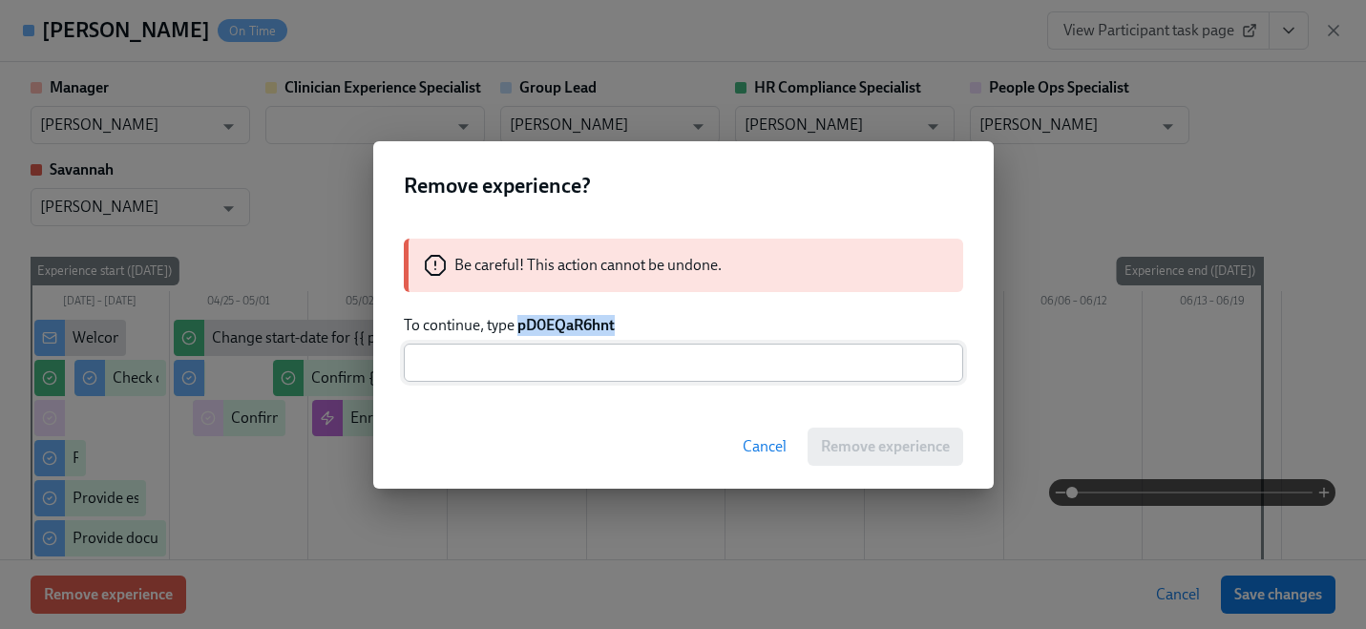
copy strong "pD0EQaR6hnt"
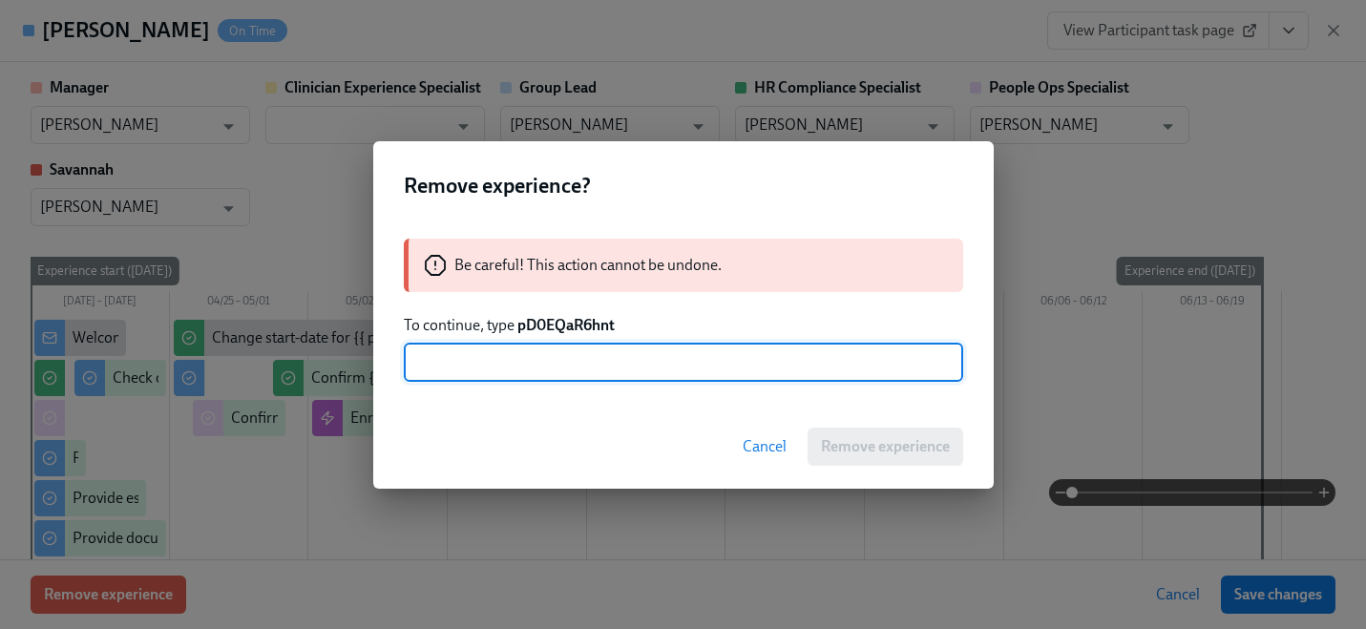
click at [566, 359] on input "text" at bounding box center [683, 363] width 559 height 38
paste input "pD0EQaR6hnt"
type input "pD0EQaR6hnt"
click at [838, 453] on span "Remove experience" at bounding box center [885, 446] width 129 height 19
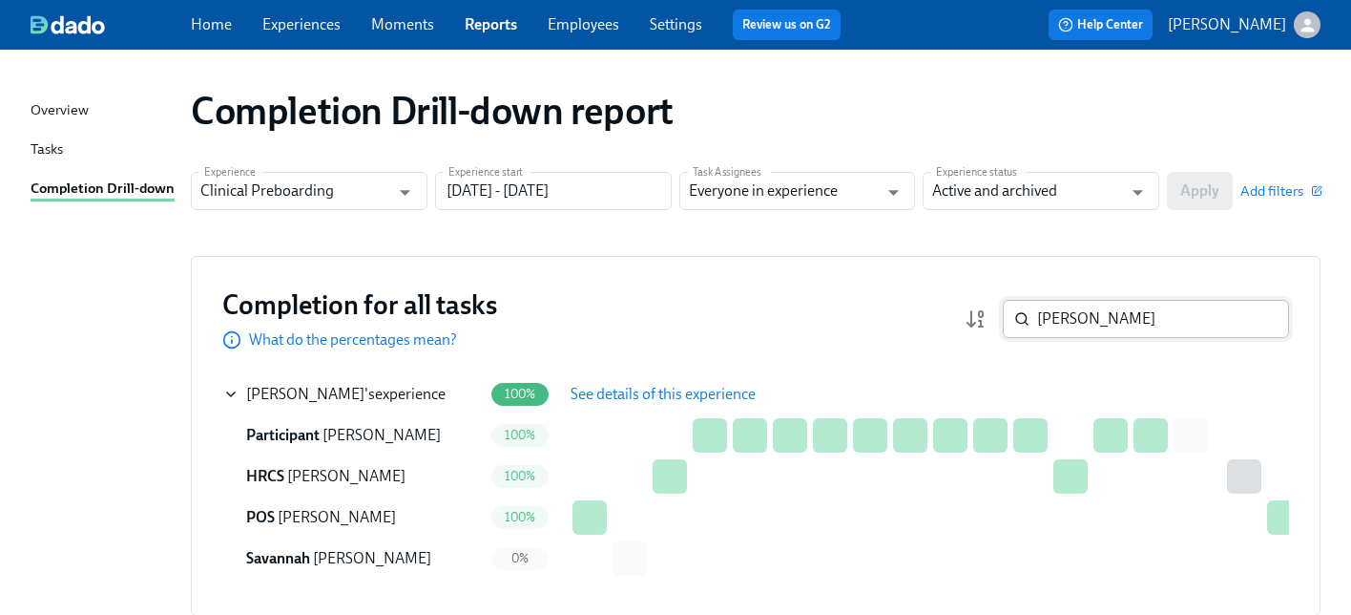
click at [1189, 328] on input "[PERSON_NAME]" at bounding box center [1163, 319] width 252 height 38
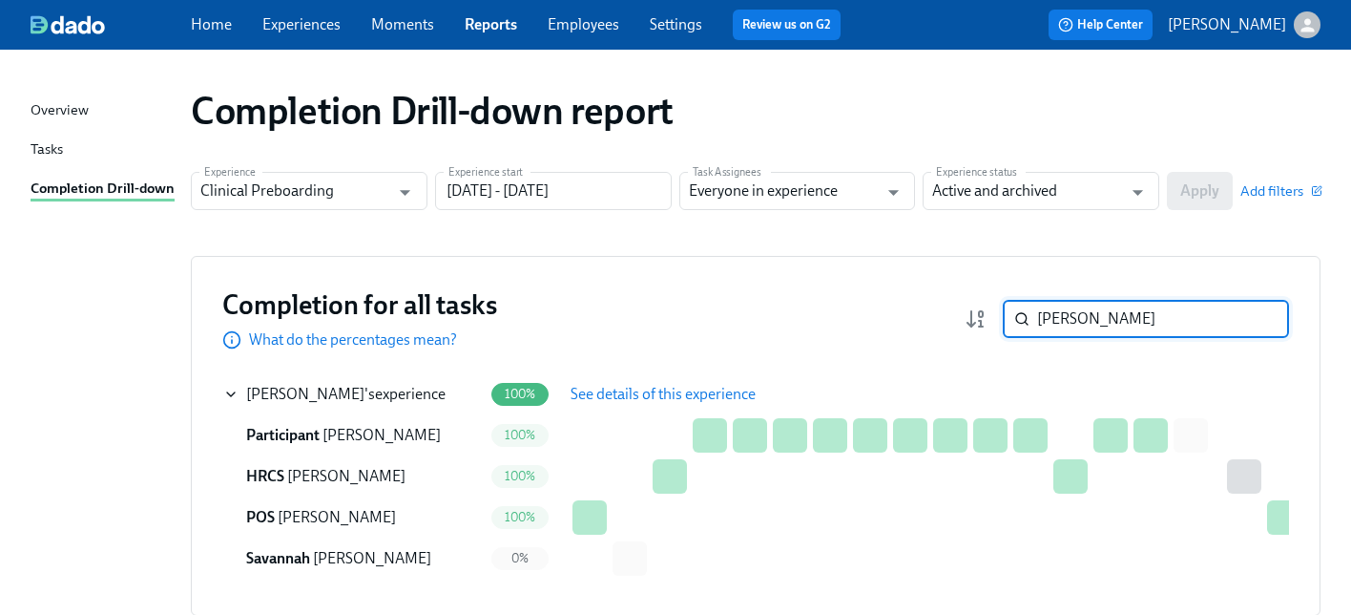
paste input "[PERSON_NAME]"
type input "Melanie KrohnStephanie Ramirez"
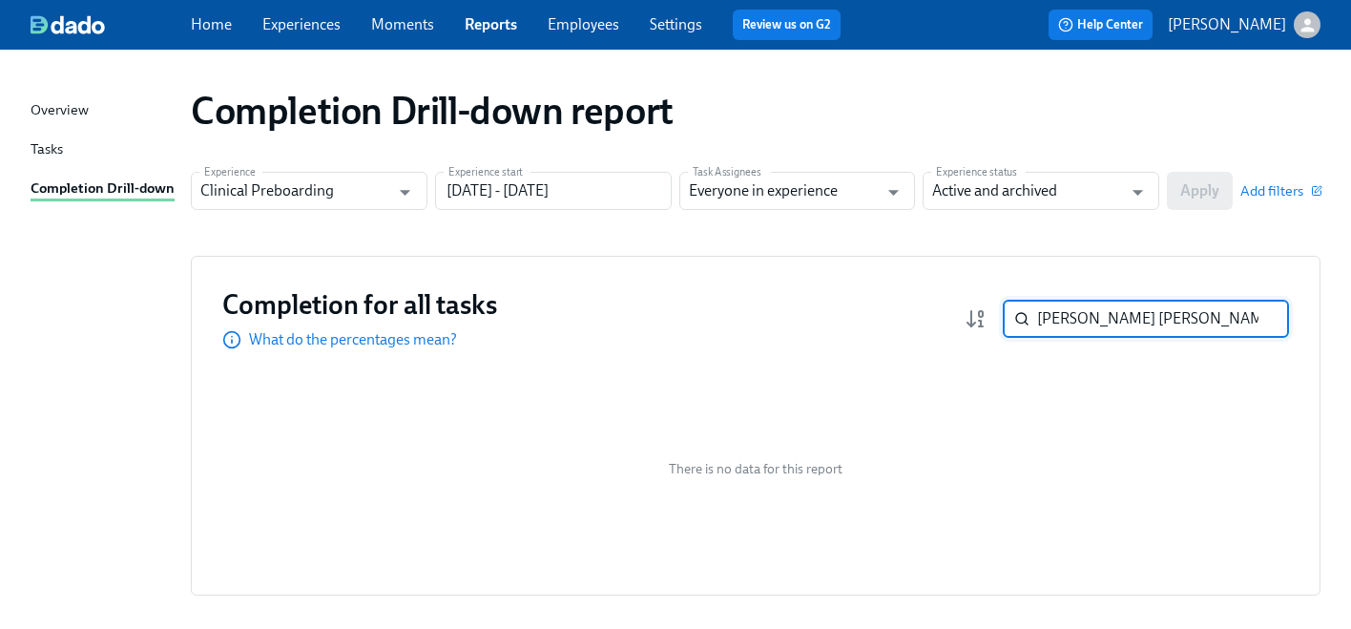
click at [1253, 321] on input "Melanie KrohnStephanie Ramirez" at bounding box center [1163, 319] width 252 height 38
click at [1254, 316] on input "Melanie KrohnStephanie Ramirez" at bounding box center [1163, 319] width 252 height 38
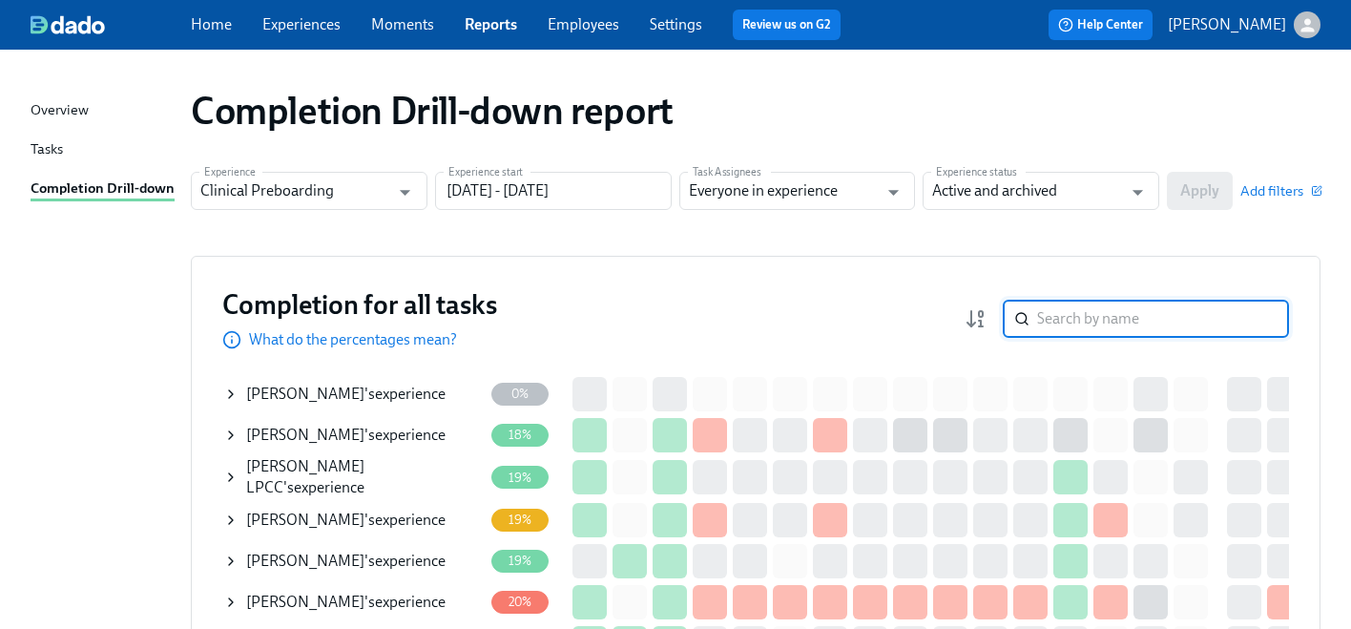
click at [1094, 308] on input "search" at bounding box center [1163, 319] width 252 height 38
click at [1092, 309] on input "search" at bounding box center [1163, 319] width 252 height 38
click at [1090, 310] on input "search" at bounding box center [1163, 319] width 252 height 38
click at [1094, 335] on input "search" at bounding box center [1163, 319] width 252 height 38
type input "[PERSON_NAME]"
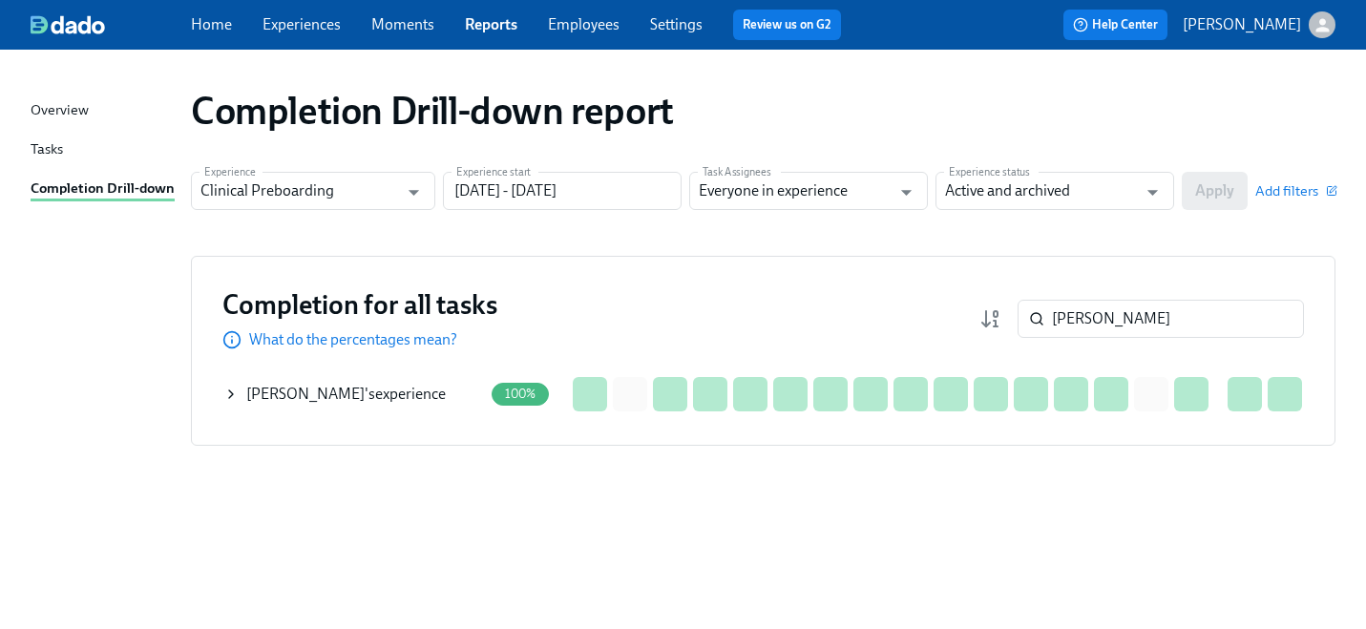
click at [224, 397] on icon at bounding box center [230, 394] width 15 height 15
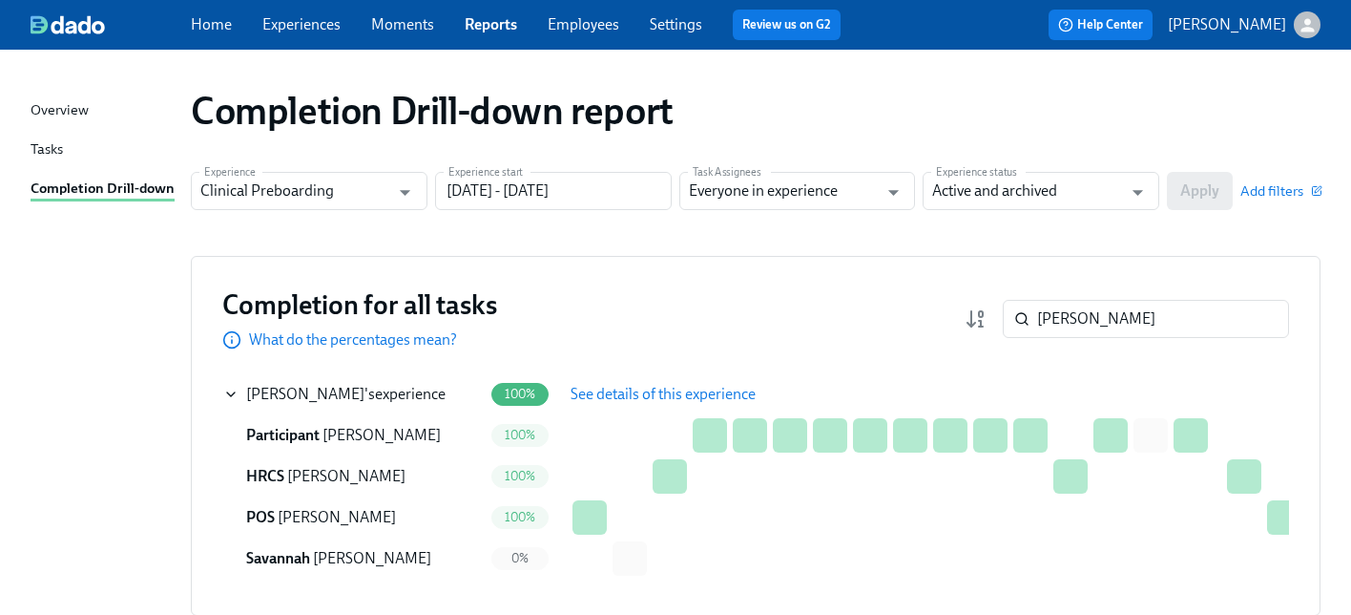
click at [590, 403] on button "See details of this experience" at bounding box center [663, 394] width 212 height 38
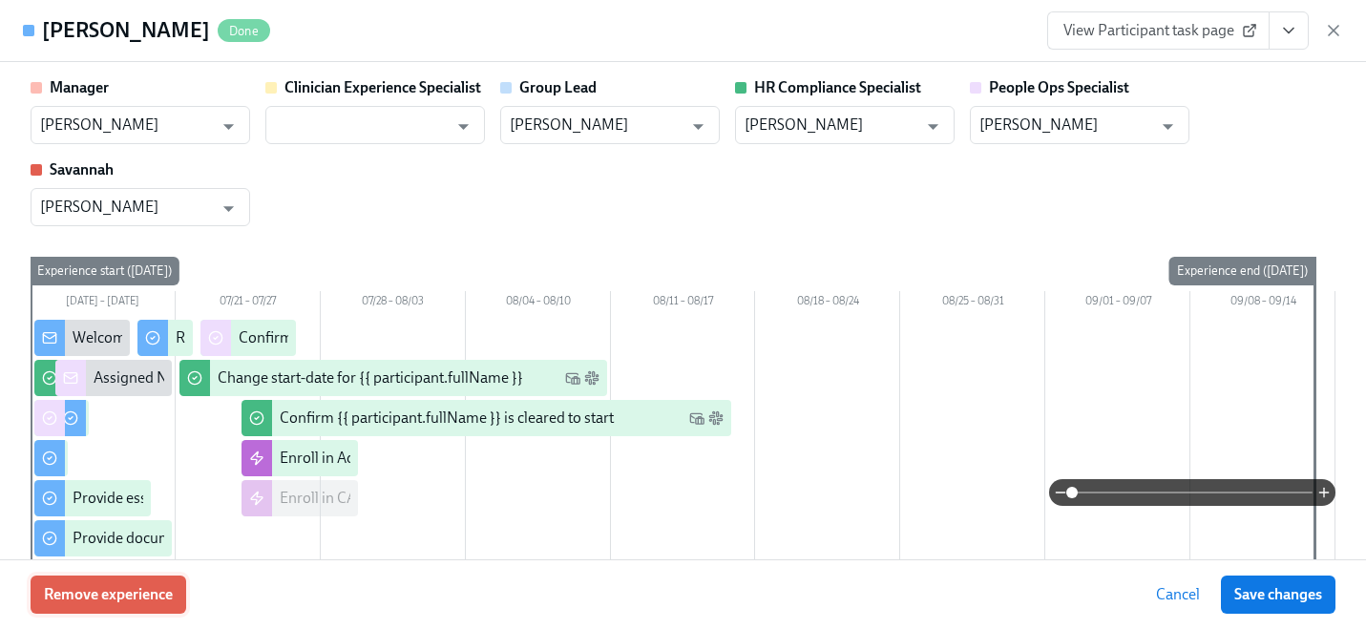
click at [93, 598] on span "Remove experience" at bounding box center [108, 594] width 129 height 19
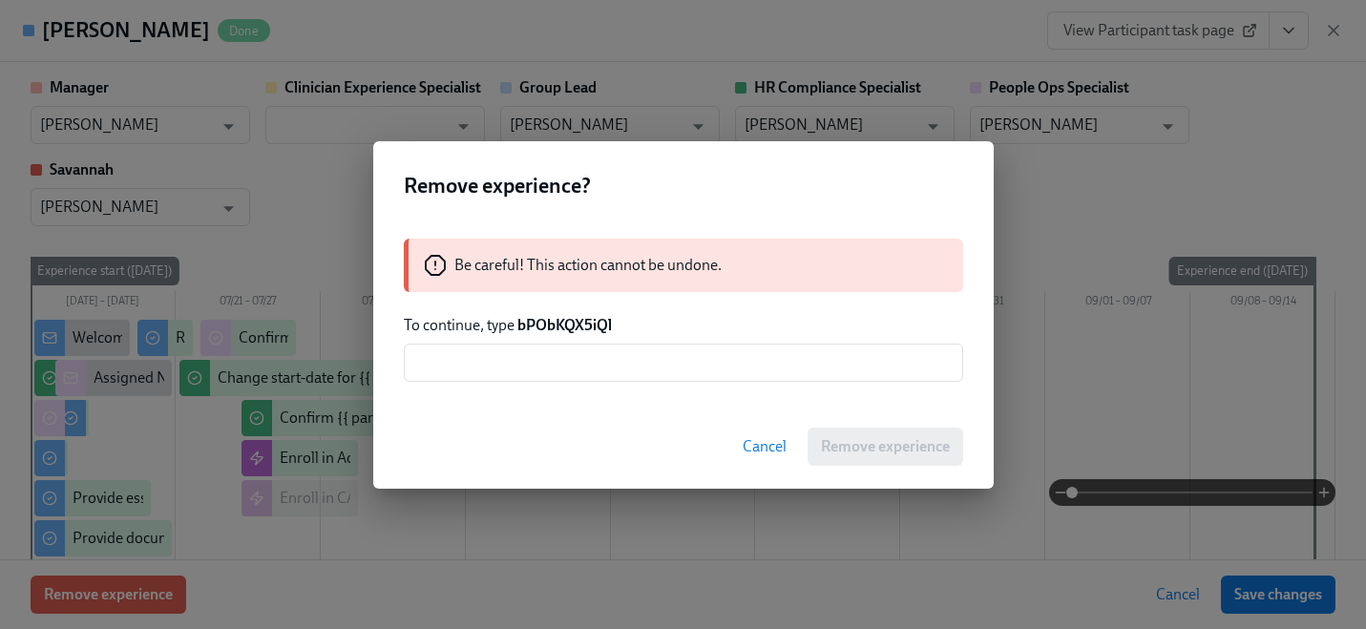
click at [539, 333] on strong "bPObKQX5iQl" at bounding box center [564, 325] width 94 height 18
copy strong "bPObKQX5iQl"
click at [566, 382] on div "Be careful! This action cannot be undone. To continue, type bPObKQX5iQl ​" at bounding box center [683, 310] width 620 height 189
click at [569, 372] on input "text" at bounding box center [683, 363] width 559 height 38
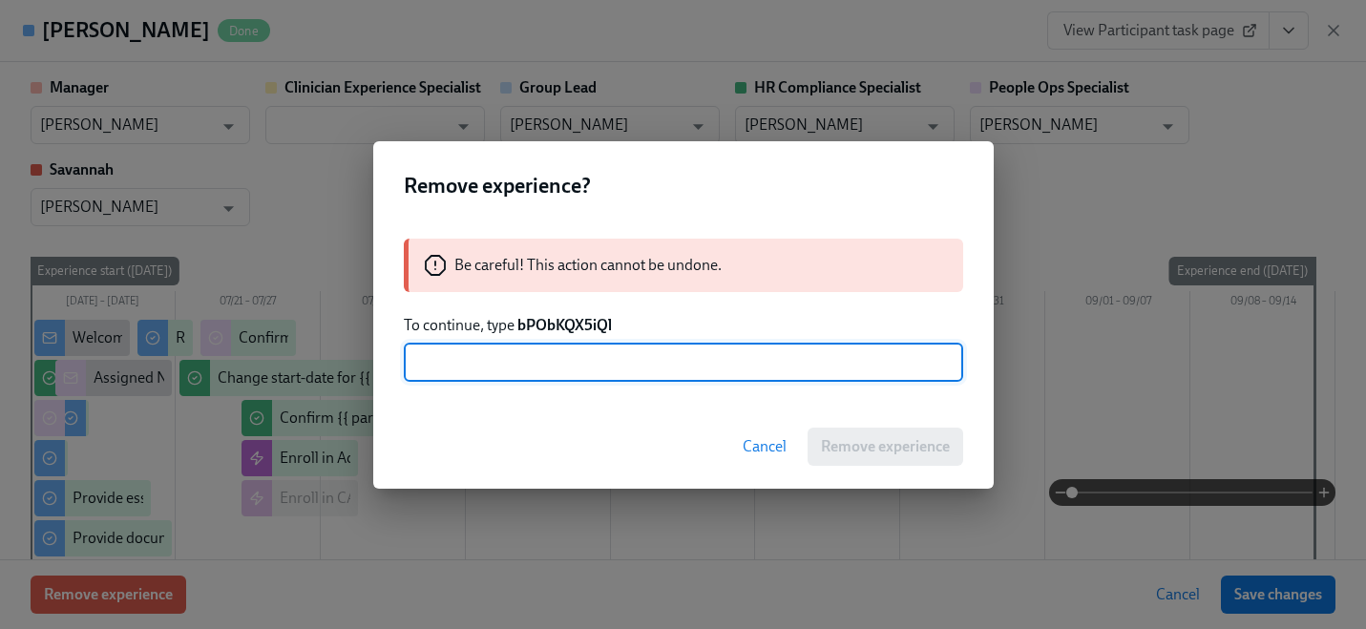
paste input "bPObKQX5iQl"
type input "bPObKQX5iQl"
click at [850, 445] on span "Remove experience" at bounding box center [885, 446] width 129 height 19
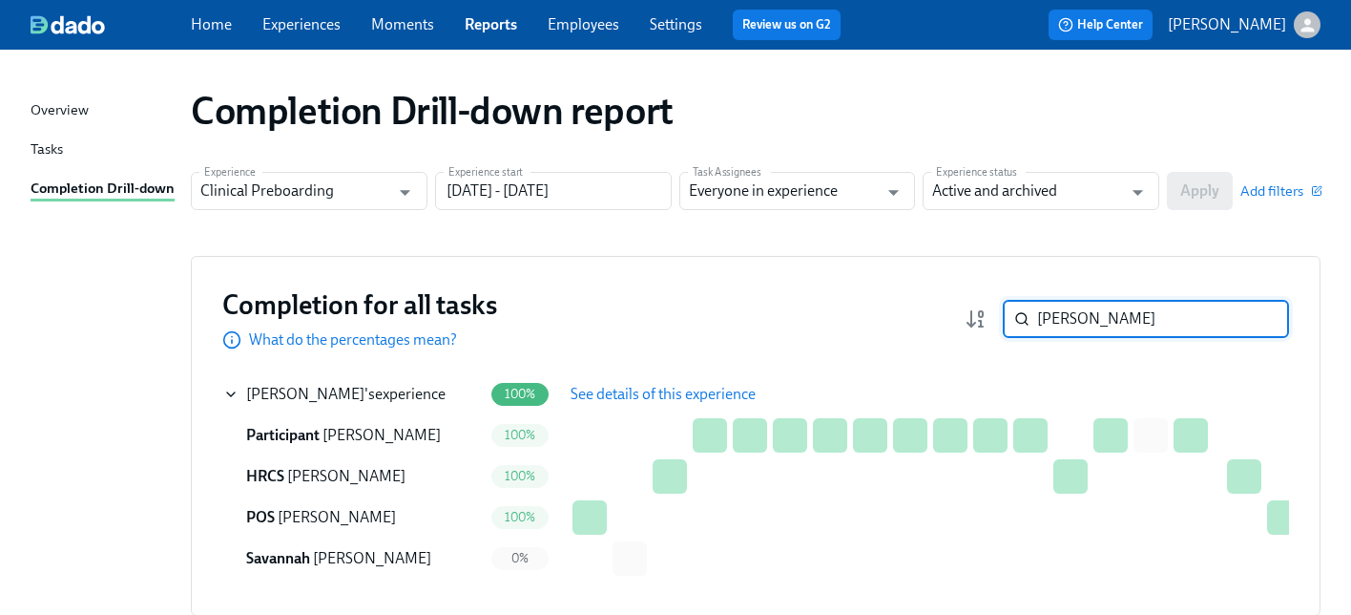
click at [1178, 311] on input "[PERSON_NAME]" at bounding box center [1163, 319] width 252 height 38
paste input "[PERSON_NAME]"
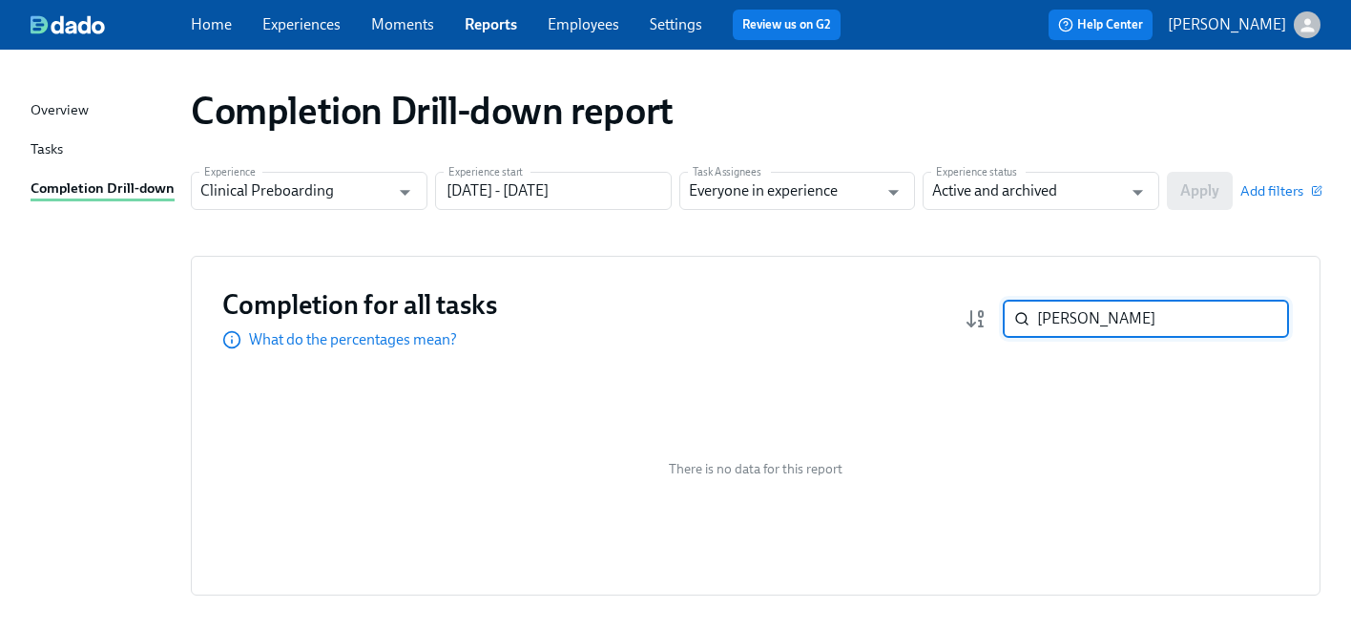
type input "[PERSON_NAME]"
paste input "[PERSON_NAME]"
paste input "Kraft"
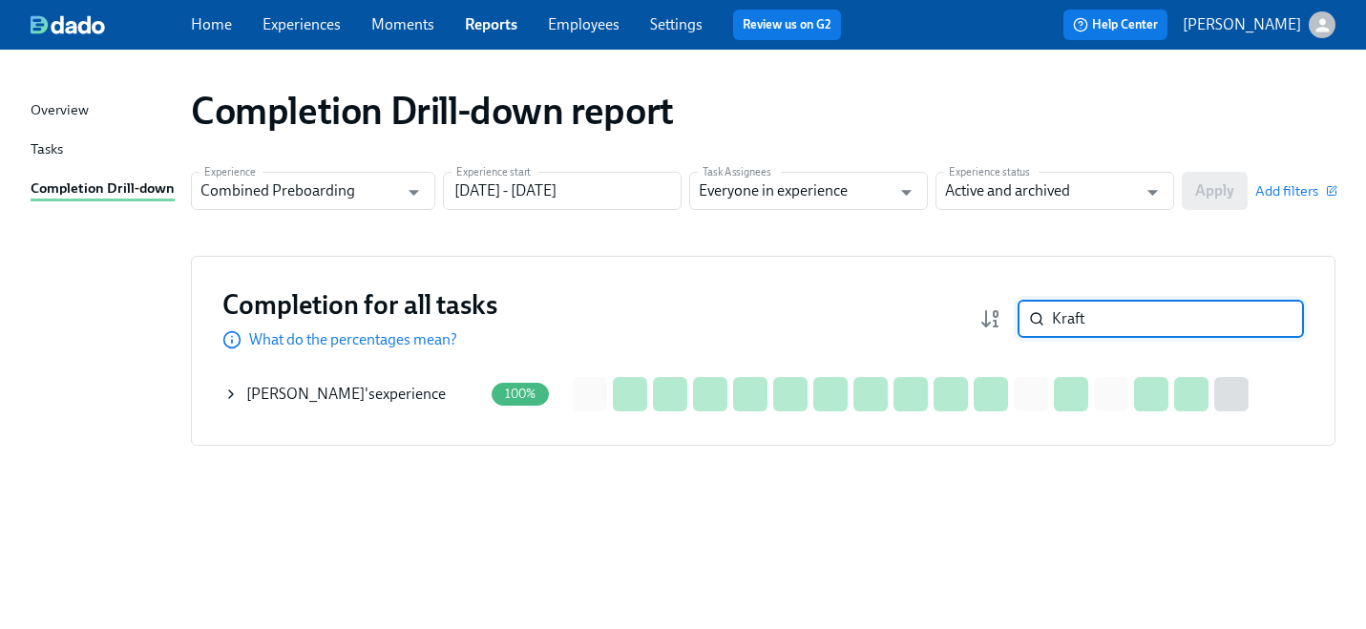
type input "Kraft"
click at [232, 390] on icon at bounding box center [230, 394] width 15 height 15
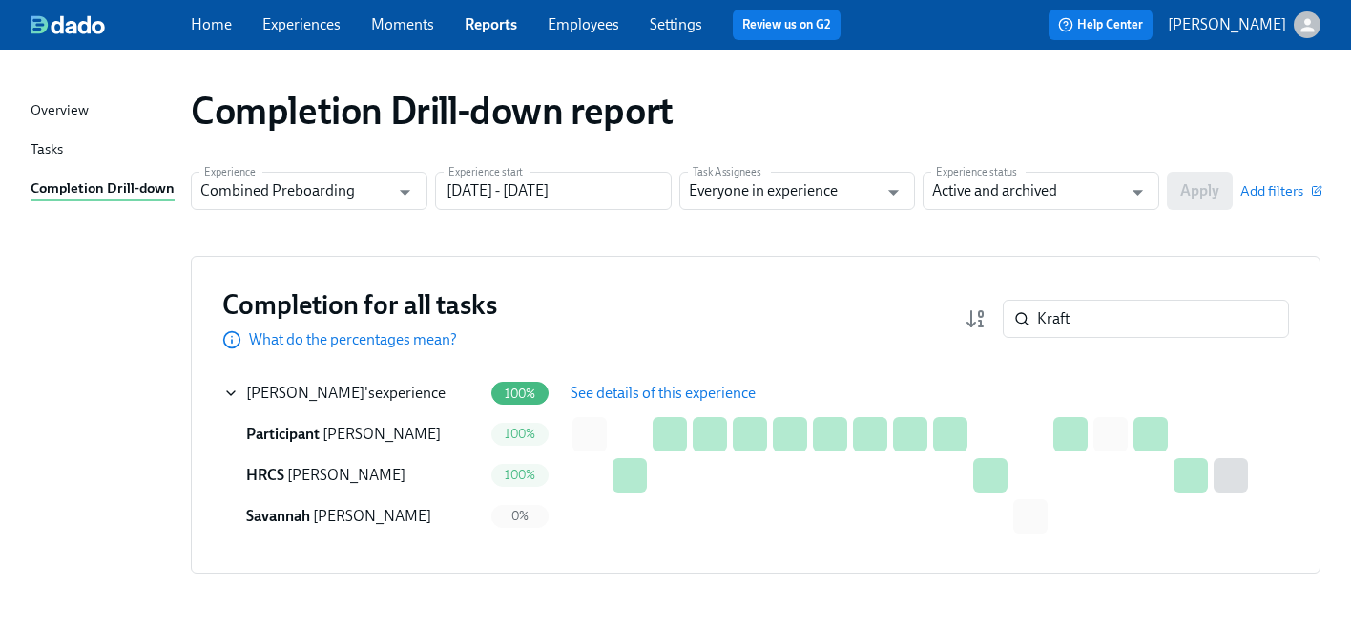
click at [646, 379] on button "See details of this experience" at bounding box center [663, 393] width 212 height 38
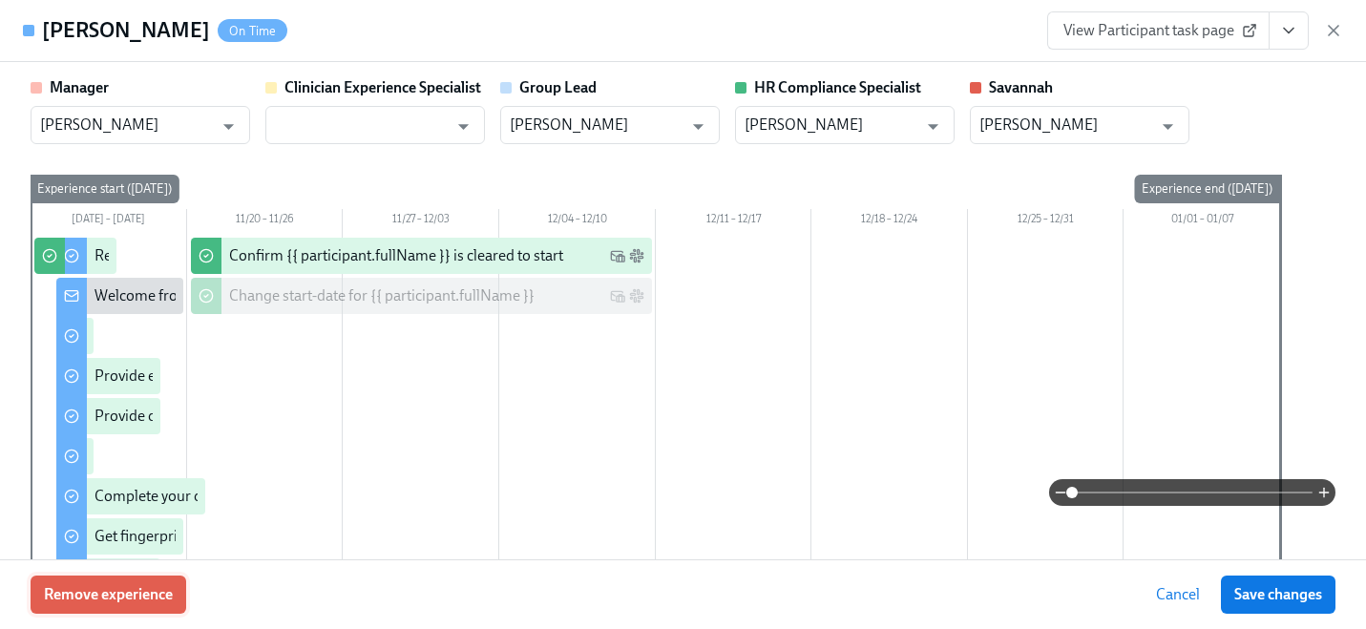
click at [178, 602] on button "Remove experience" at bounding box center [109, 594] width 156 height 38
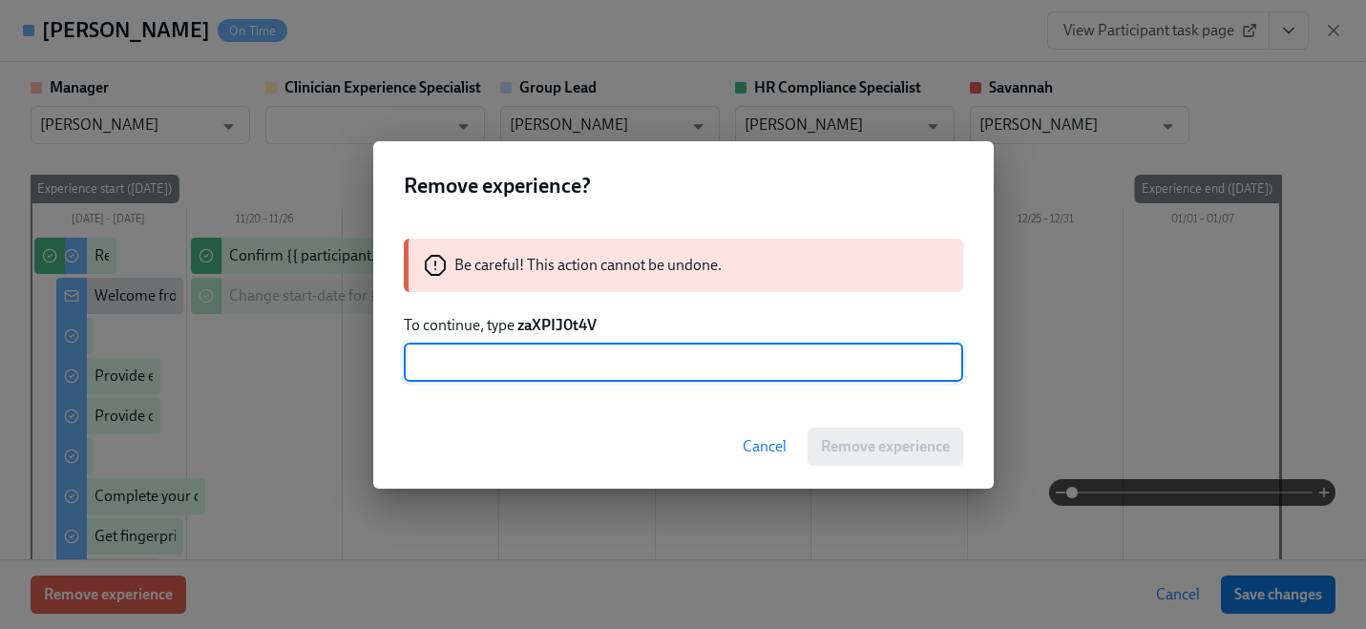
click at [557, 316] on strong "zaXPIJ0t4V" at bounding box center [556, 325] width 79 height 18
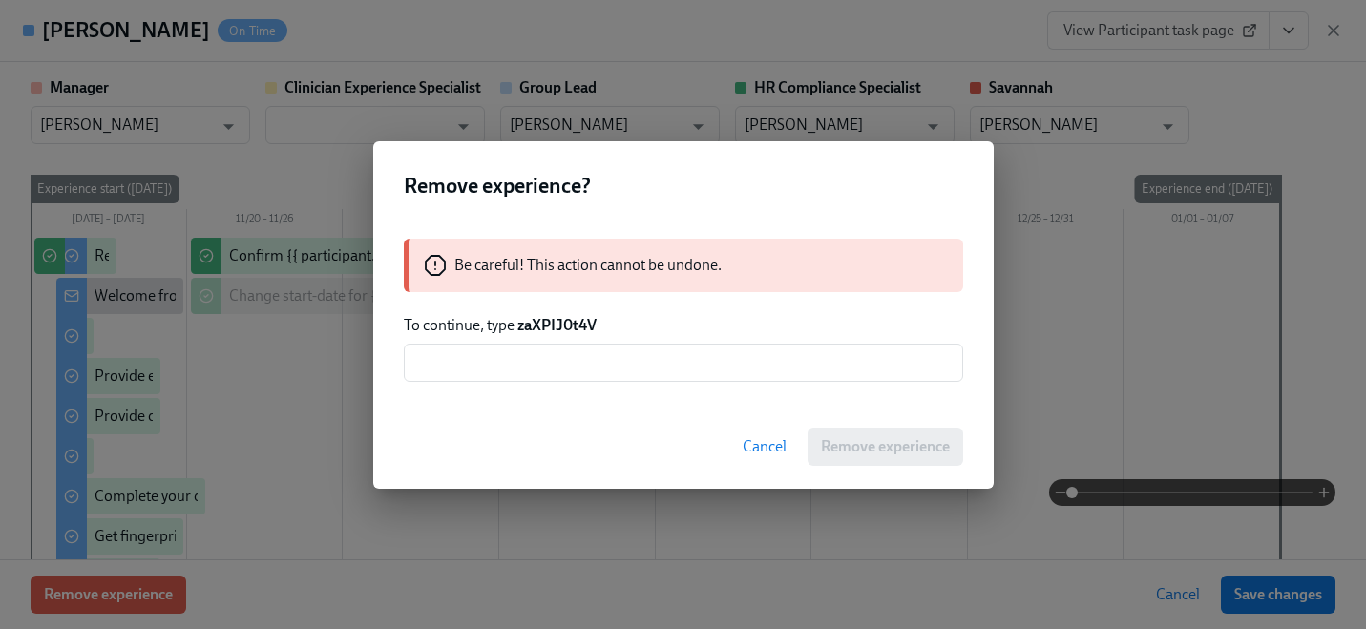
click at [554, 338] on div "Be careful! This action cannot be undone. To continue, type zaXPIJ0t4V ​" at bounding box center [683, 310] width 620 height 189
click at [552, 324] on strong "zaXPIJ0t4V" at bounding box center [556, 325] width 79 height 18
click at [553, 324] on strong "zaXPIJ0t4V" at bounding box center [556, 325] width 79 height 18
copy strong "zaXPIJ0t4V"
click at [558, 362] on input "text" at bounding box center [683, 363] width 559 height 38
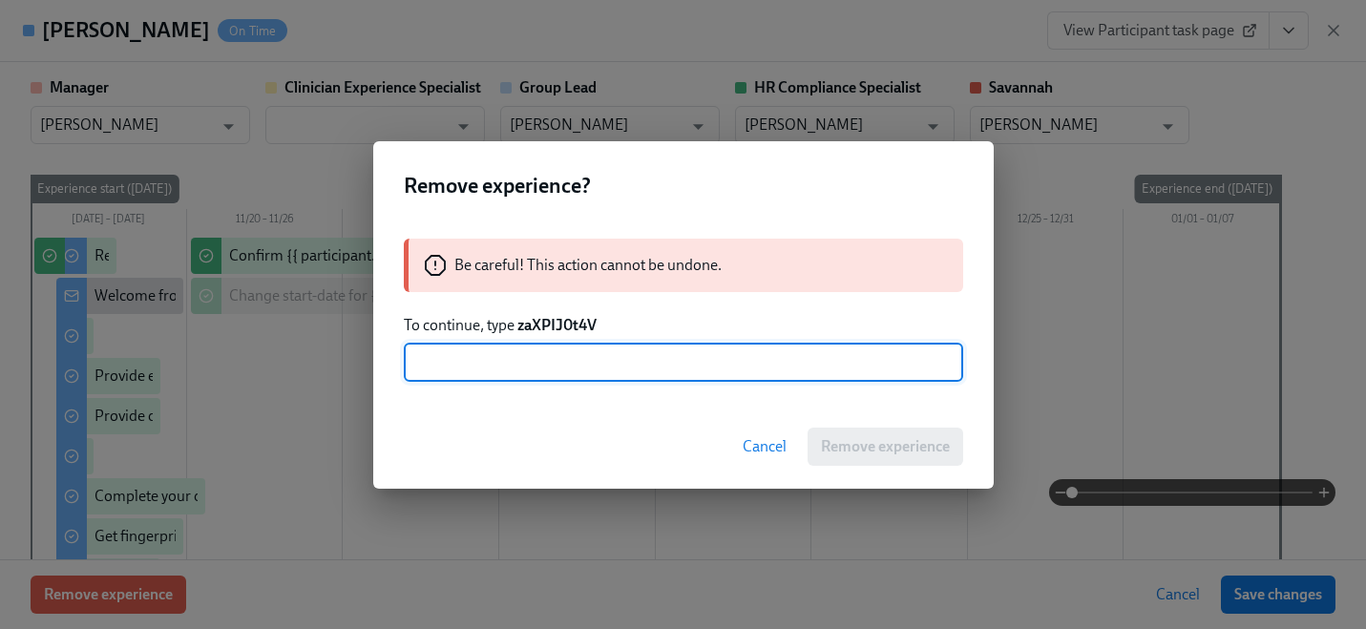
paste input "zaXPIJ0t4V"
type input "zaXPIJ0t4V"
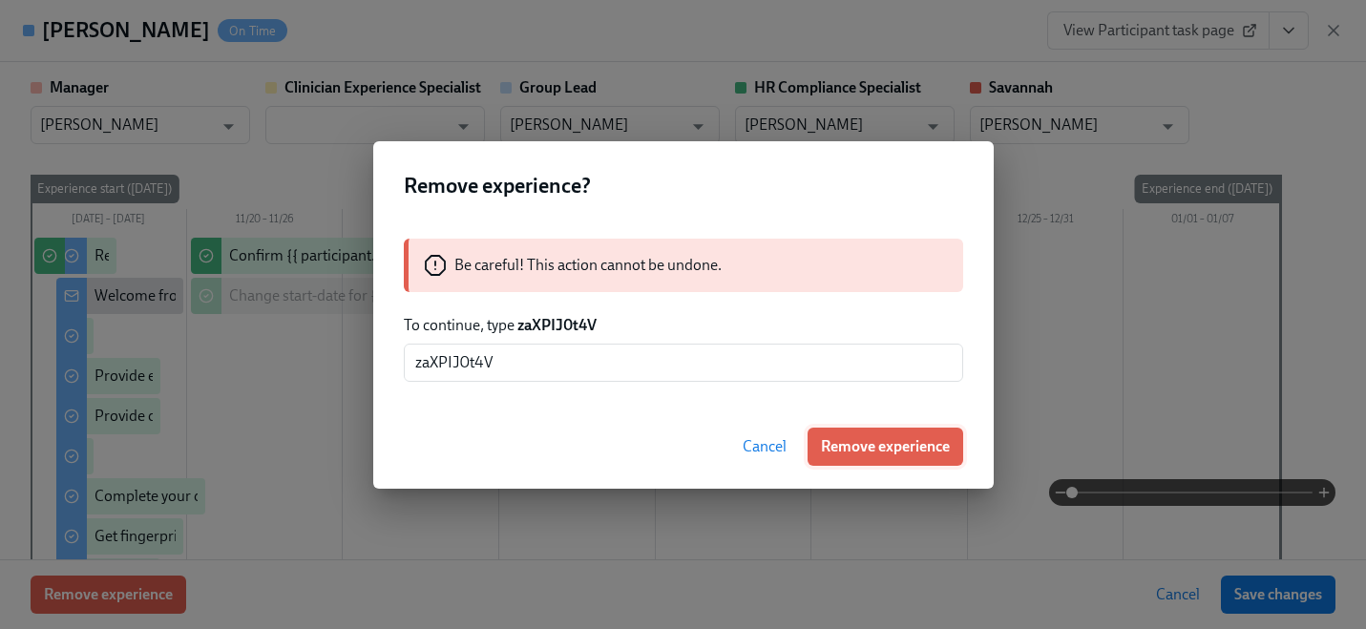
click at [845, 449] on span "Remove experience" at bounding box center [885, 446] width 129 height 19
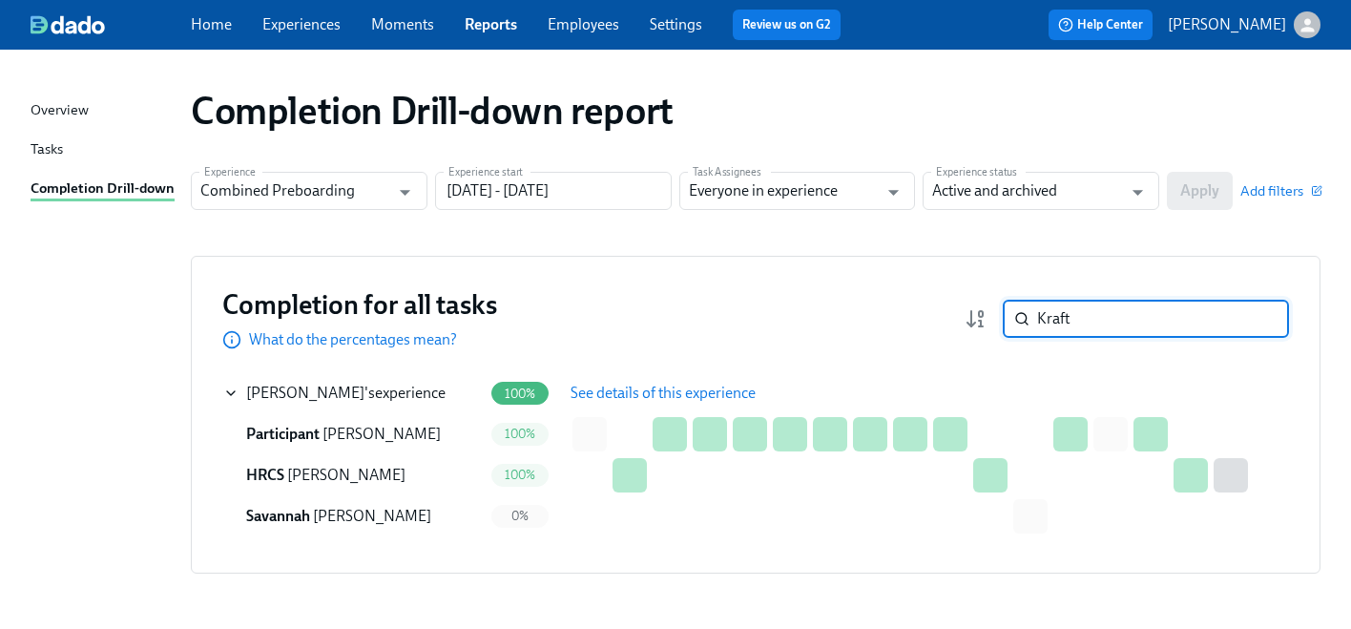
click at [1131, 320] on input "Kraft" at bounding box center [1163, 319] width 252 height 38
paste input "[PERSON_NAME]"
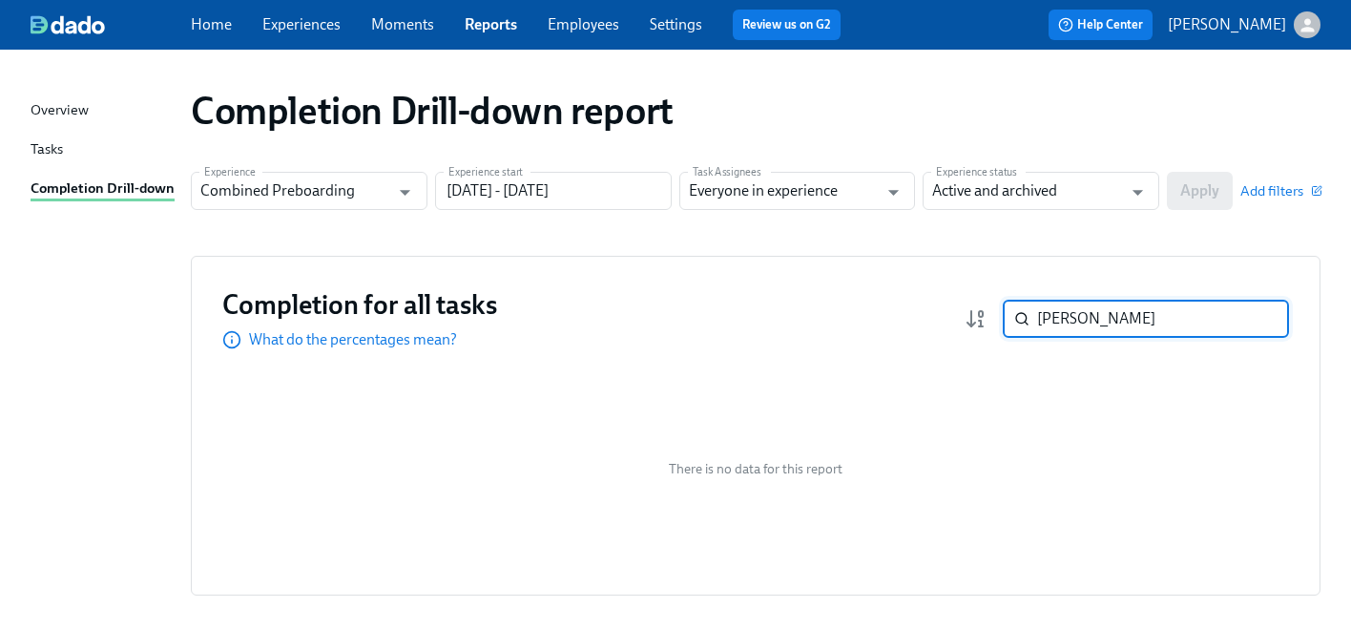
paste input "[PERSON_NAME]"
type input "[PERSON_NAME]"
